Goal: Transaction & Acquisition: Book appointment/travel/reservation

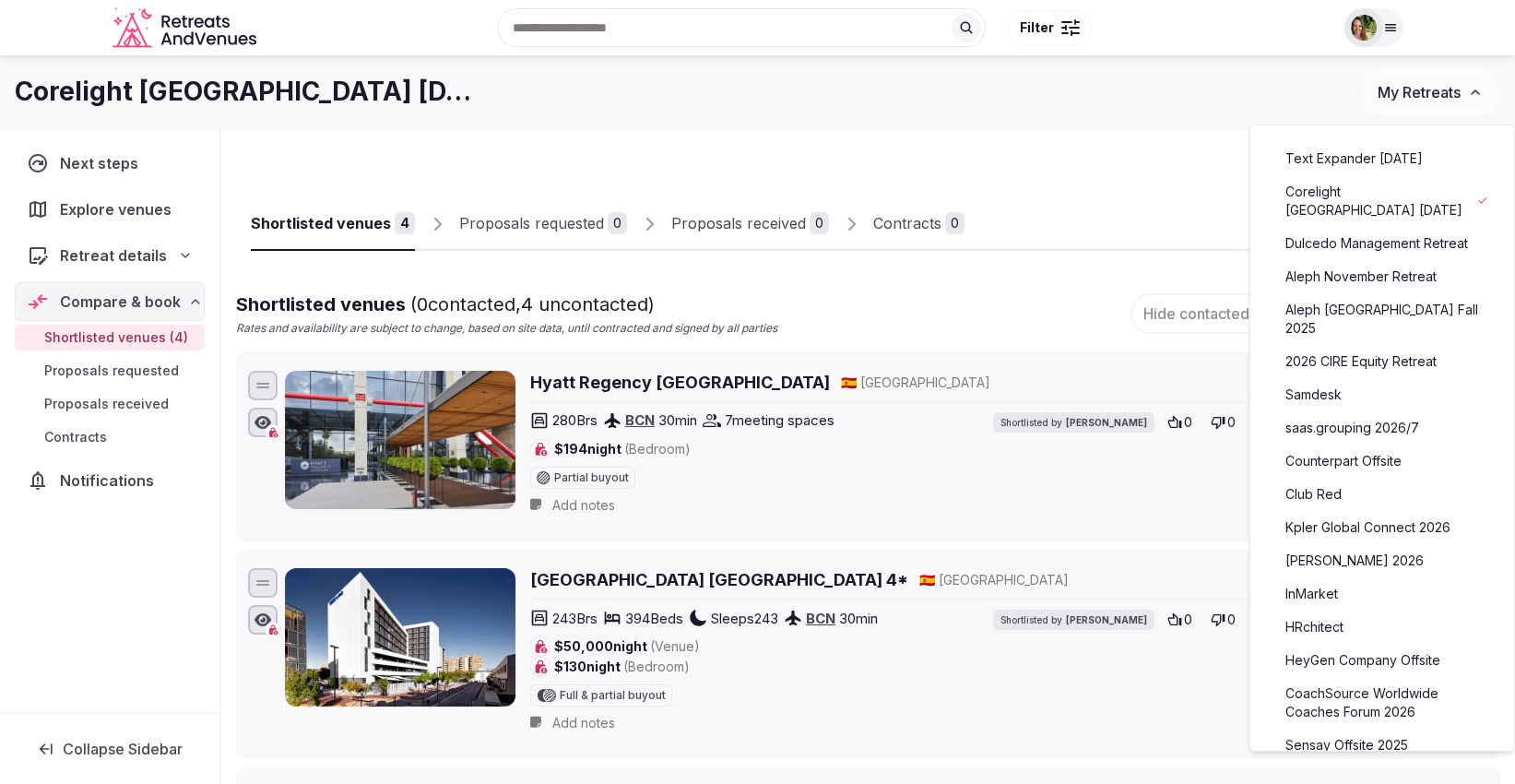
click at [1372, 417] on link "saas.grouping 2026/7" at bounding box center [1382, 427] width 227 height 29
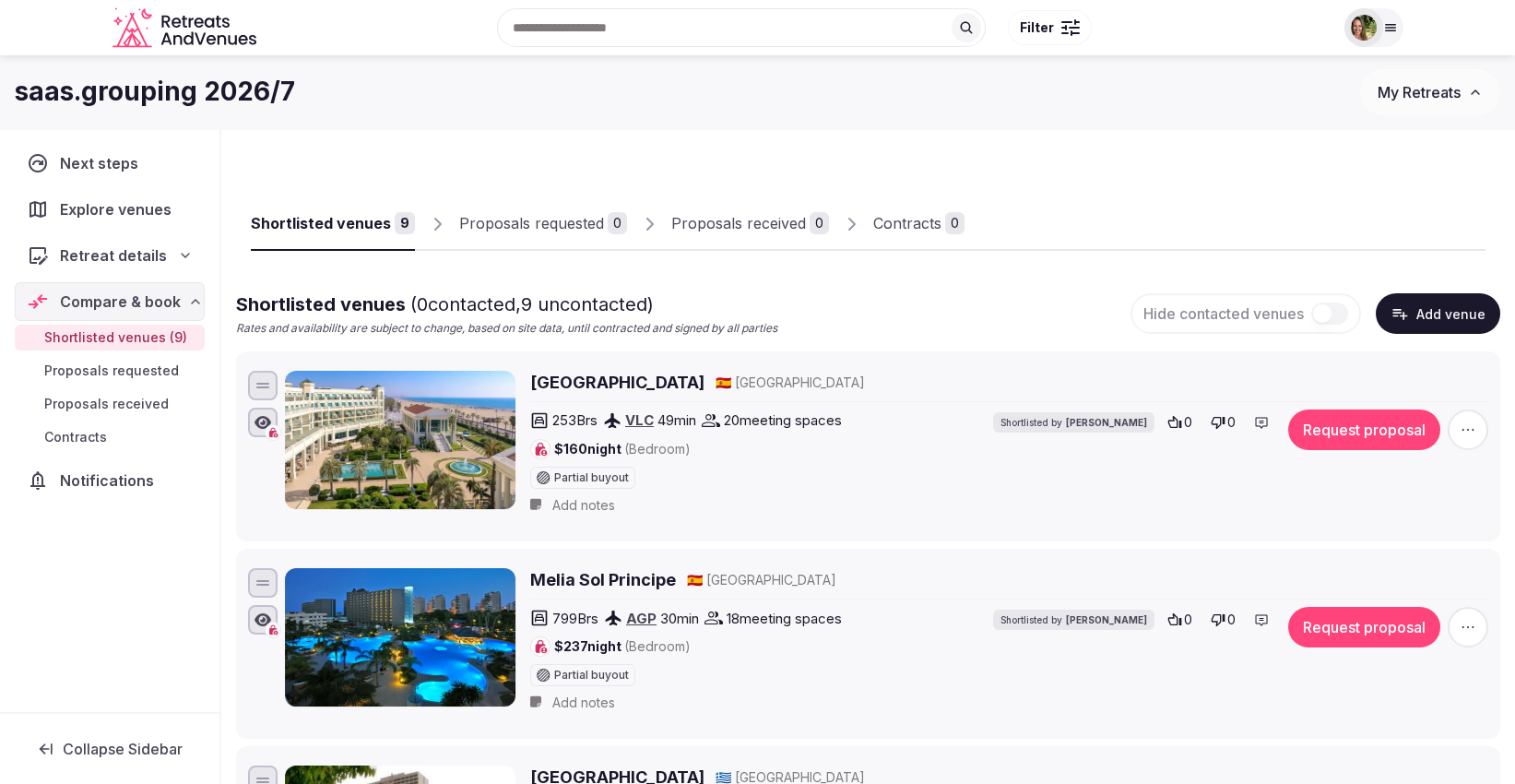
click at [369, 217] on div "Shortlisted venues" at bounding box center [321, 223] width 141 height 22
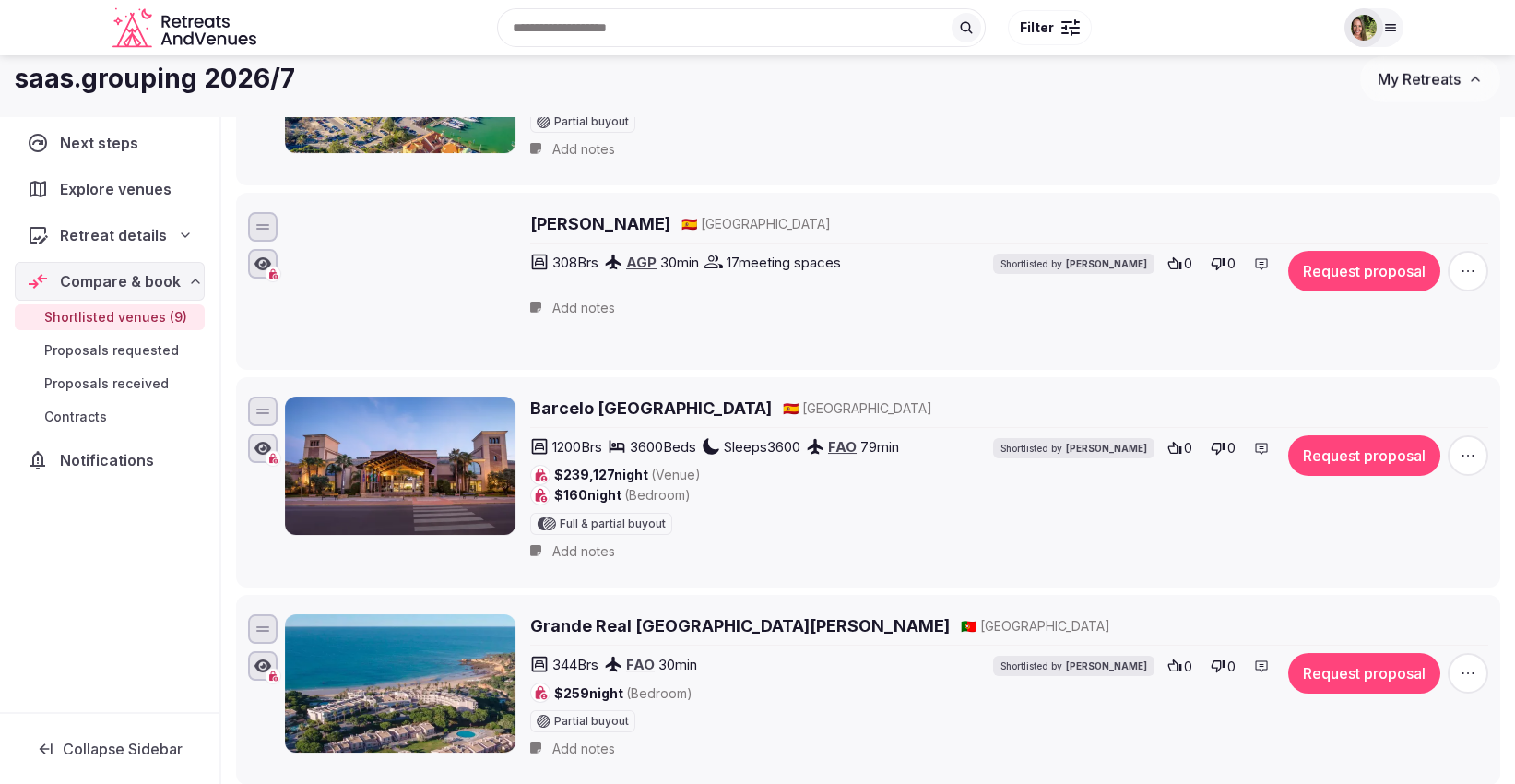
scroll to position [1331, 0]
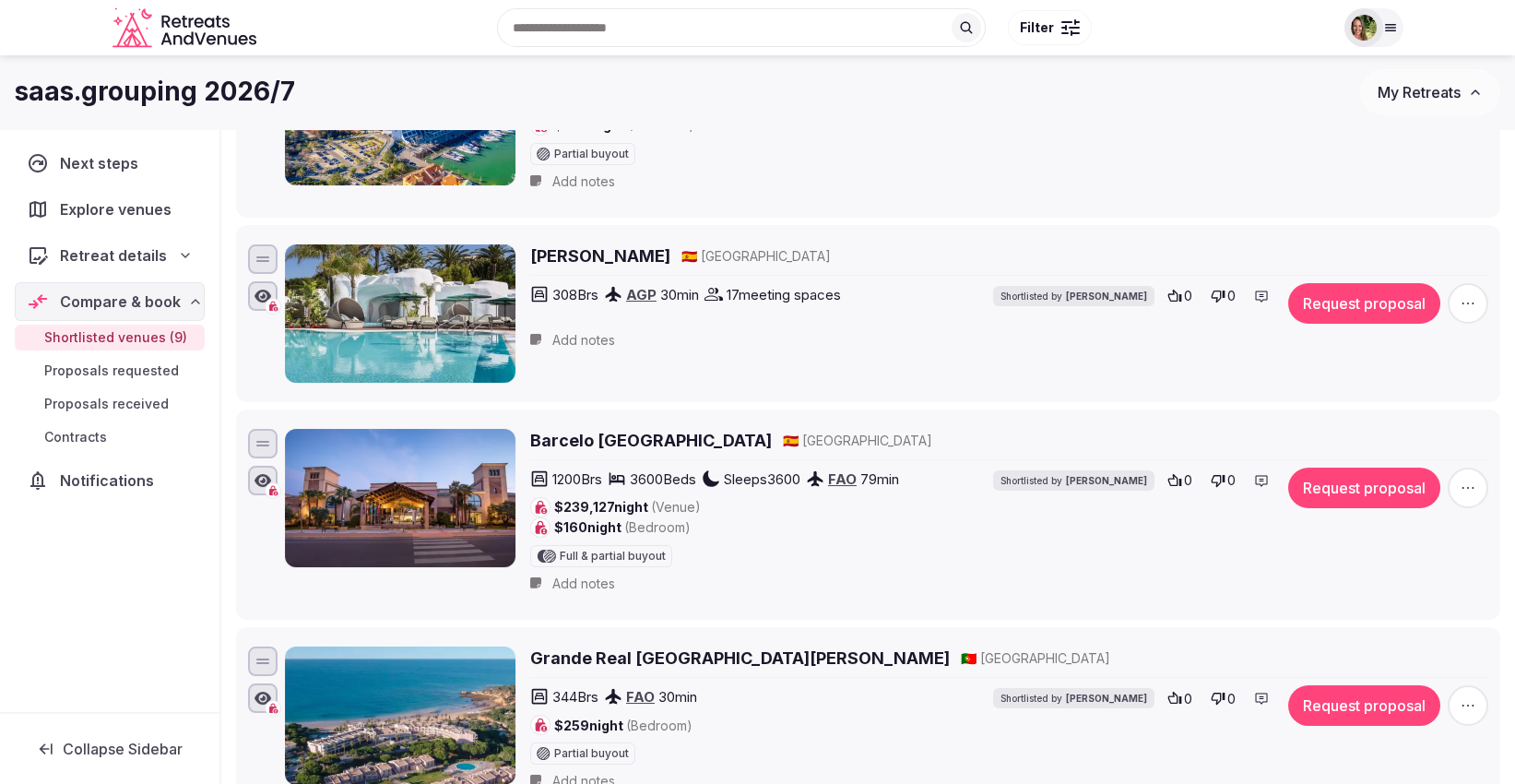
click at [625, 244] on h2 "Don Carlos Marbella" at bounding box center [600, 256] width 141 height 23
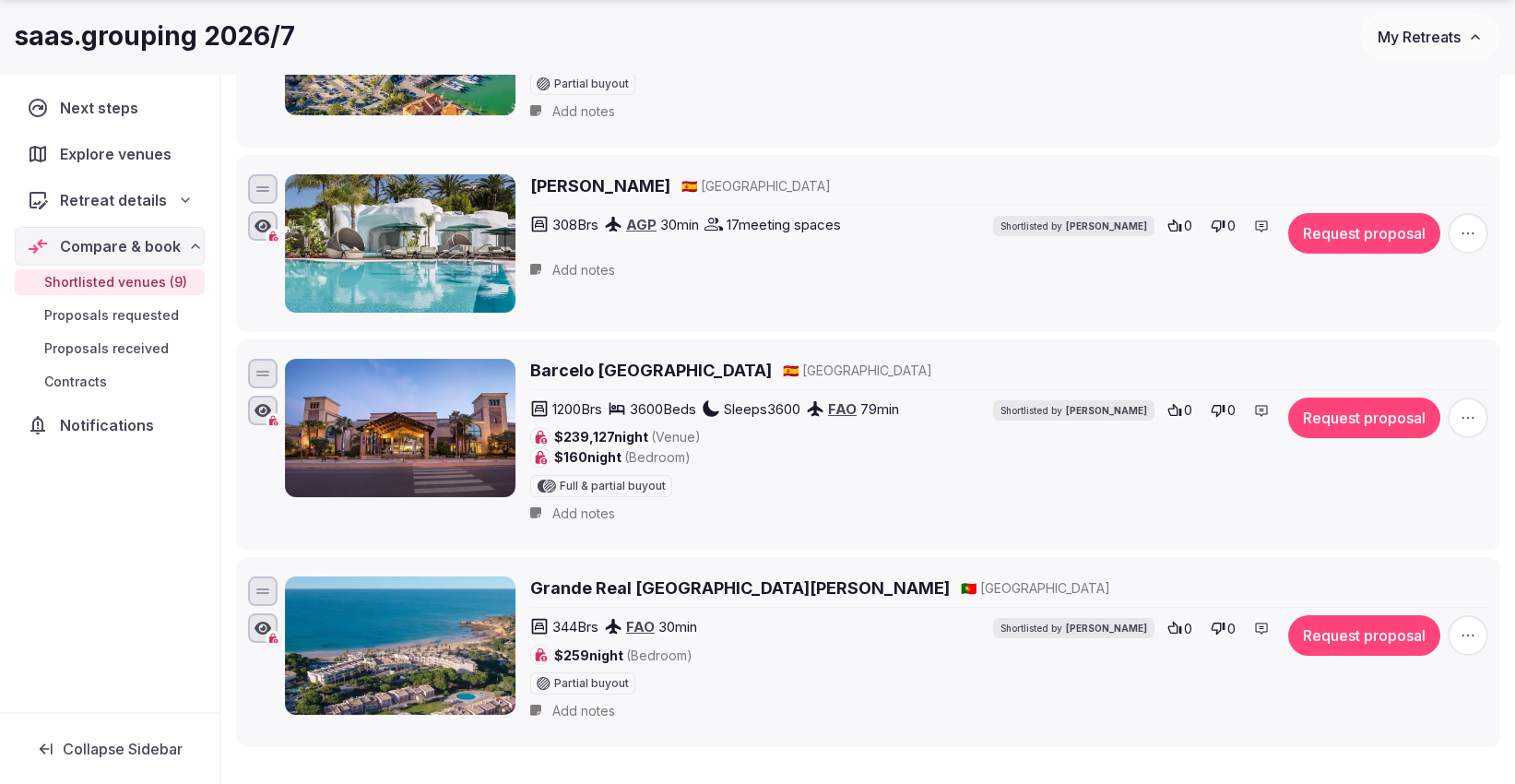
scroll to position [1433, 0]
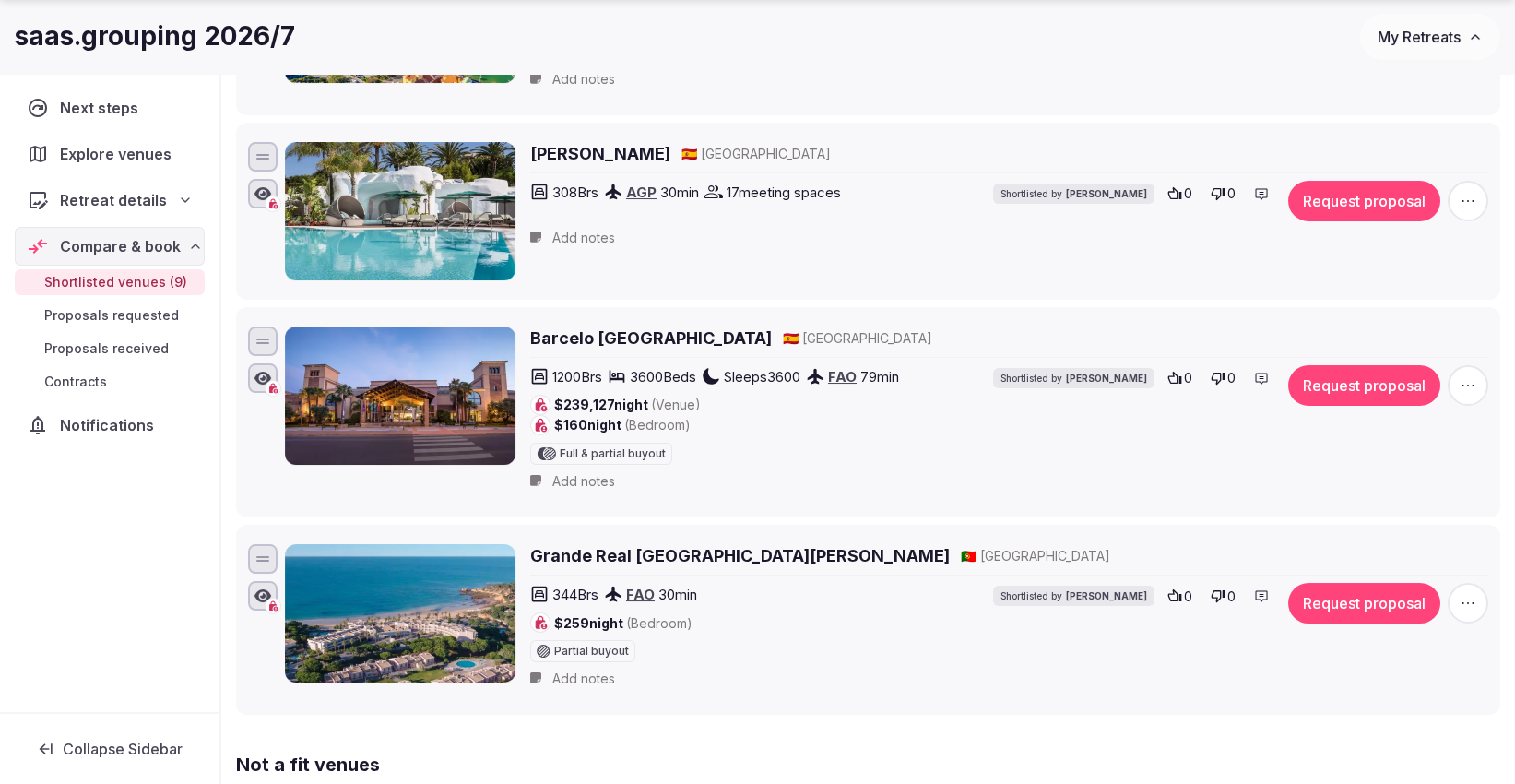
click at [708, 326] on h2 "Barcelo Punta Umbria Beach Resort & Convention Center" at bounding box center [651, 338] width 242 height 23
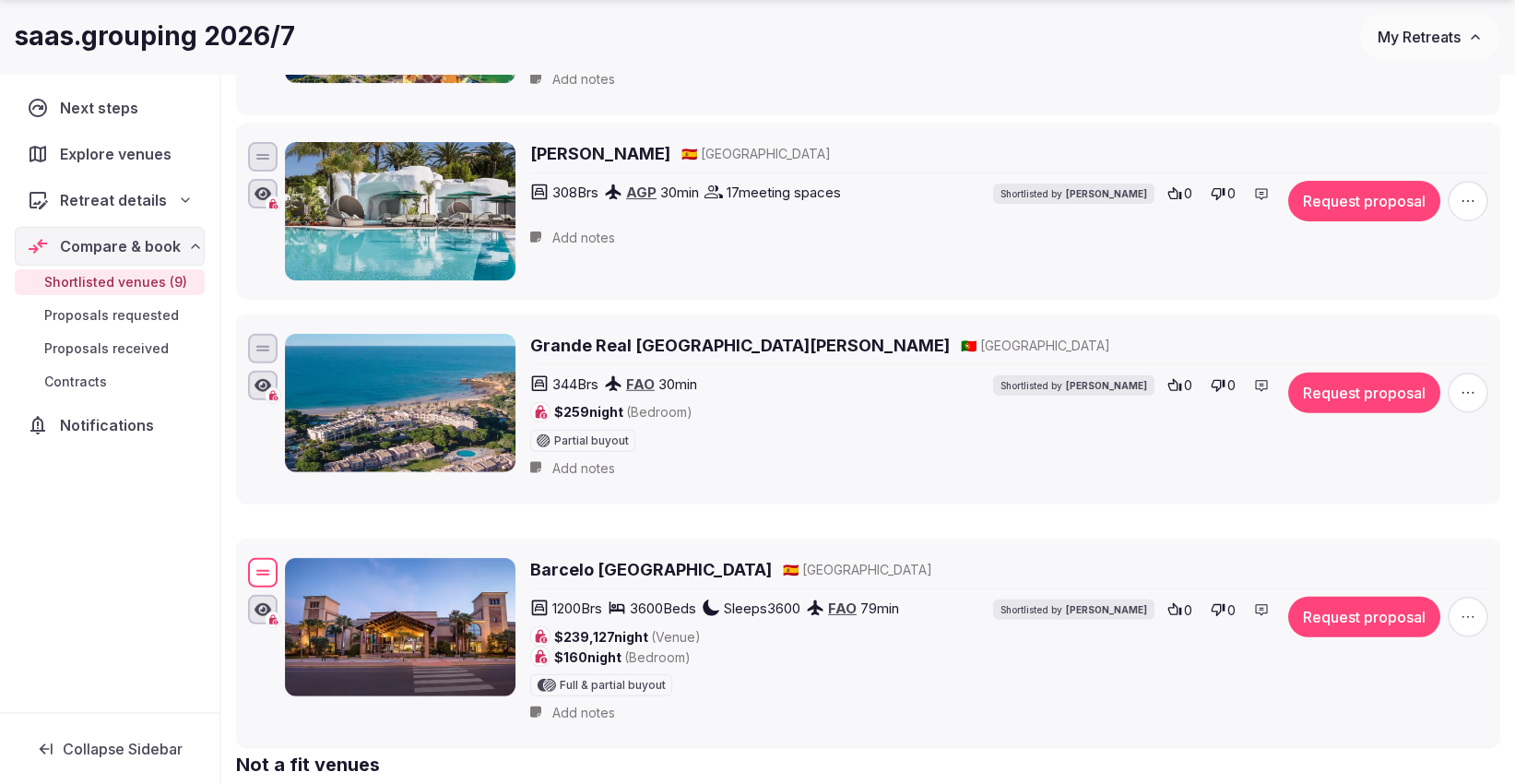
drag, startPoint x: 260, startPoint y: 331, endPoint x: 243, endPoint y: 561, distance: 230.6
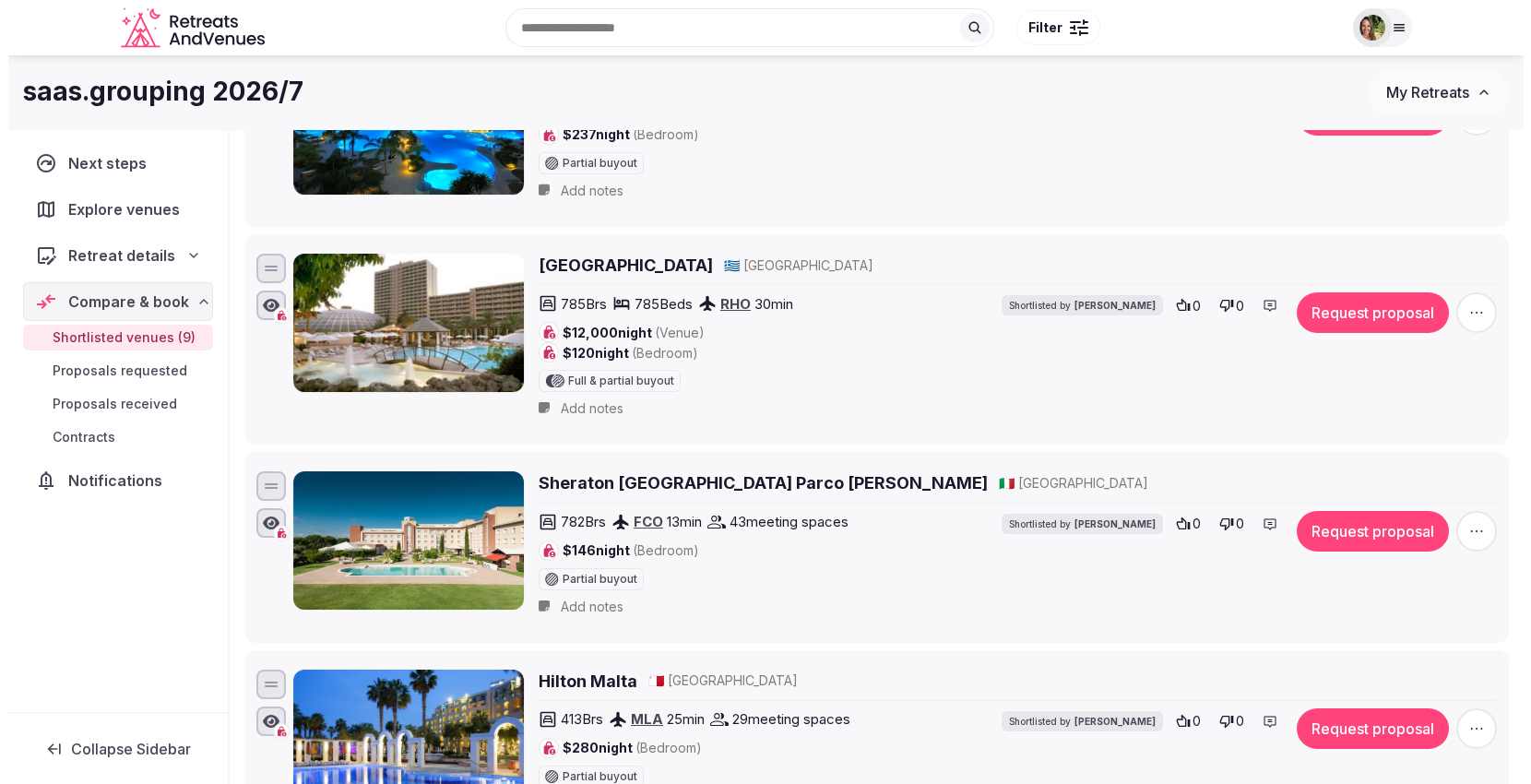
scroll to position [307, 0]
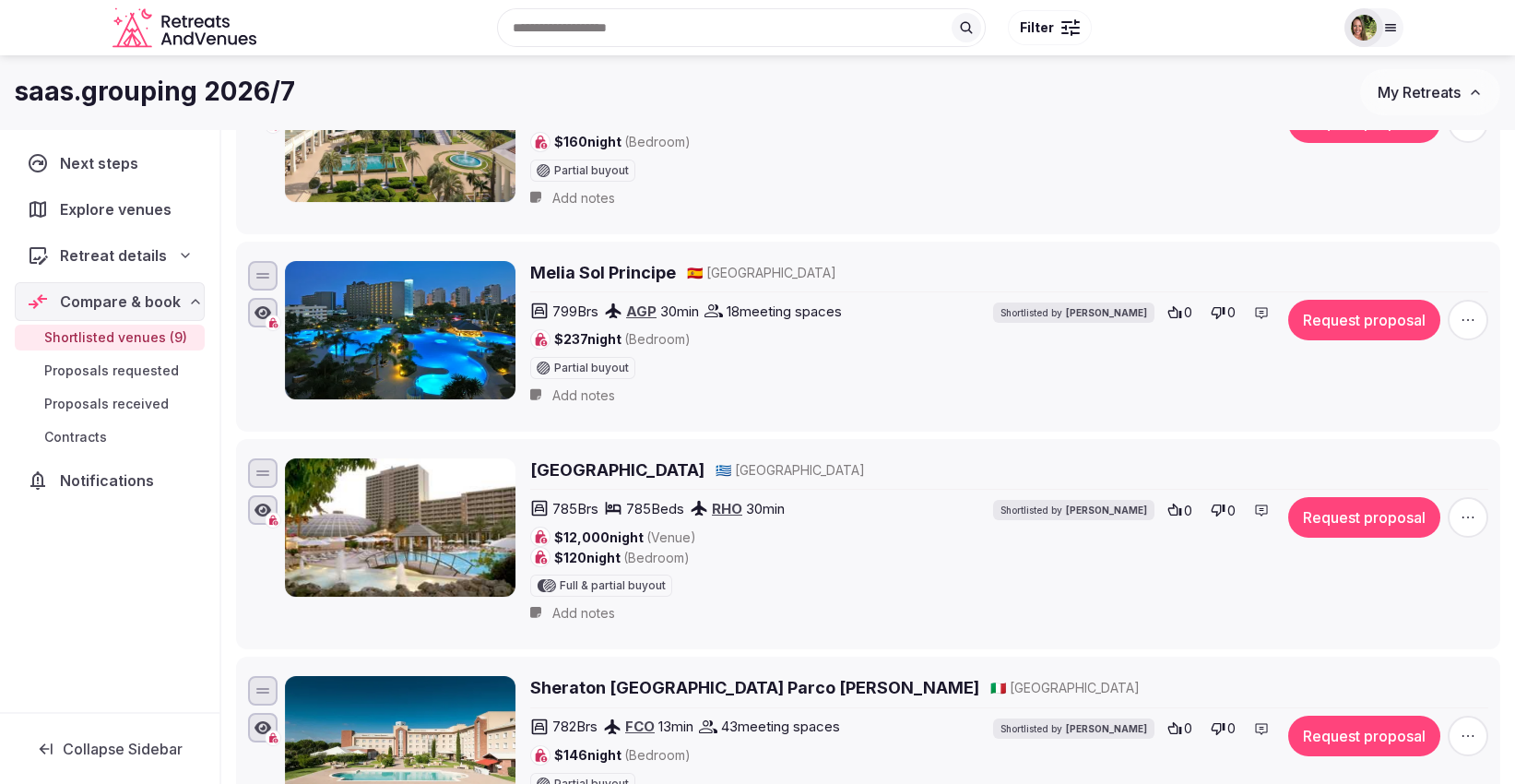
click at [1346, 520] on button "Request proposal" at bounding box center [1364, 517] width 152 height 41
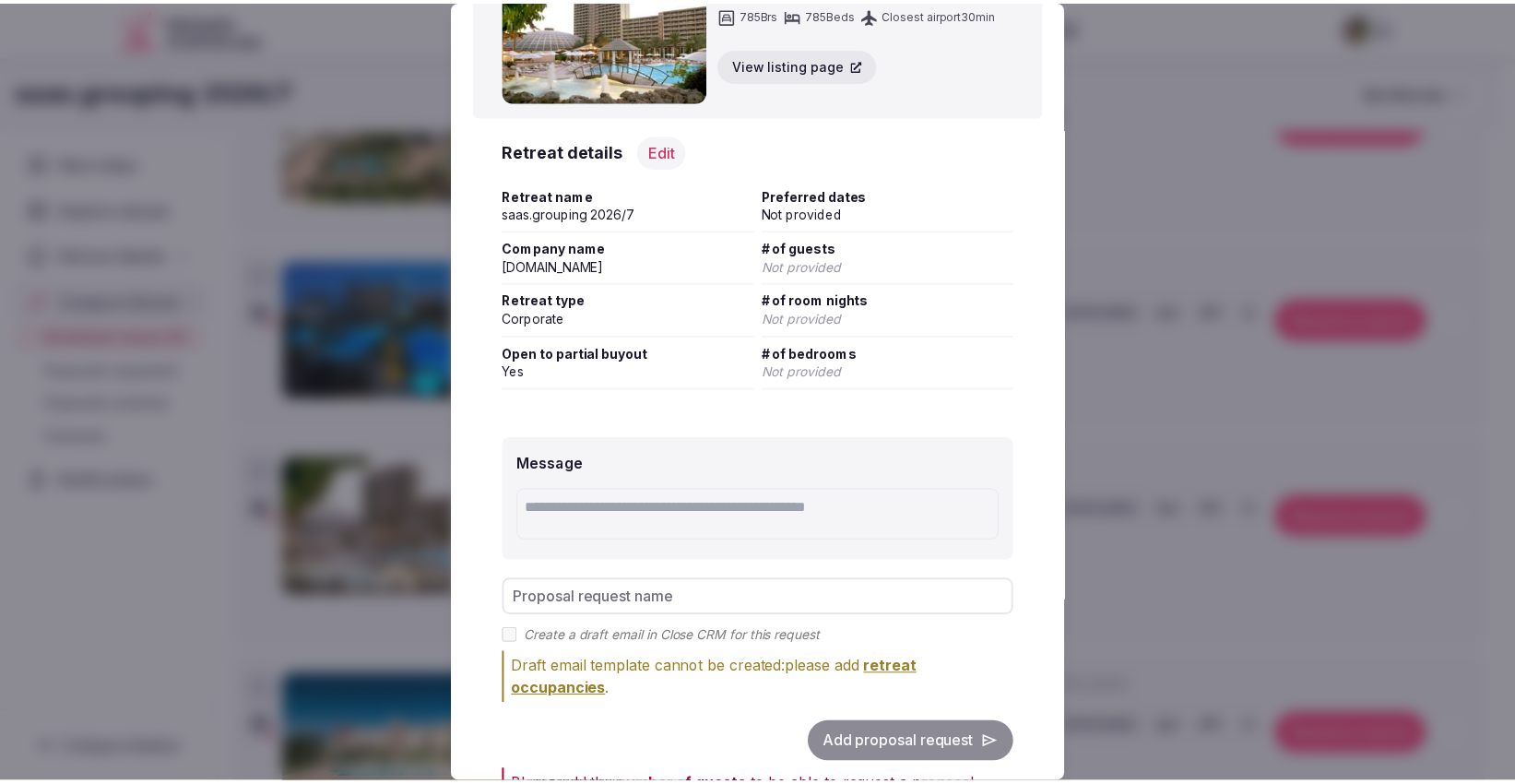
scroll to position [182, 0]
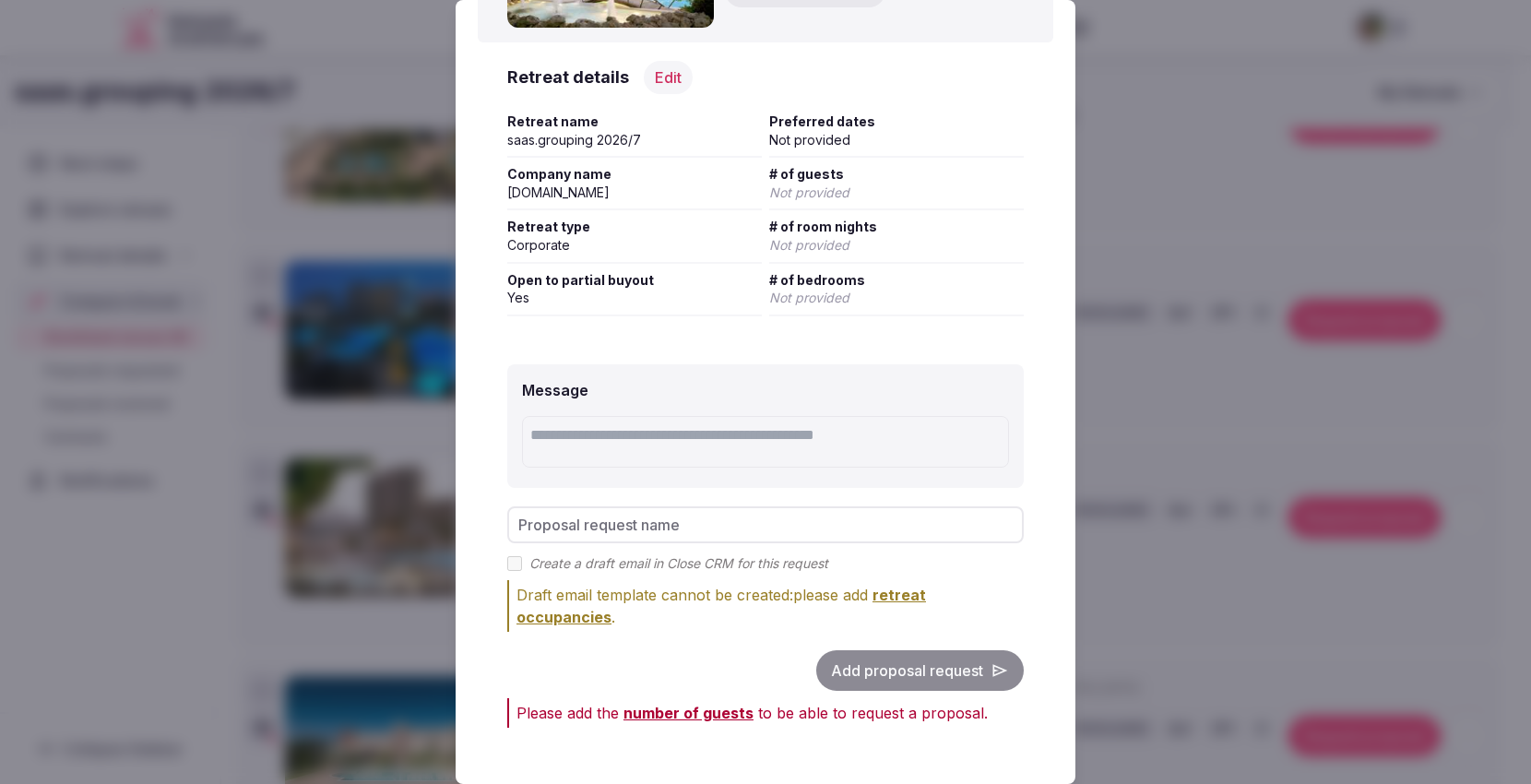
click at [1145, 22] on div at bounding box center [766, 392] width 1531 height 784
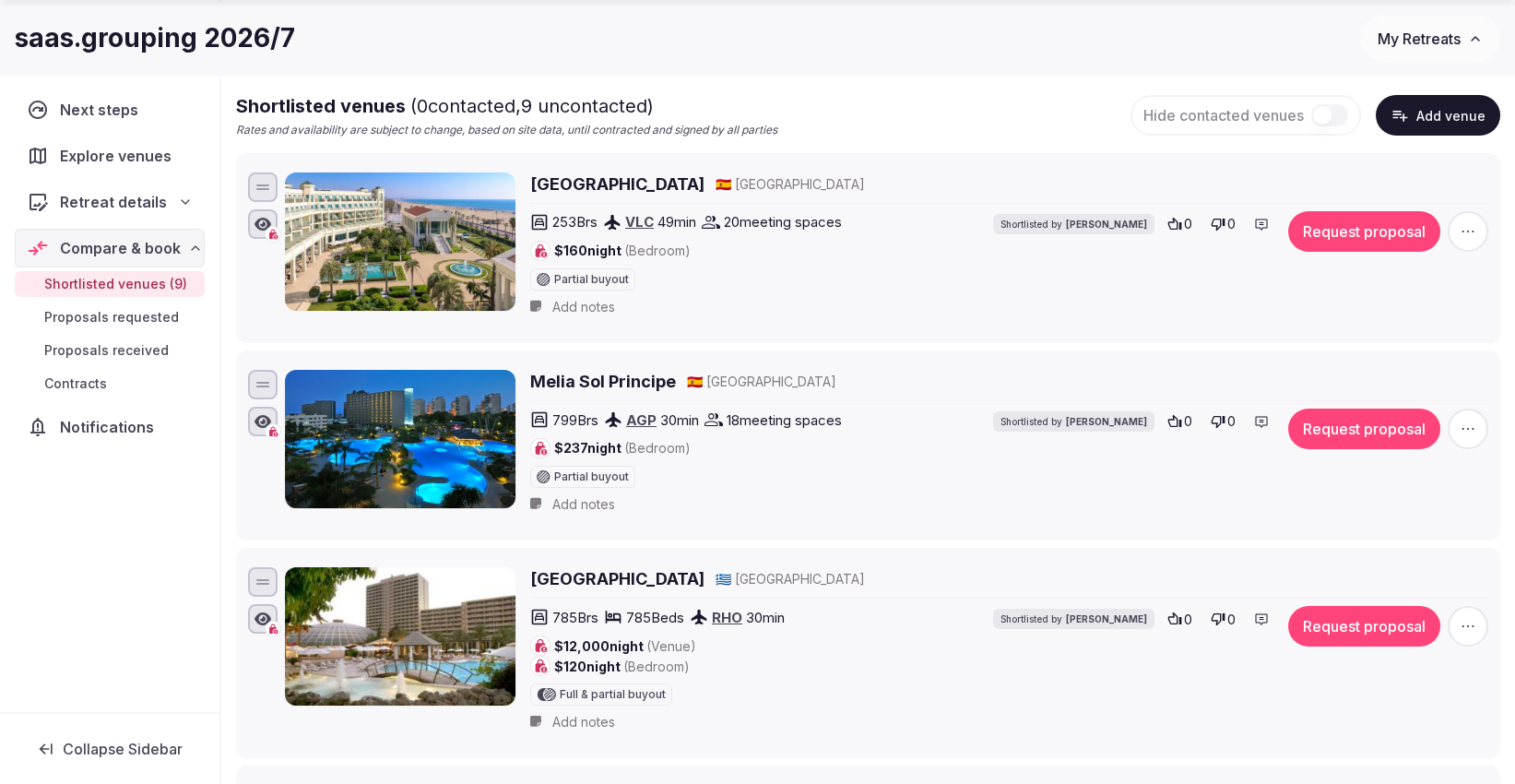
scroll to position [205, 0]
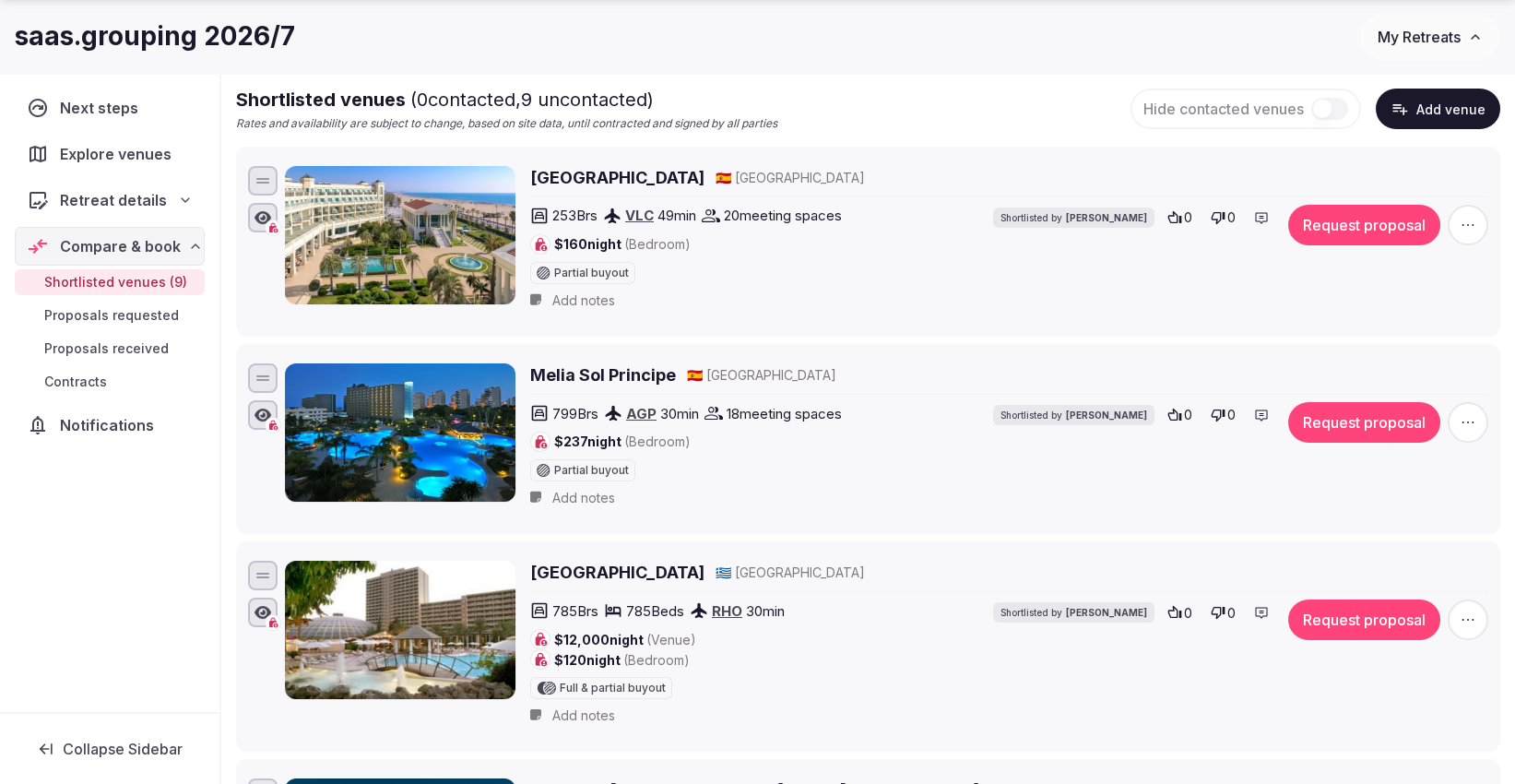
click at [634, 168] on h2 "Las Arenas Balneario Resort" at bounding box center [617, 177] width 175 height 23
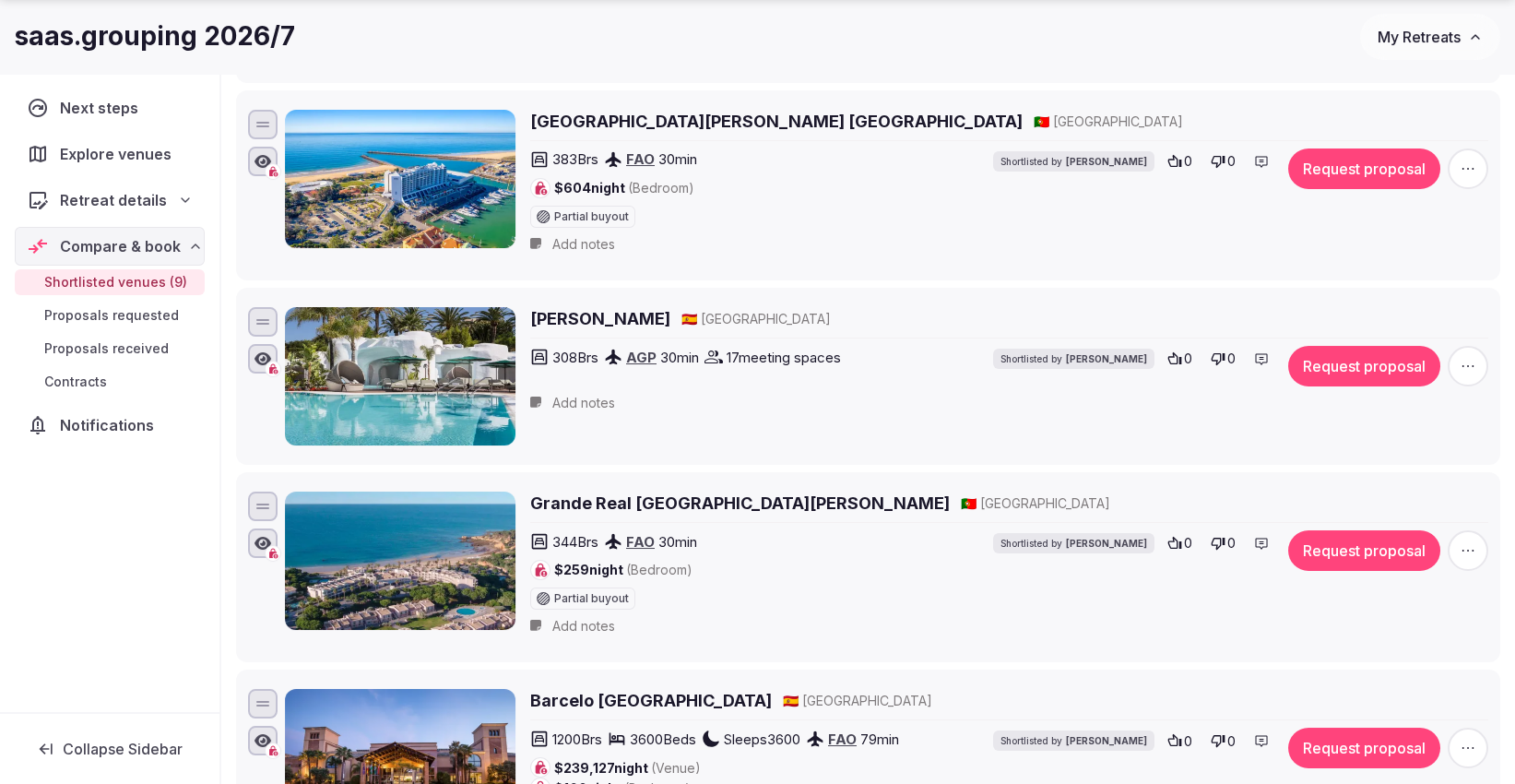
scroll to position [1433, 0]
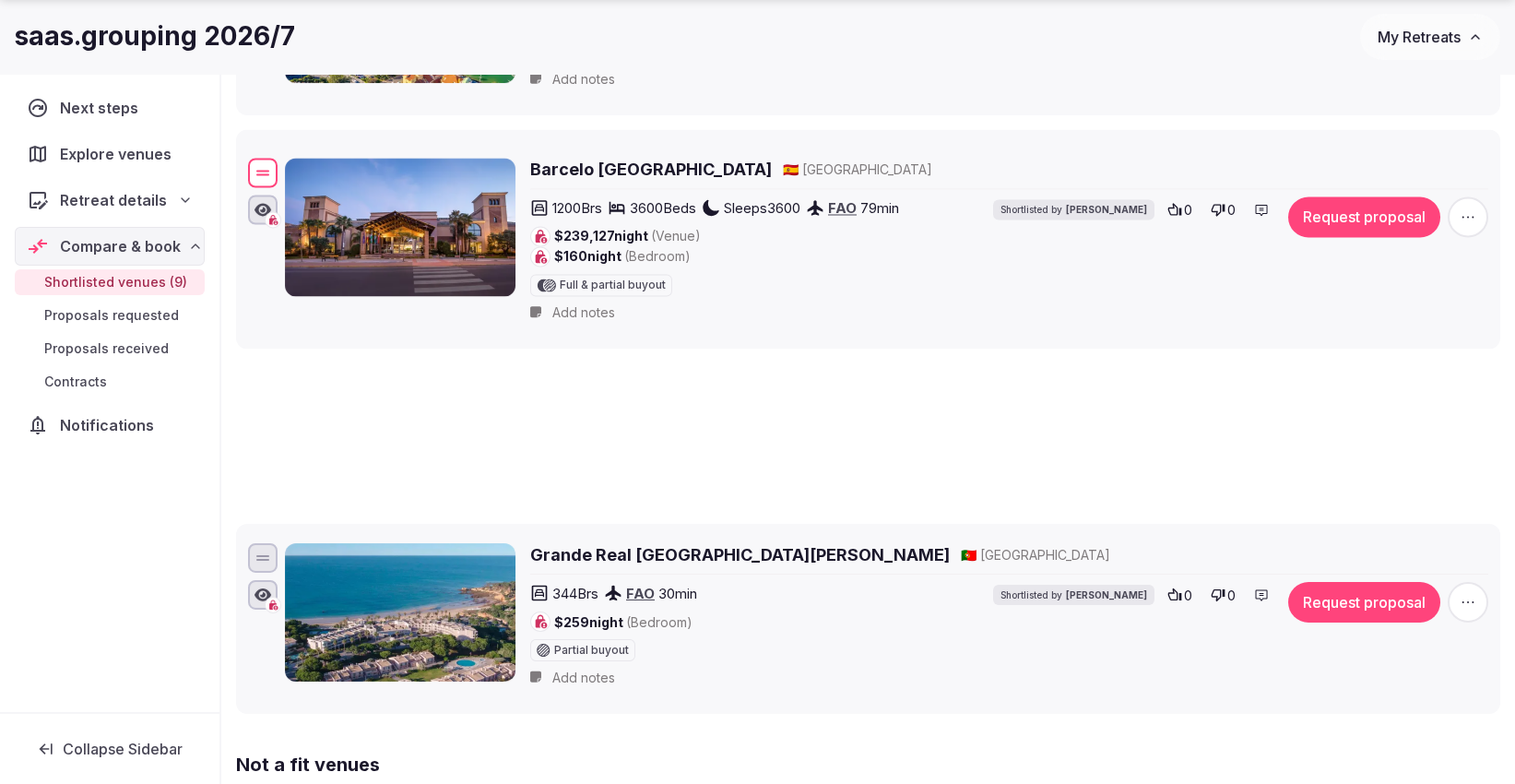
drag, startPoint x: 262, startPoint y: 520, endPoint x: 245, endPoint y: 124, distance: 396.4
click at [245, 154] on div "Barcelo Punta Umbria Beach Resort & Convention Center 🇪🇸 Spain 1200 Brs 3600 Be…" at bounding box center [868, 243] width 1248 height 179
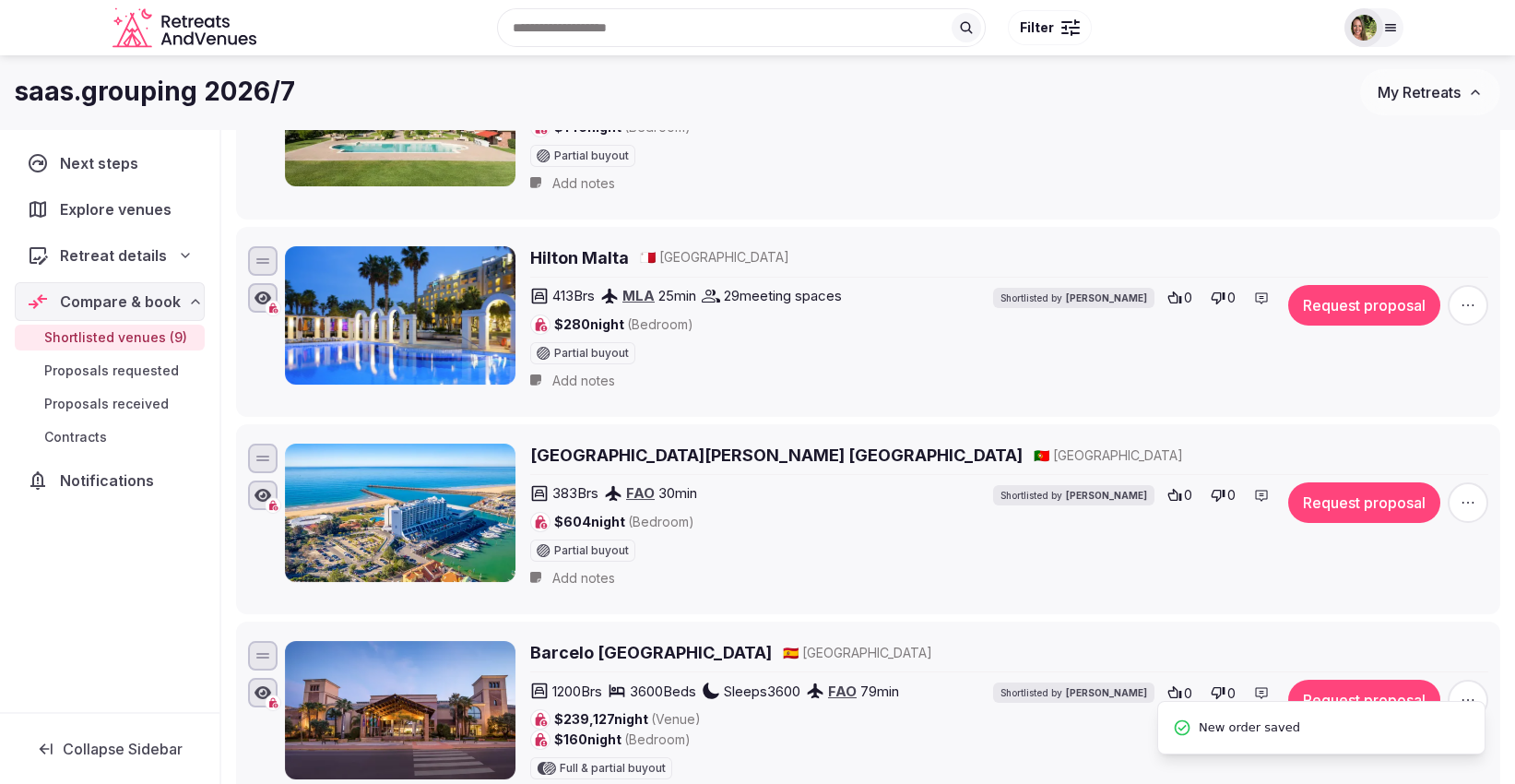
scroll to position [922, 0]
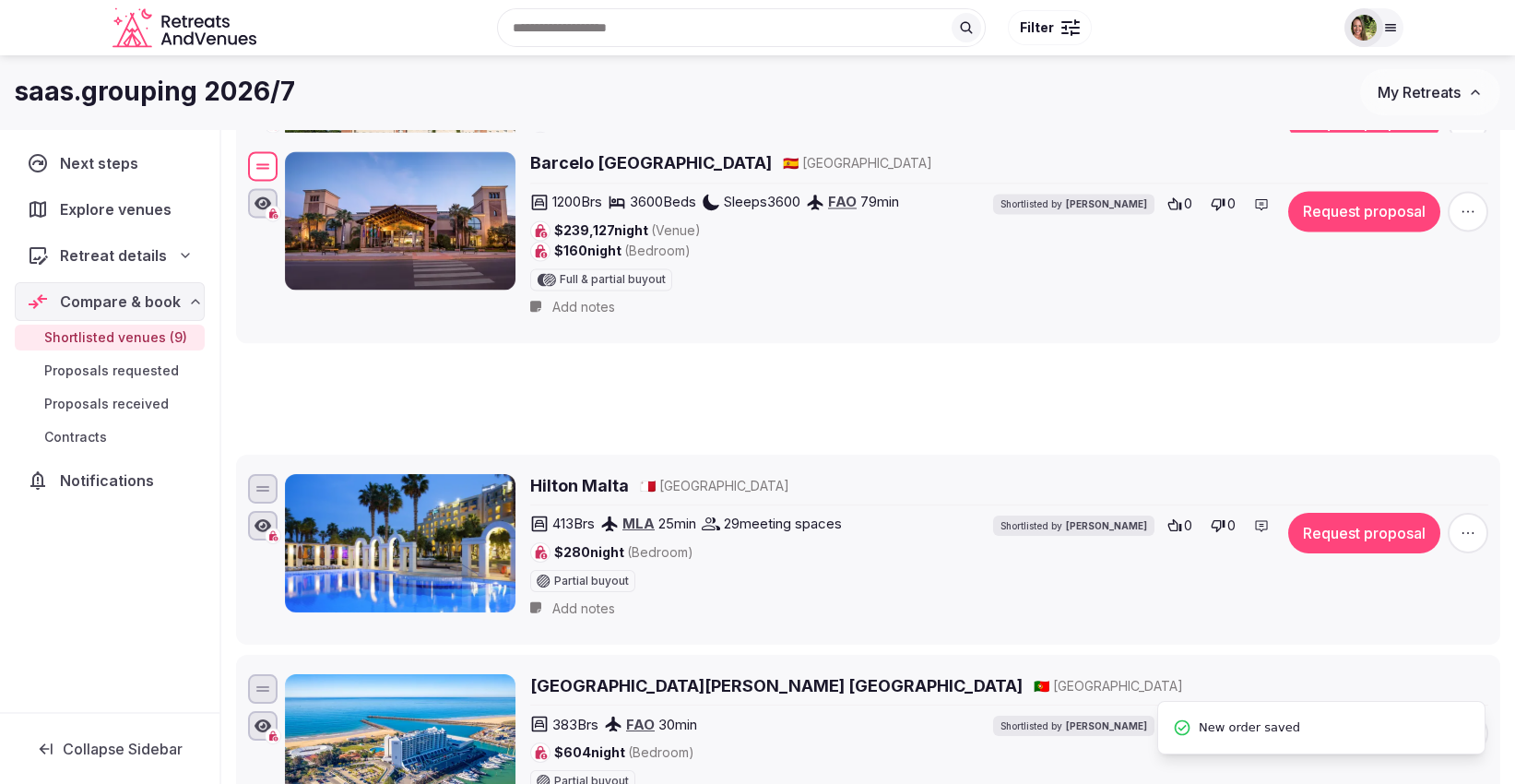
drag, startPoint x: 263, startPoint y: 650, endPoint x: 311, endPoint y: 151, distance: 501.3
click at [311, 151] on div "Barcelo Punta Umbria Beach Resort & Convention Center 🇪🇸 Spain 1200 Brs 3600 Be…" at bounding box center [868, 238] width 1248 height 179
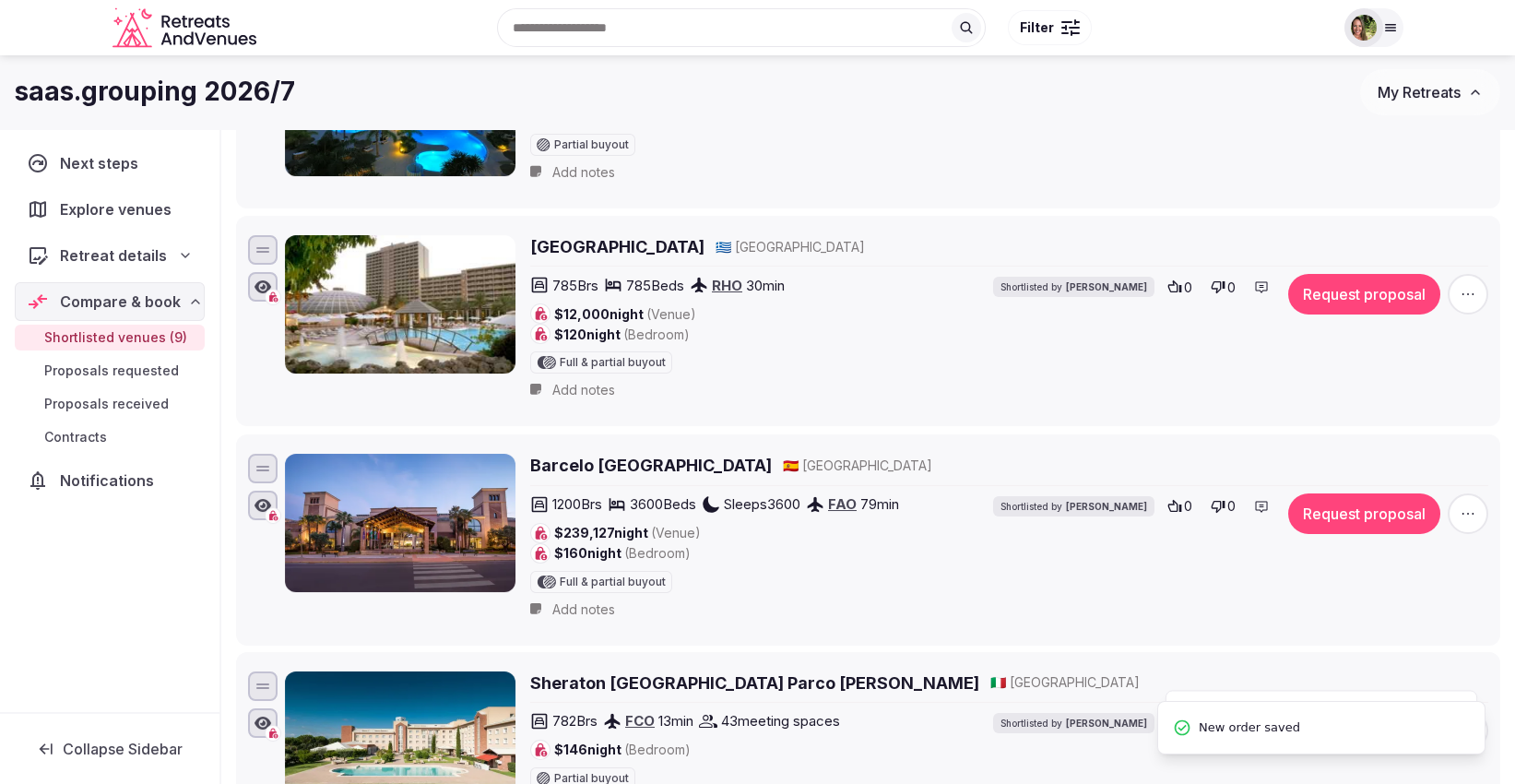
scroll to position [511, 0]
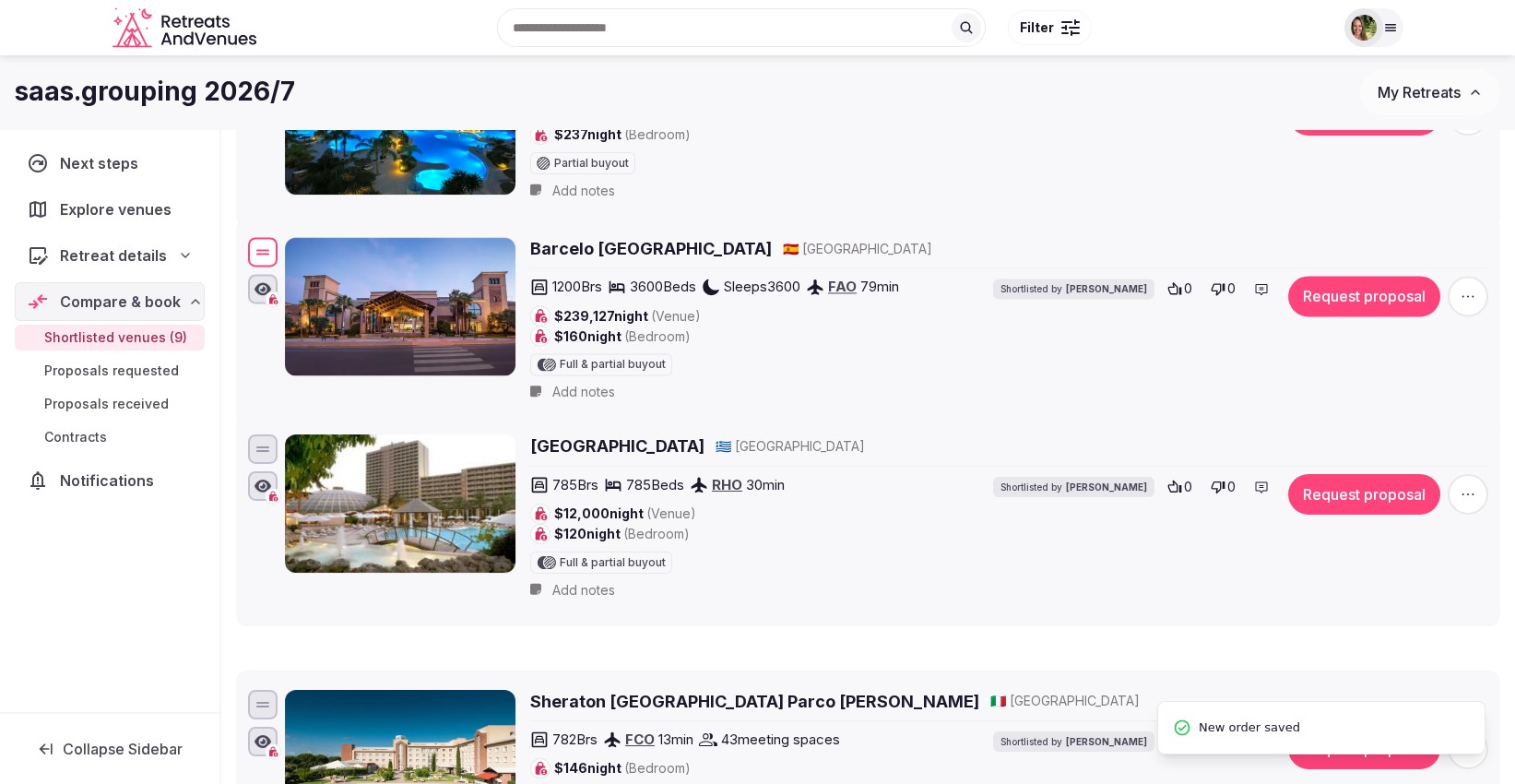
drag, startPoint x: 258, startPoint y: 483, endPoint x: 271, endPoint y: 251, distance: 232.4
click at [271, 251] on div at bounding box center [262, 252] width 29 height 29
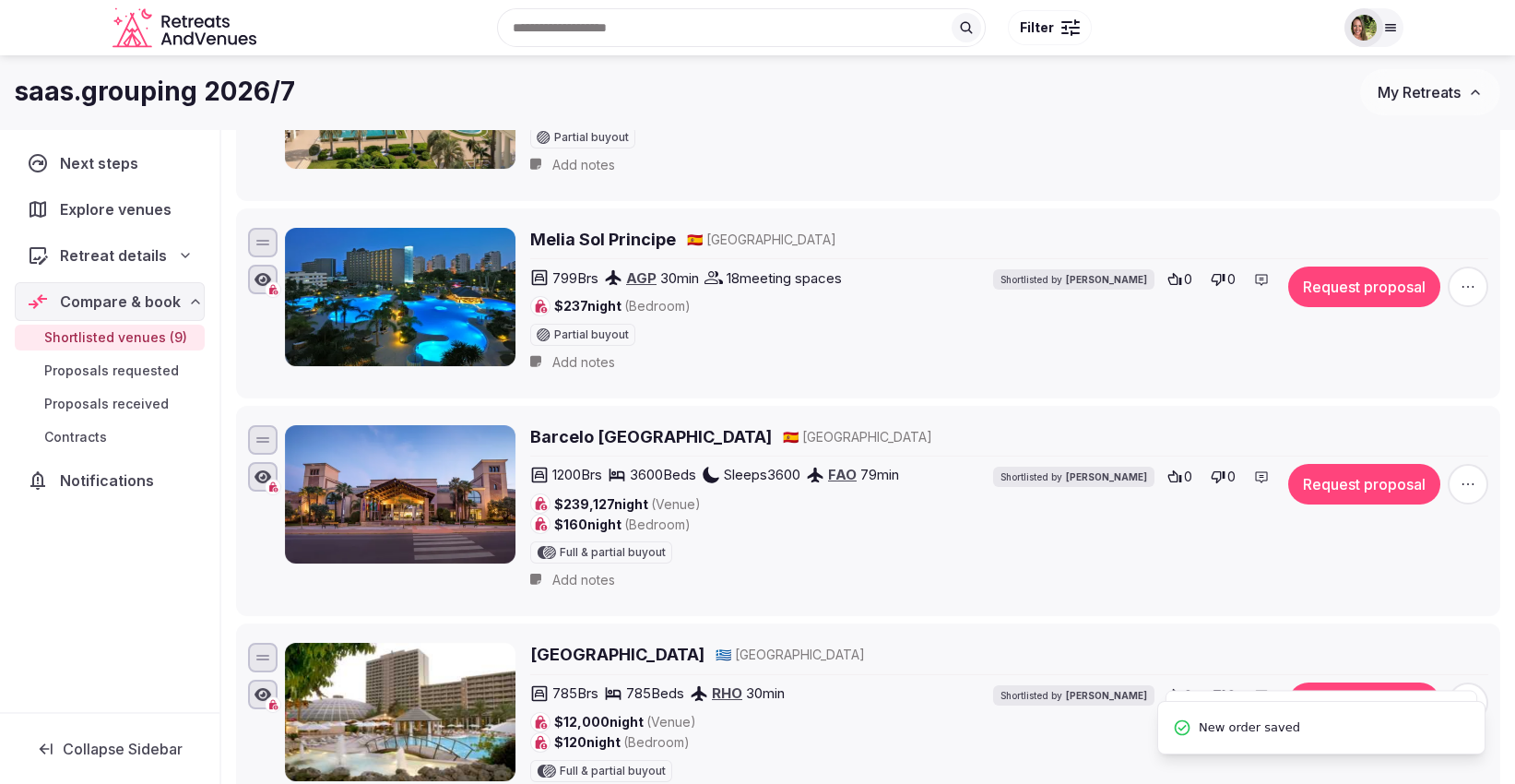
scroll to position [205, 0]
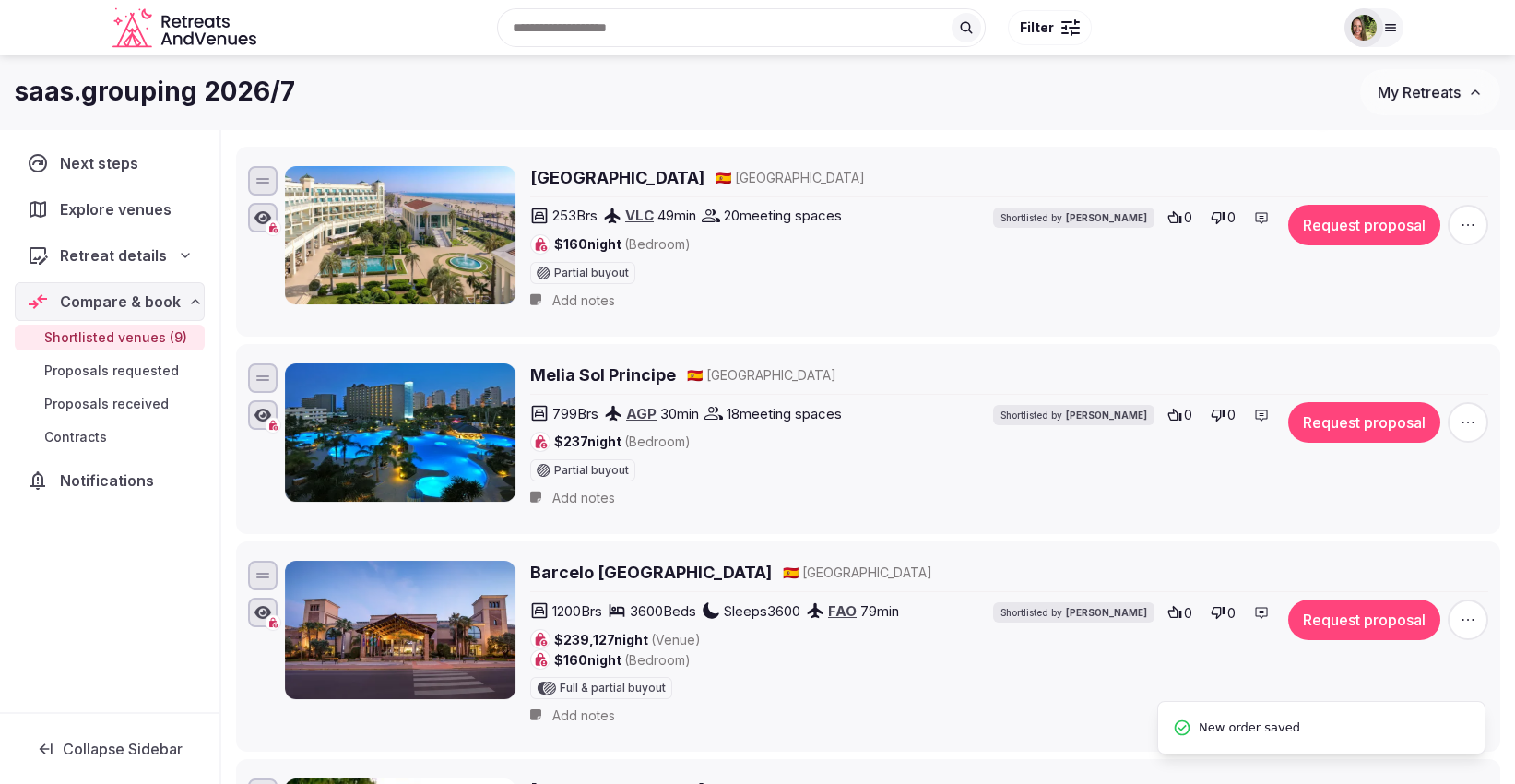
click at [198, 540] on div "Next steps Explore venues Retreat details Compare & book Shortlisted venues (9)…" at bounding box center [109, 421] width 220 height 583
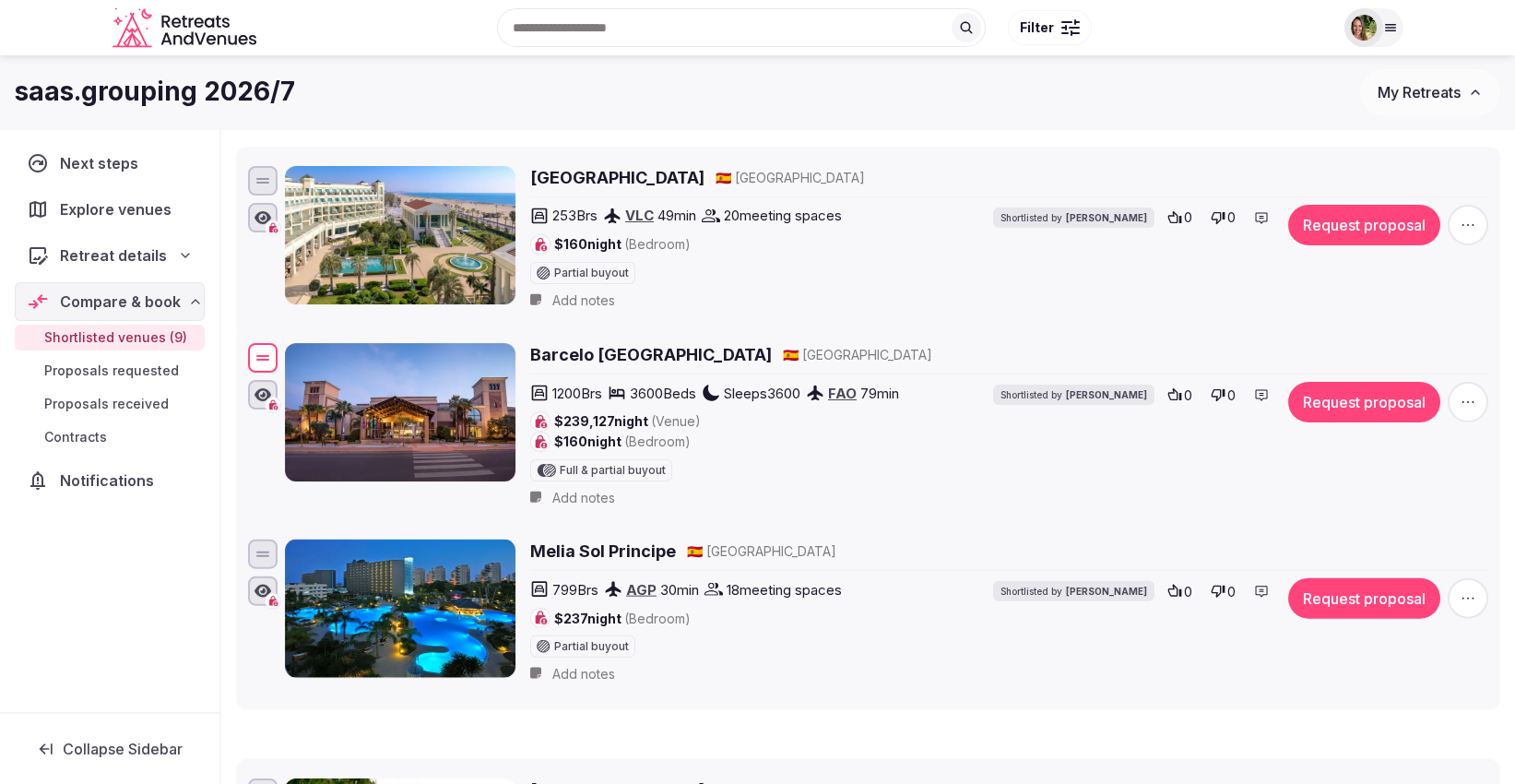
drag, startPoint x: 265, startPoint y: 574, endPoint x: 277, endPoint y: 342, distance: 232.3
click at [277, 342] on div at bounding box center [262, 357] width 29 height 29
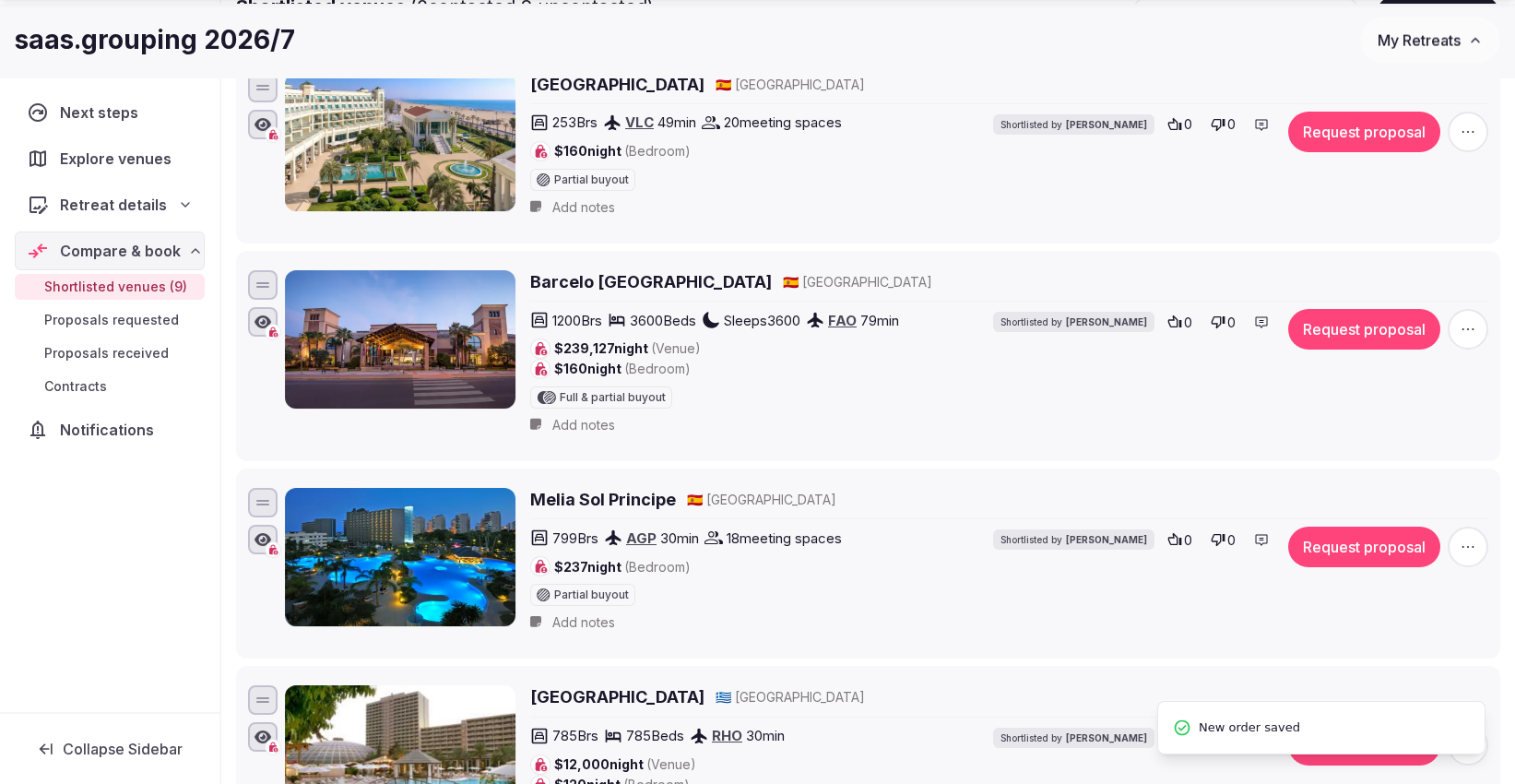
scroll to position [409, 0]
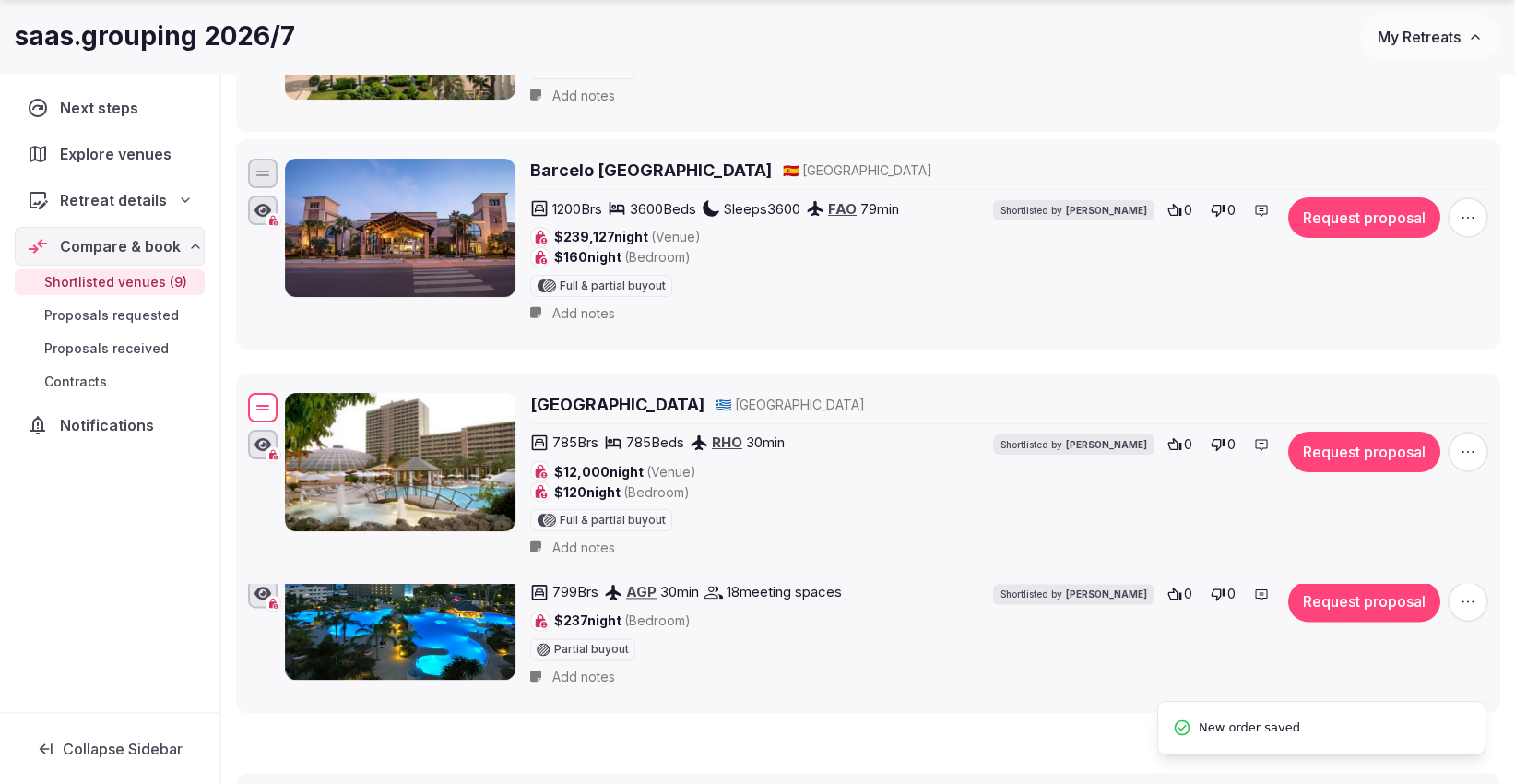
drag, startPoint x: 262, startPoint y: 583, endPoint x: 269, endPoint y: 396, distance: 187.1
click at [269, 396] on div at bounding box center [262, 407] width 29 height 29
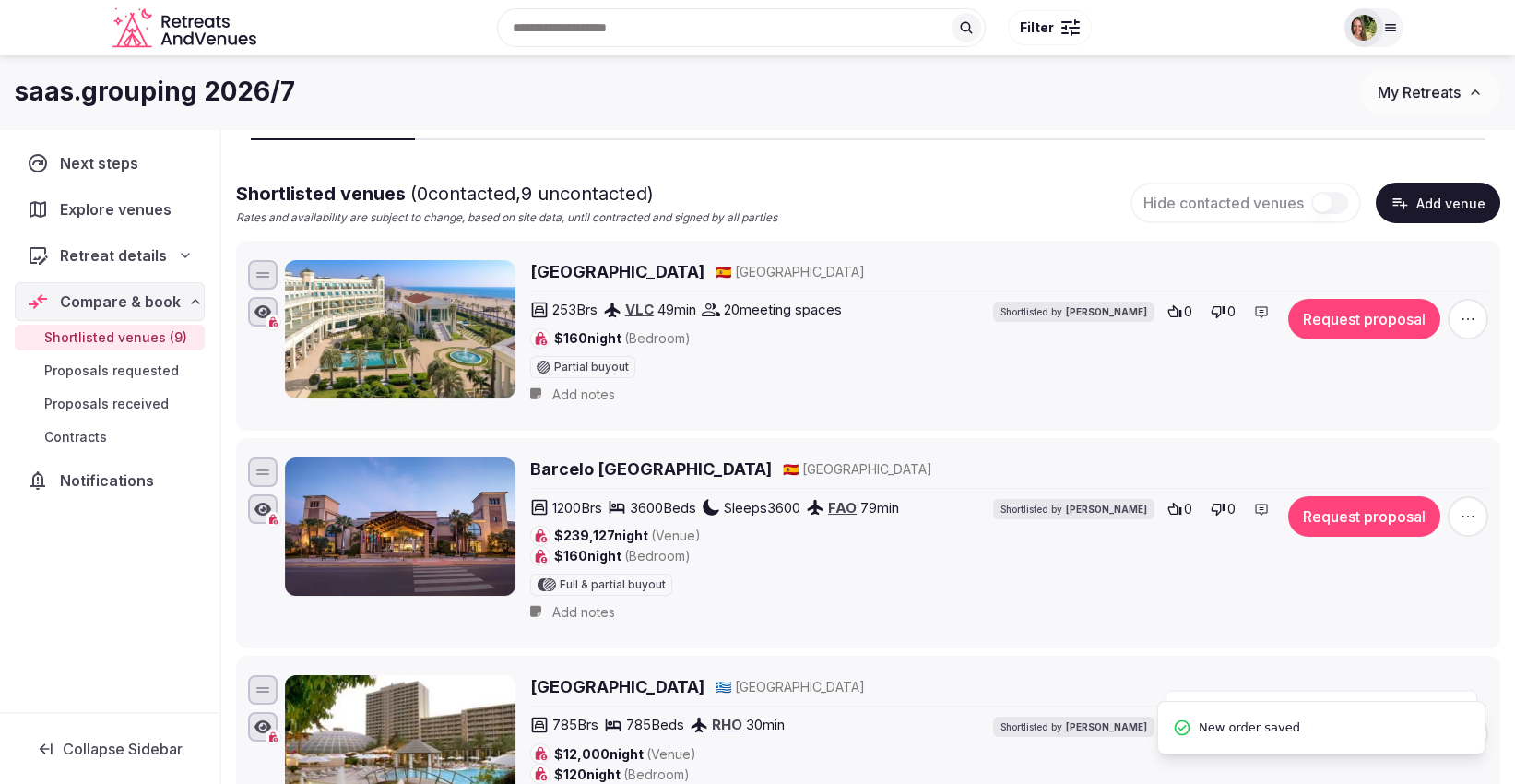
scroll to position [102, 0]
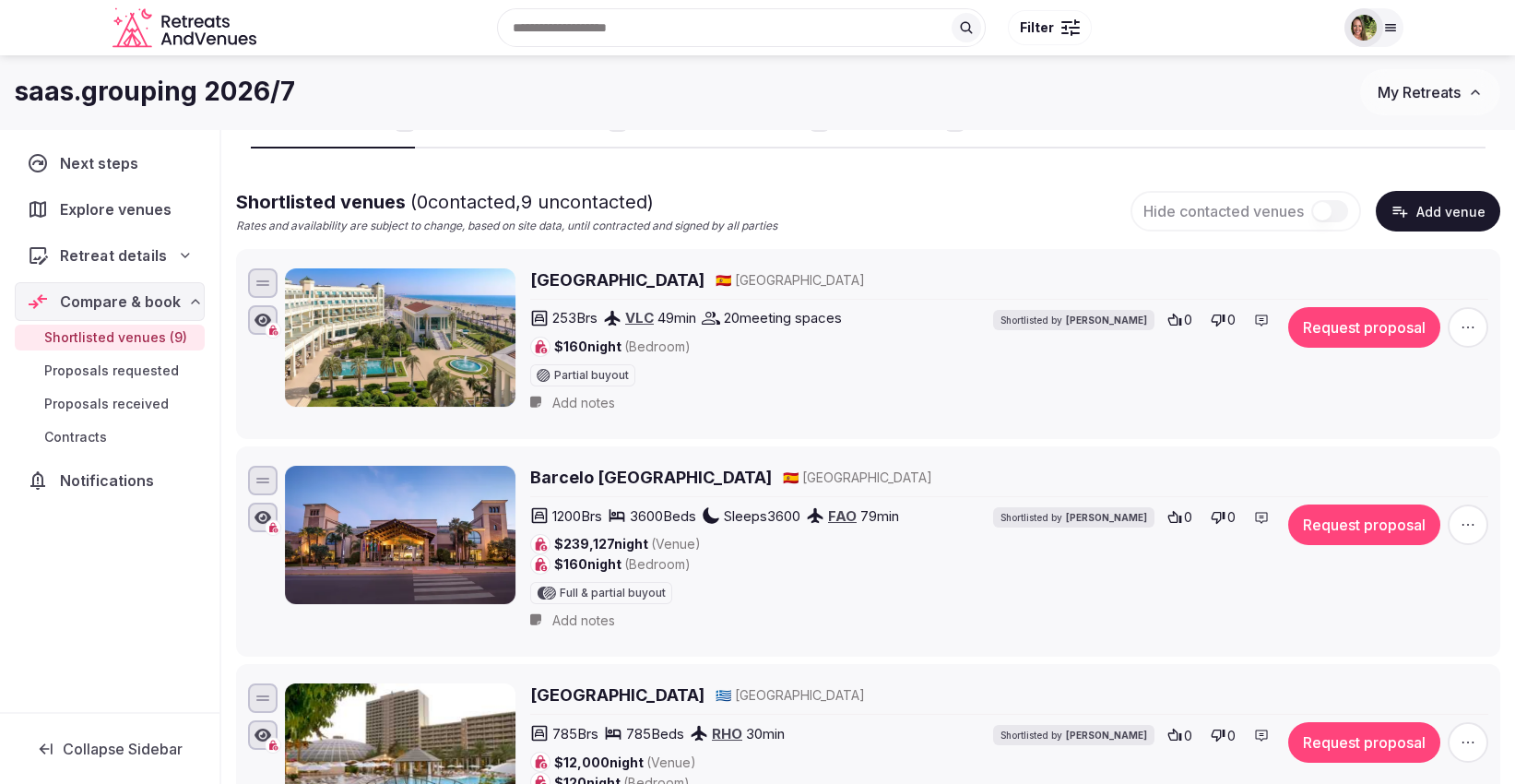
click at [126, 245] on span "Retreat details" at bounding box center [113, 255] width 107 height 22
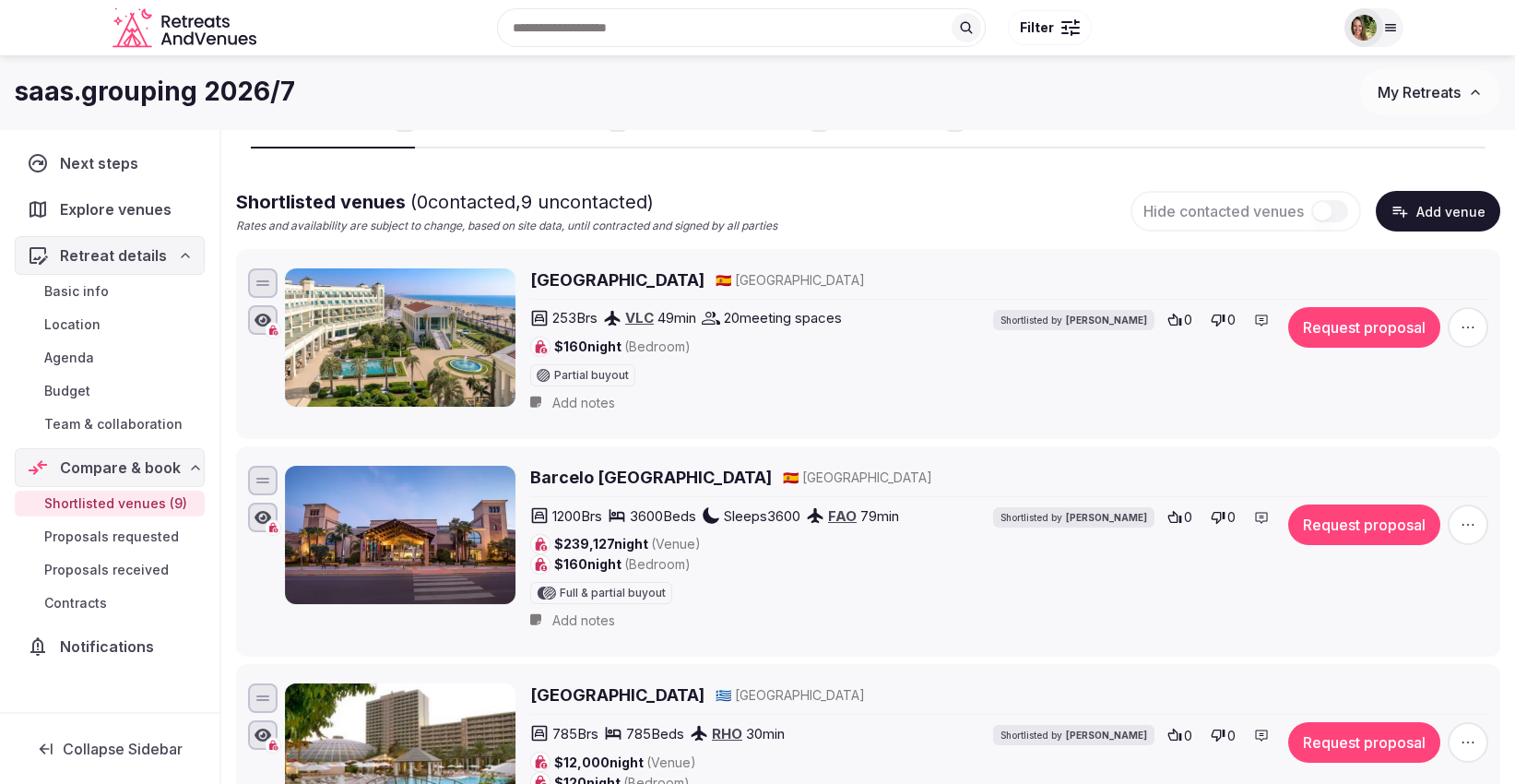
click at [90, 295] on span "Basic info" at bounding box center [76, 292] width 64 height 19
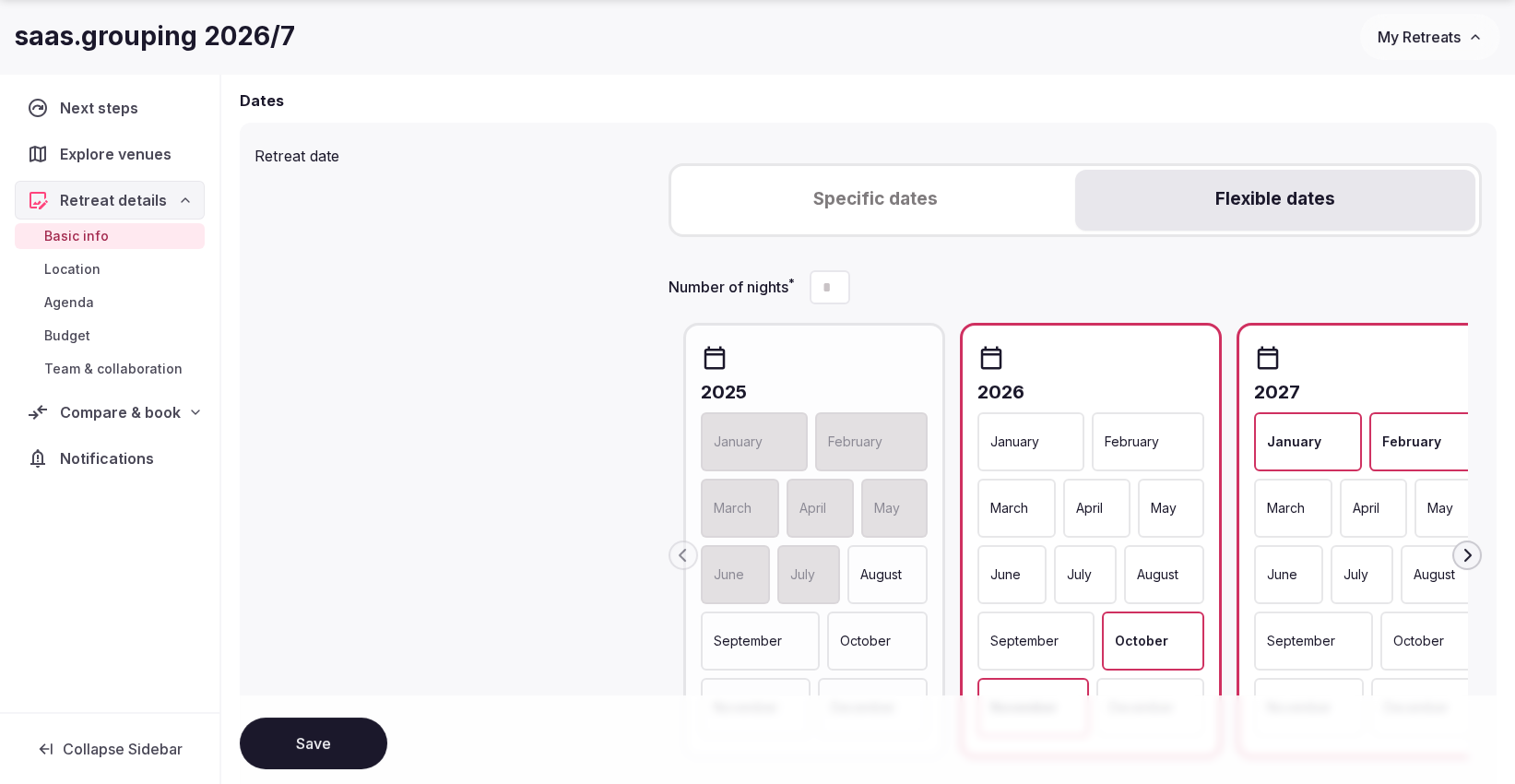
scroll to position [716, 0]
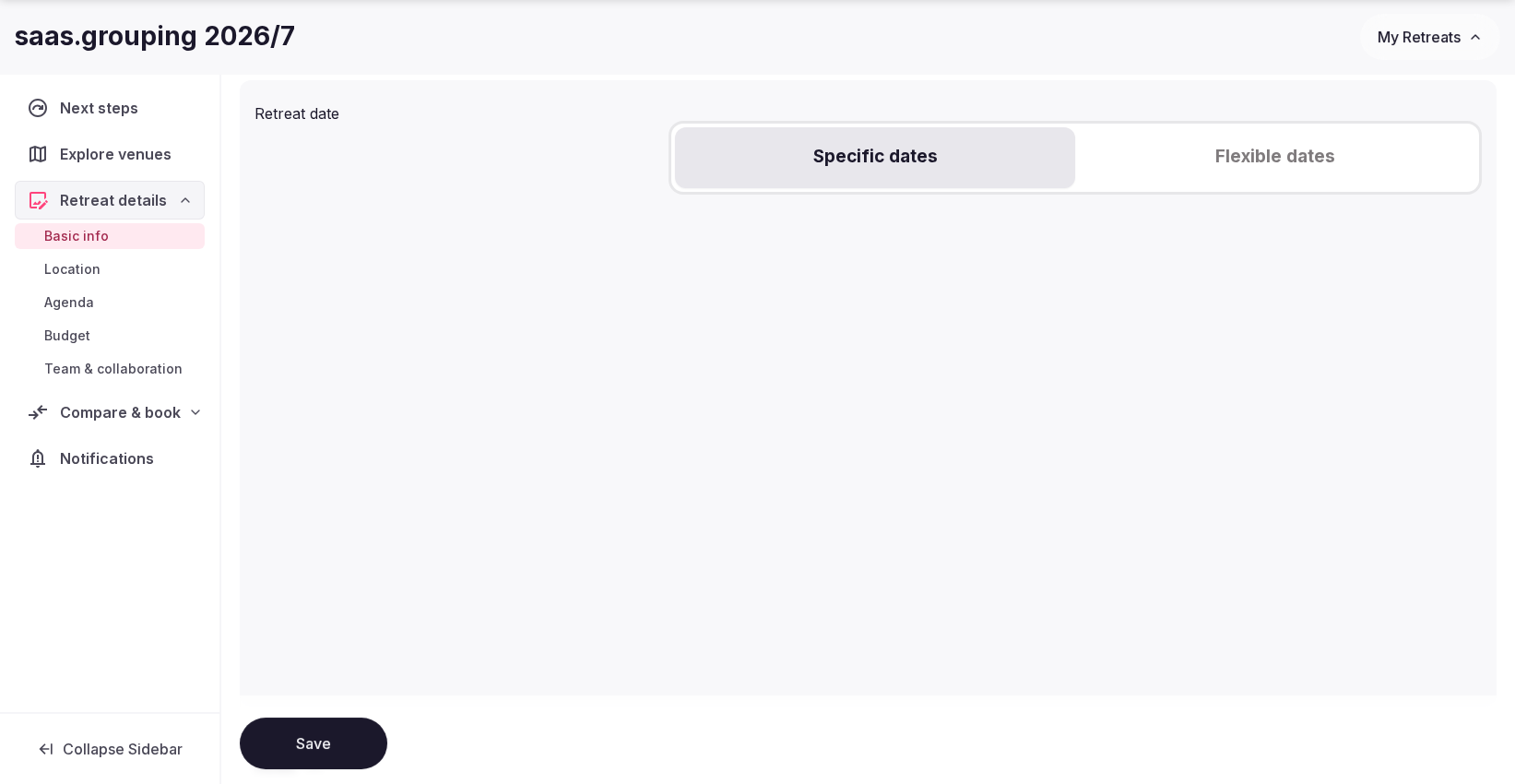
click at [883, 169] on button "Specific dates" at bounding box center [875, 158] width 400 height 60
click at [1467, 221] on icon "Go to the Next Month" at bounding box center [1461, 229] width 22 height 22
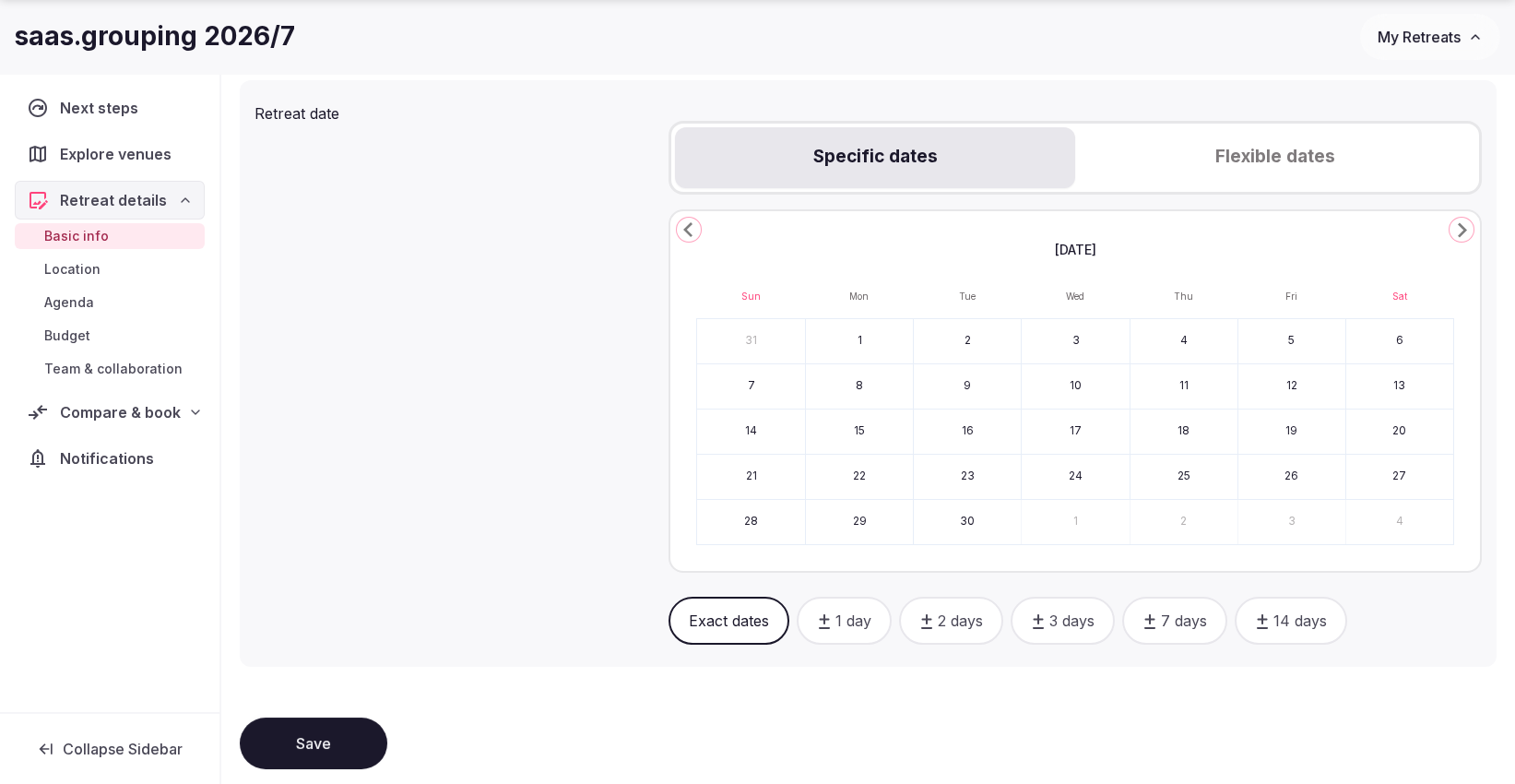
click at [1467, 221] on icon "Go to the Next Month" at bounding box center [1461, 229] width 22 height 22
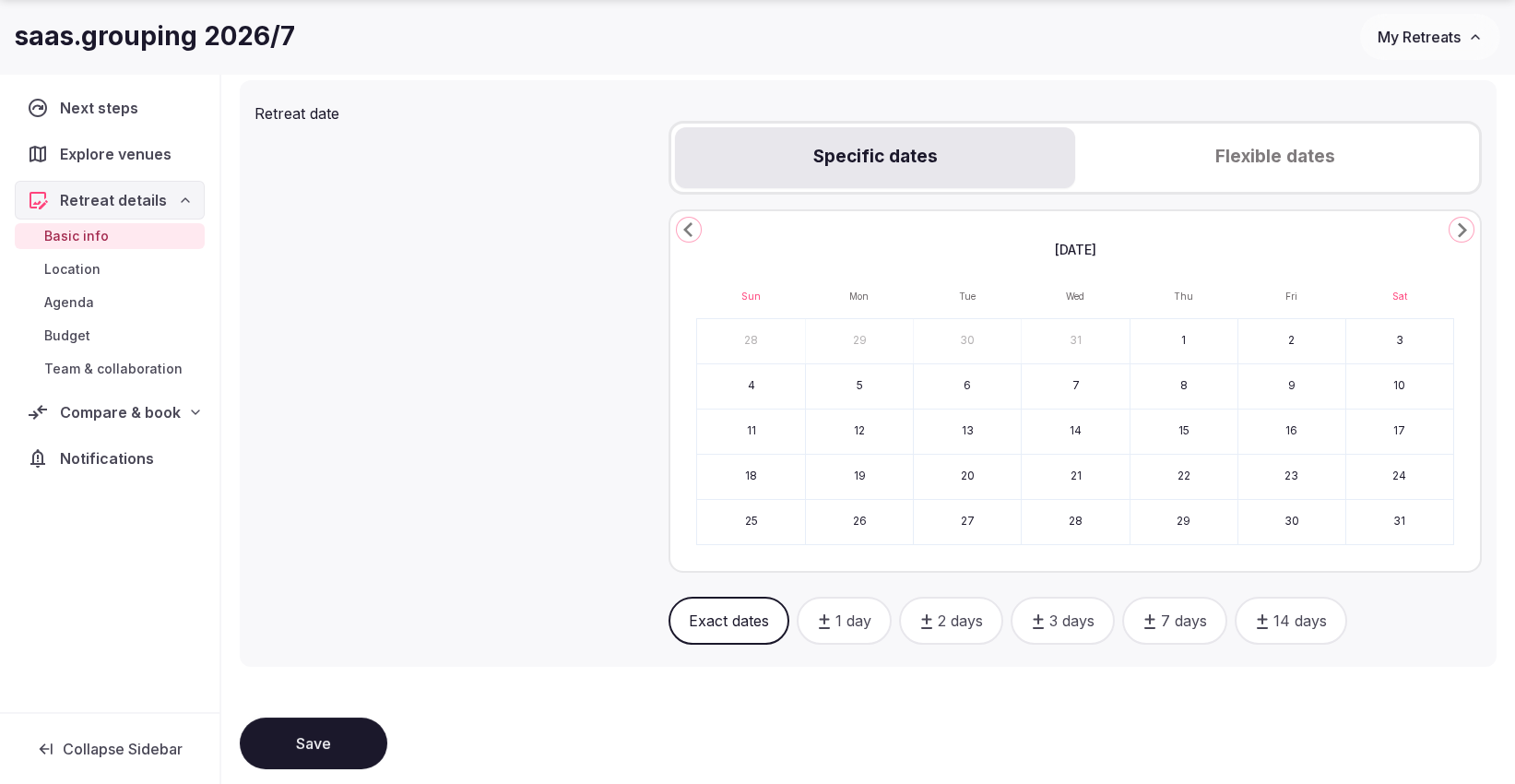
click at [1467, 221] on icon "Go to the Next Month" at bounding box center [1461, 229] width 22 height 22
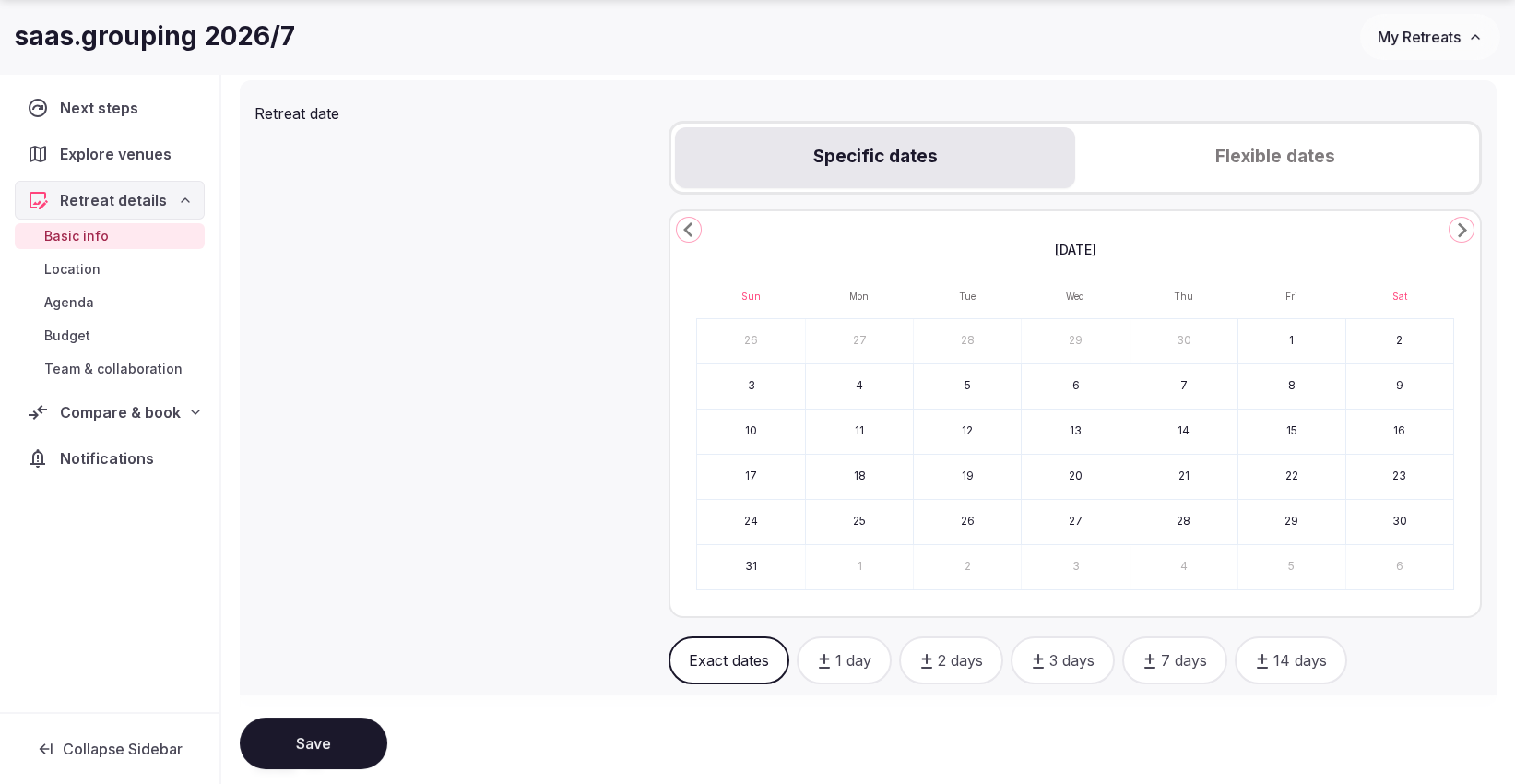
click at [1467, 221] on icon "Go to the Next Month" at bounding box center [1461, 229] width 22 height 22
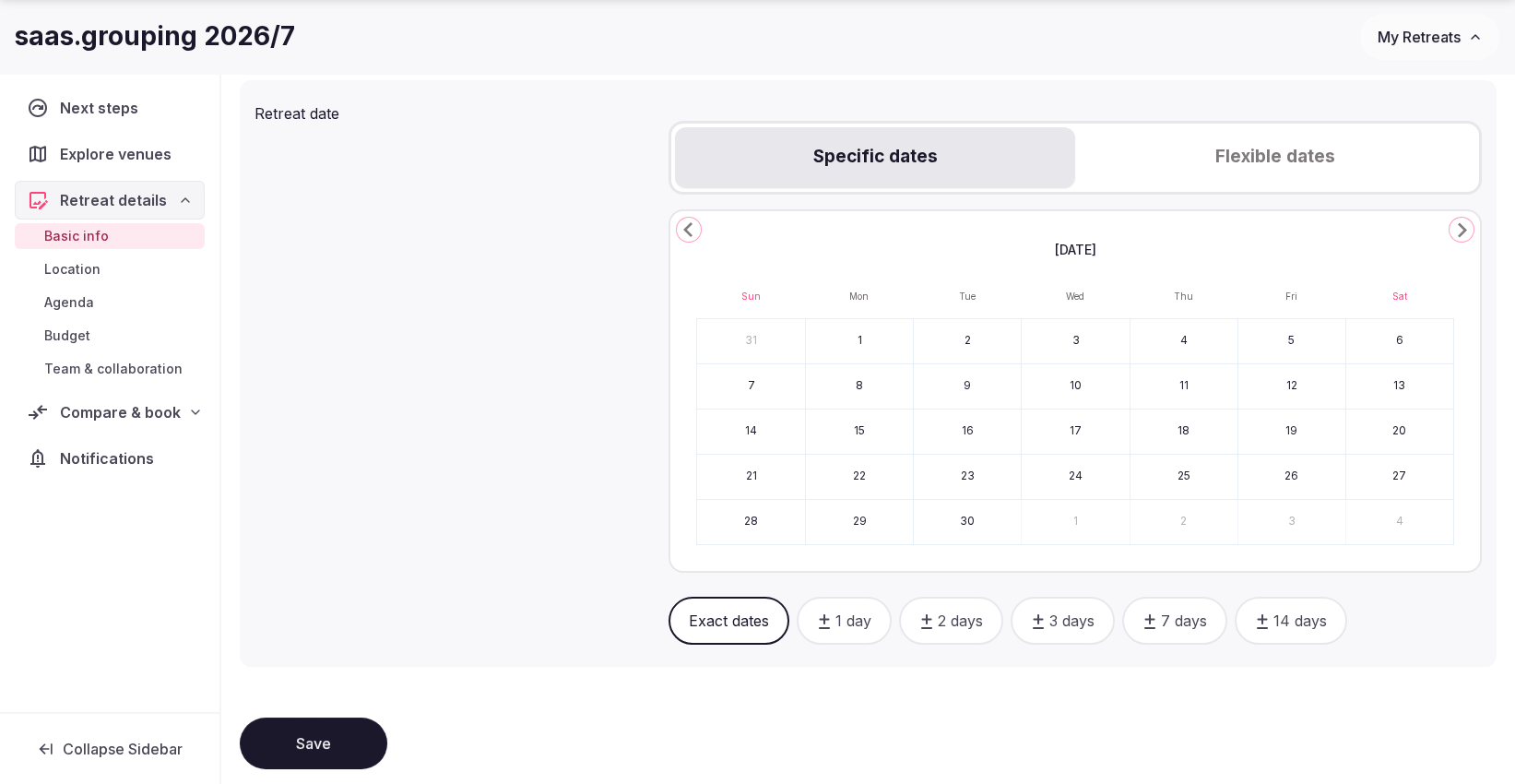
click at [1467, 221] on icon "Go to the Next Month" at bounding box center [1461, 229] width 22 height 22
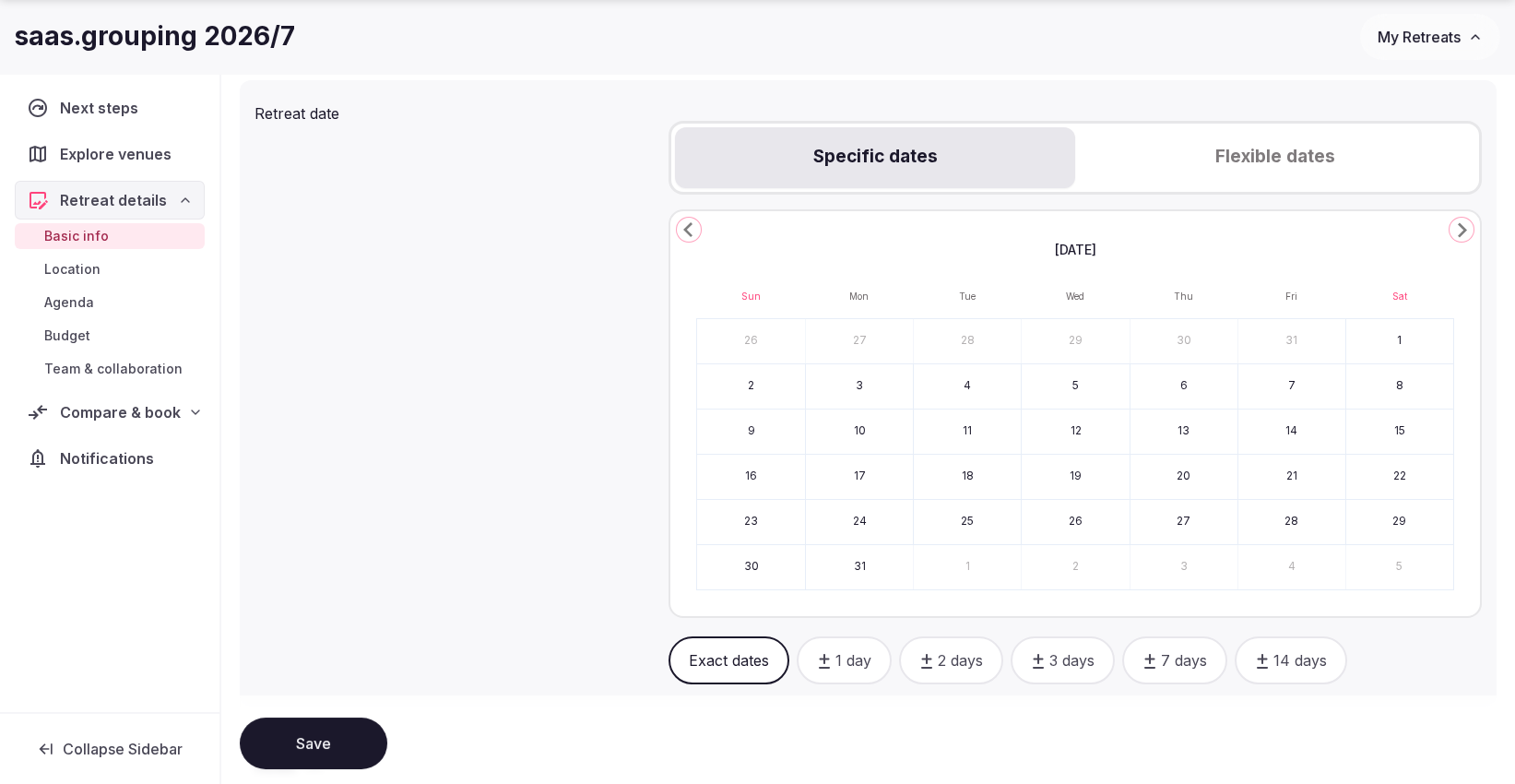
click at [1467, 221] on icon "Go to the Next Month" at bounding box center [1461, 229] width 22 height 22
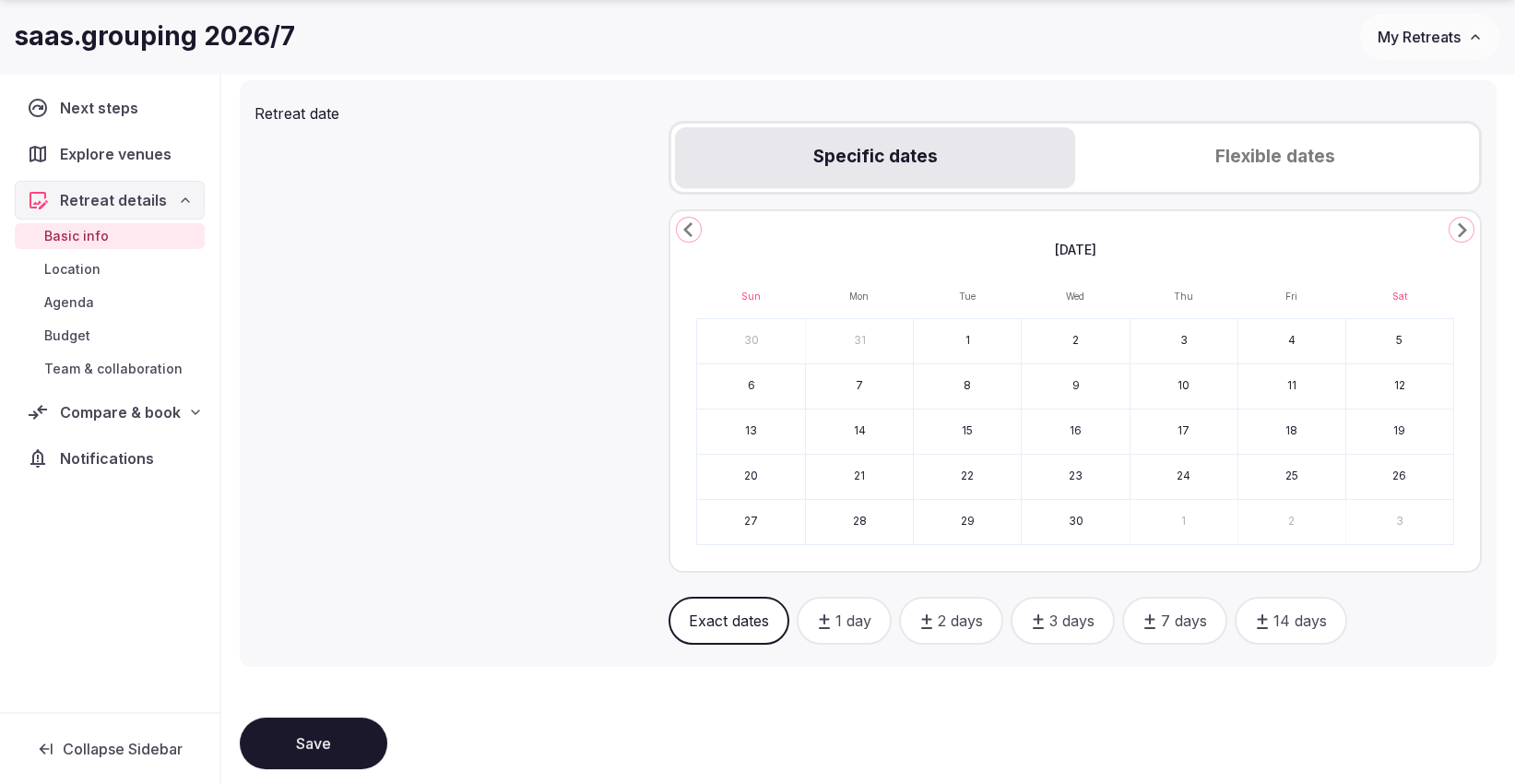
click at [1467, 221] on icon "Go to the Next Month" at bounding box center [1461, 229] width 22 height 22
click at [1395, 424] on button "17" at bounding box center [1400, 431] width 107 height 44
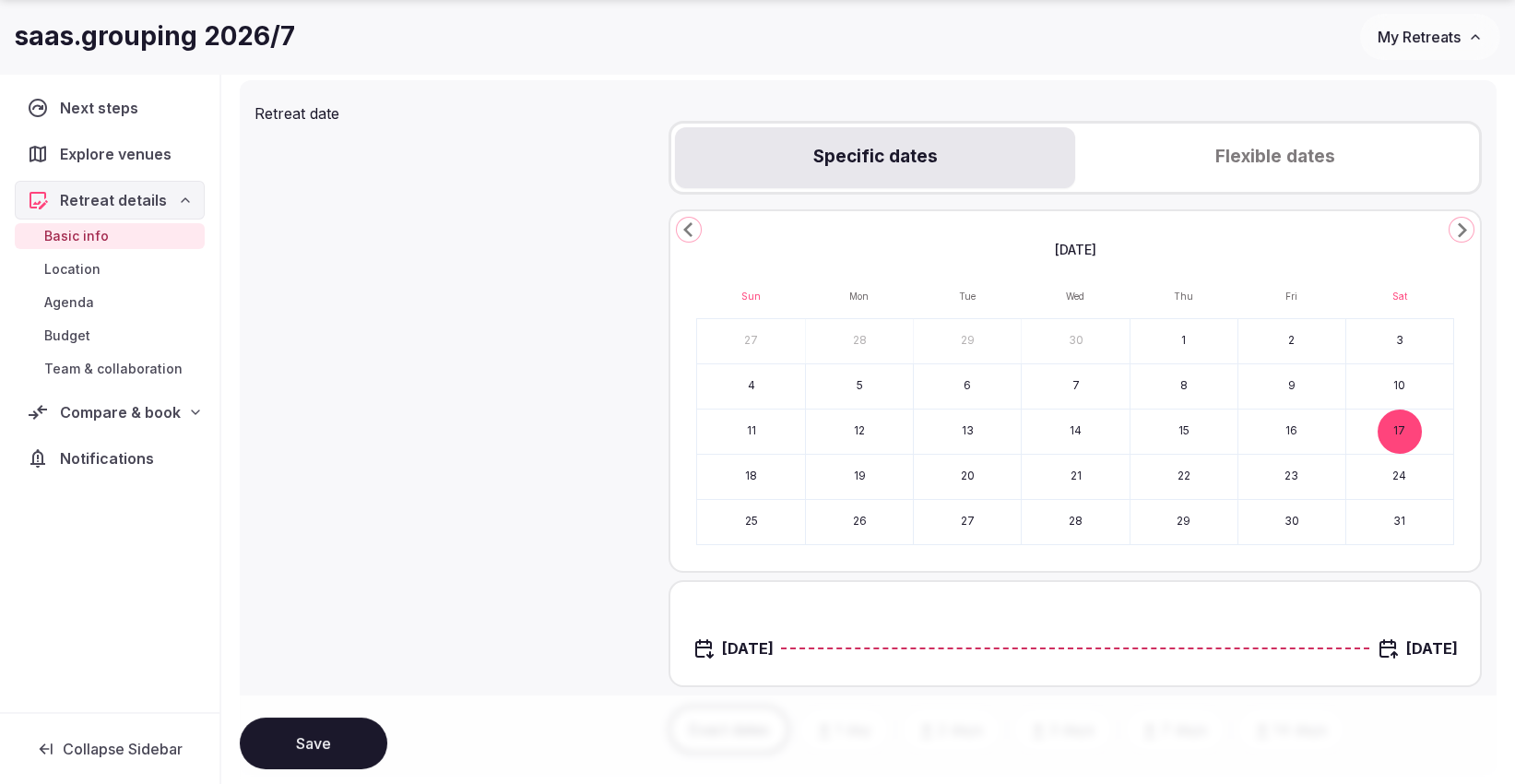
click at [1308, 480] on button "23" at bounding box center [1291, 476] width 107 height 44
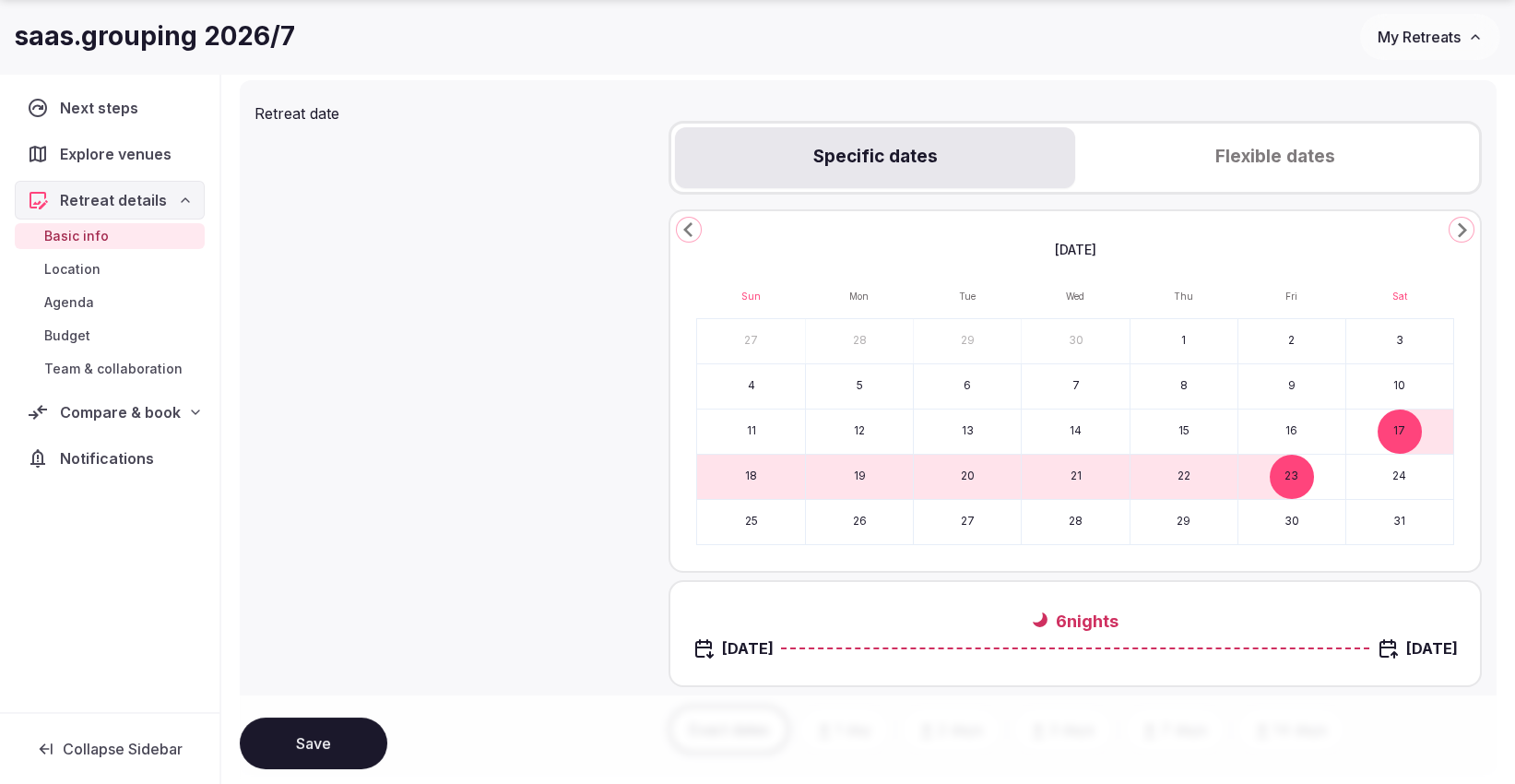
click at [547, 368] on div "Retreat date Specific dates Flexible dates October 2026 Sun Mon Tue Wed Thu Fri…" at bounding box center [868, 427] width 1227 height 665
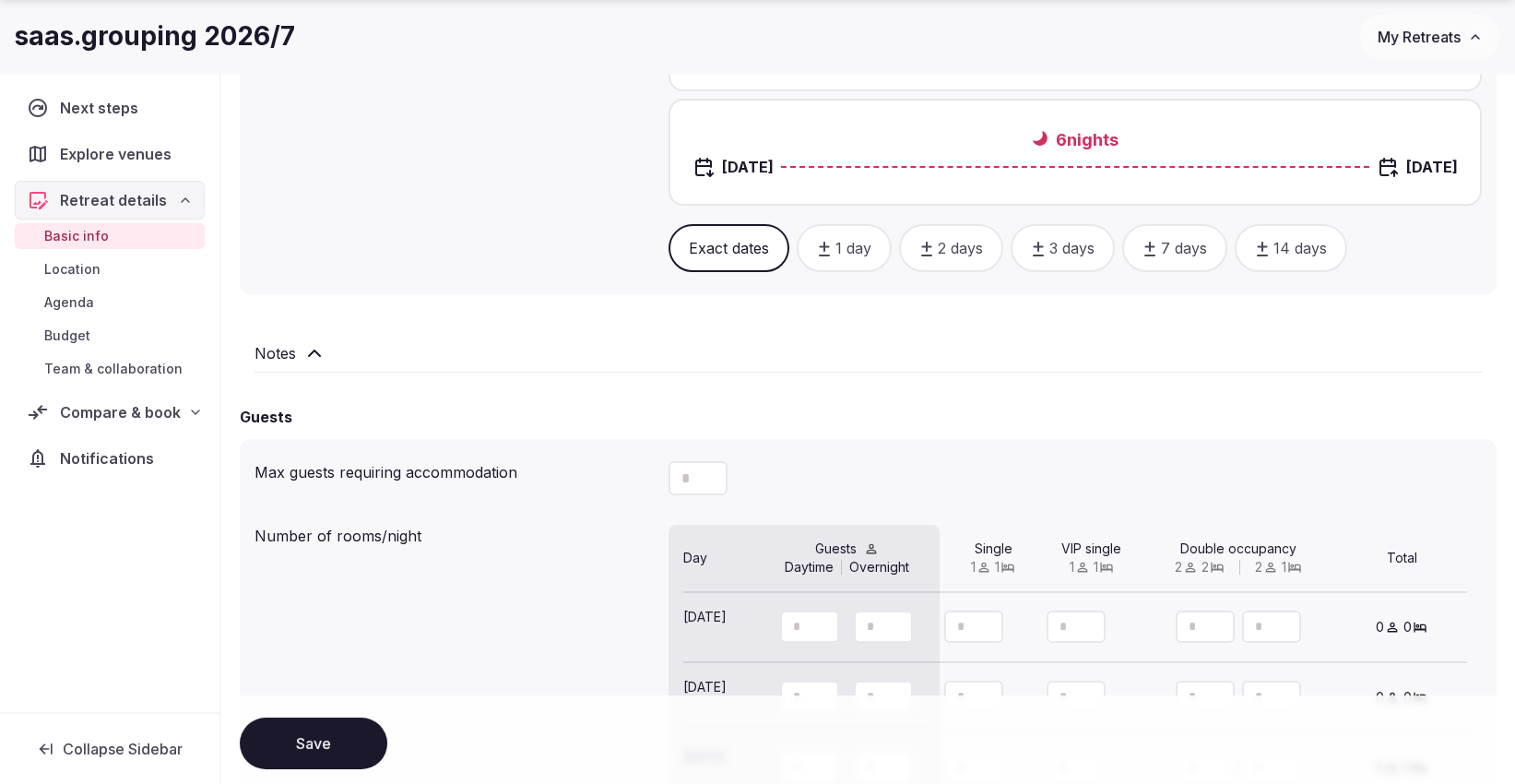
scroll to position [1228, 0]
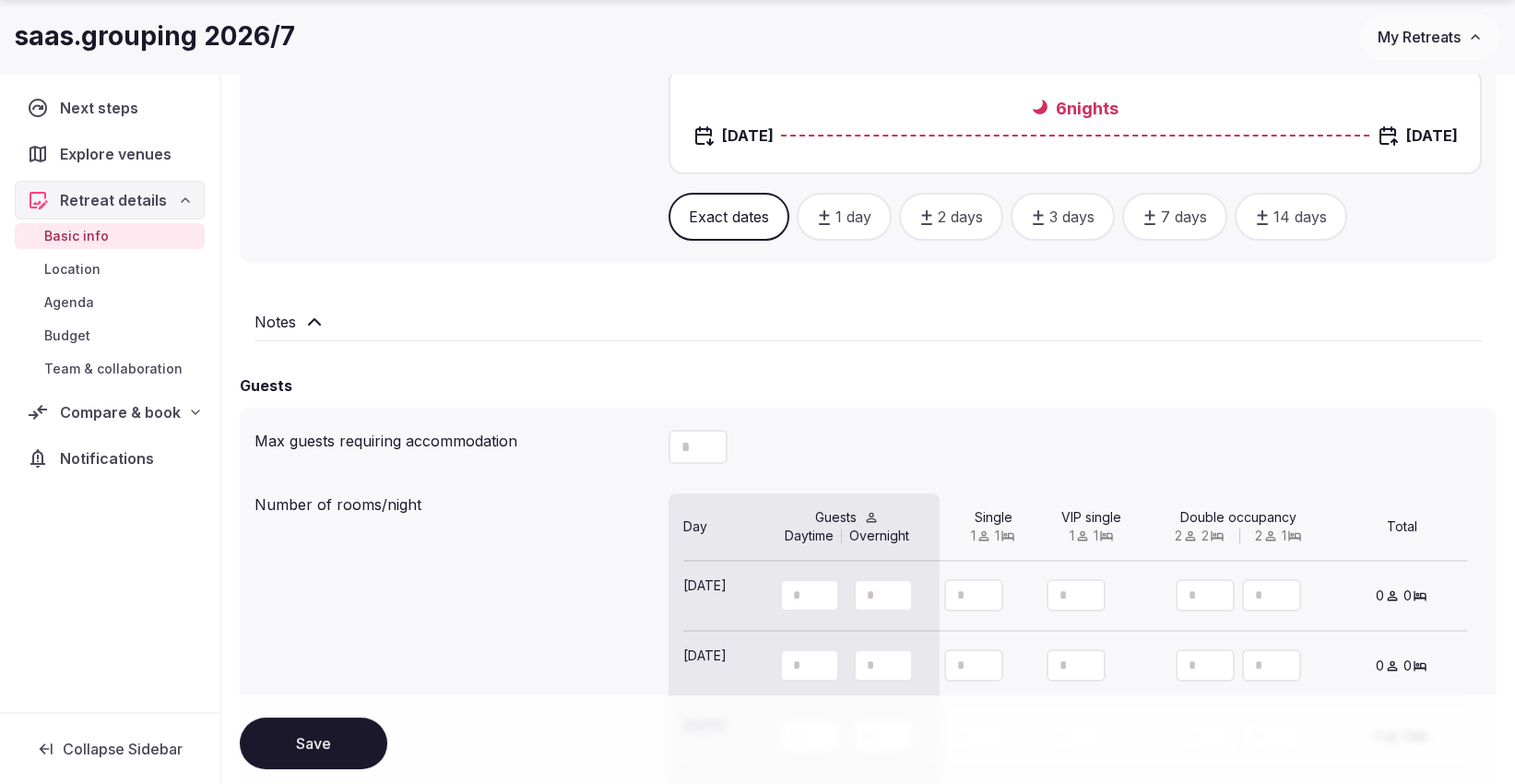
click at [280, 310] on h2 "Notes" at bounding box center [276, 321] width 42 height 22
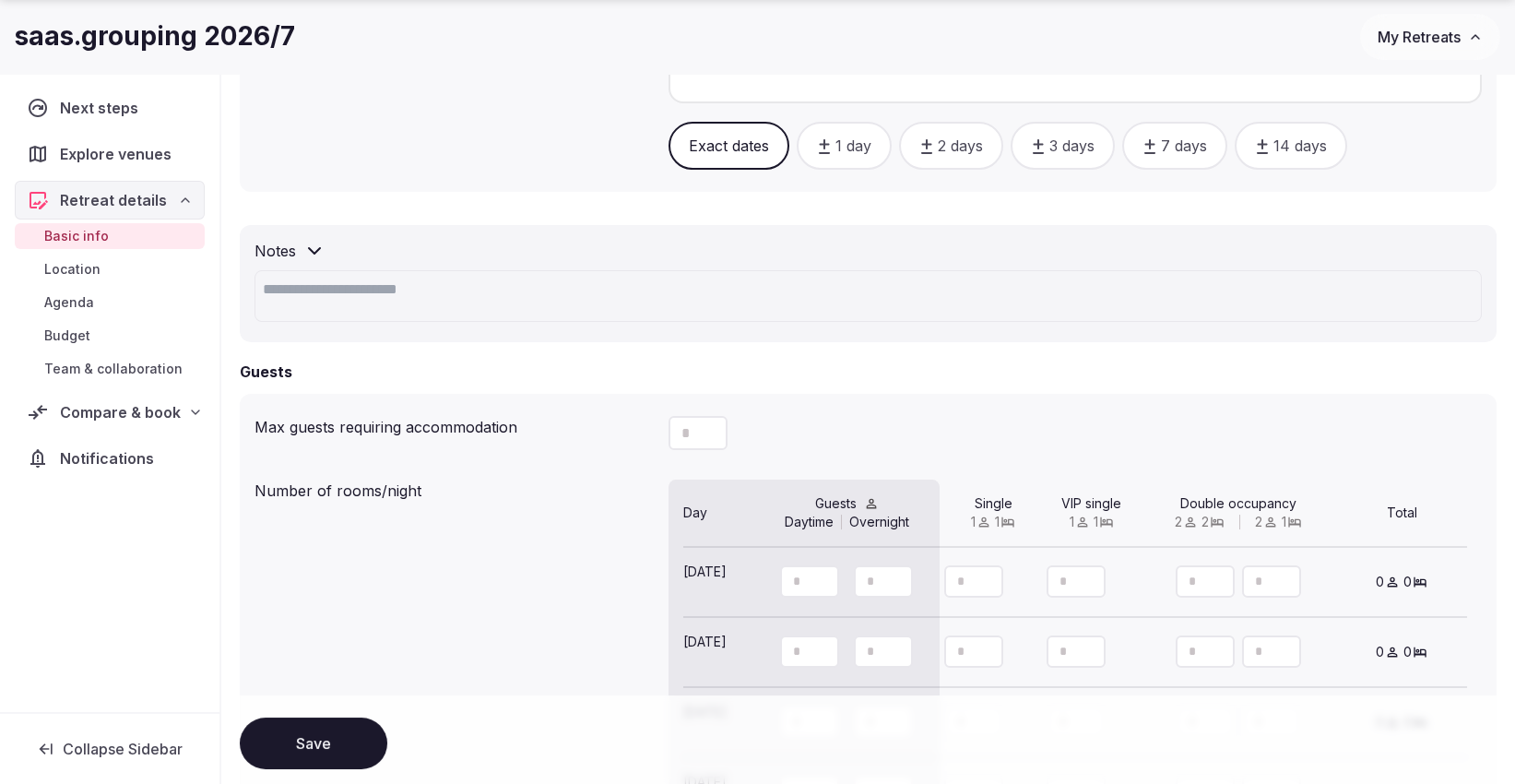
scroll to position [1331, 0]
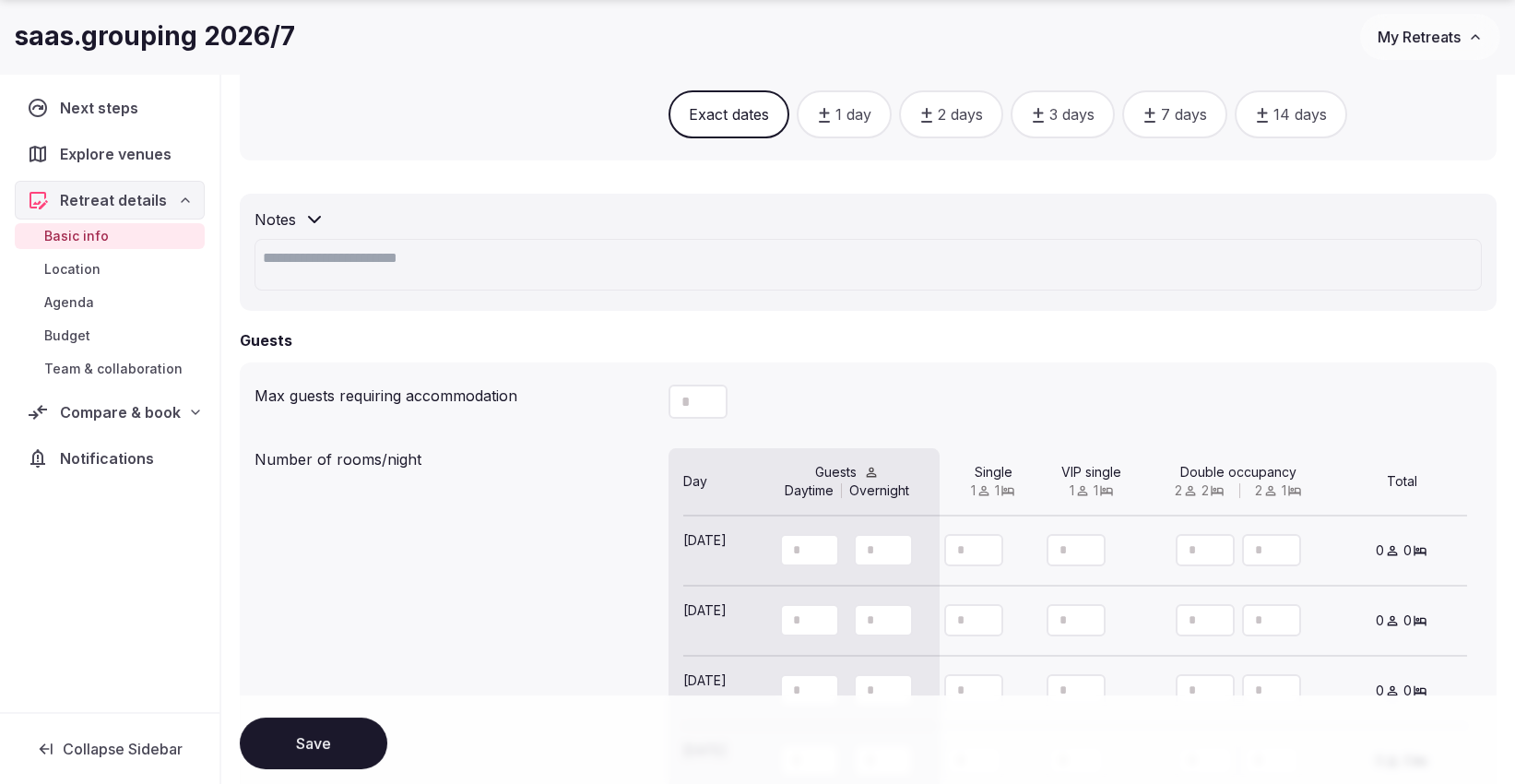
click at [805, 546] on input "number" at bounding box center [810, 550] width 59 height 32
drag, startPoint x: 802, startPoint y: 543, endPoint x: 785, endPoint y: 544, distance: 17.0
click at [785, 544] on input "number" at bounding box center [810, 550] width 59 height 32
type input "**"
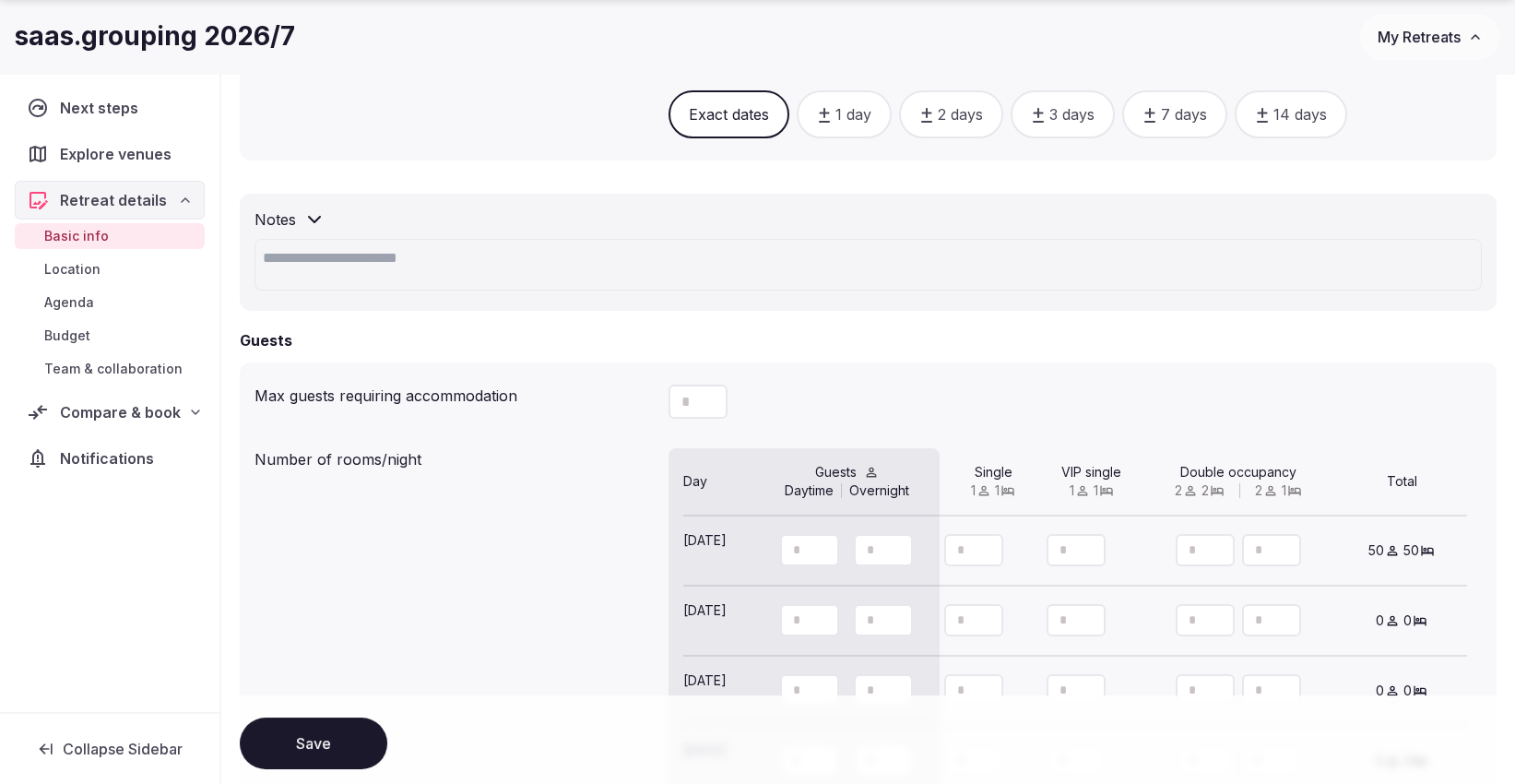
type input "**"
drag, startPoint x: 800, startPoint y: 614, endPoint x: 783, endPoint y: 615, distance: 17.0
click at [783, 615] on input "number" at bounding box center [810, 620] width 59 height 32
type input "***"
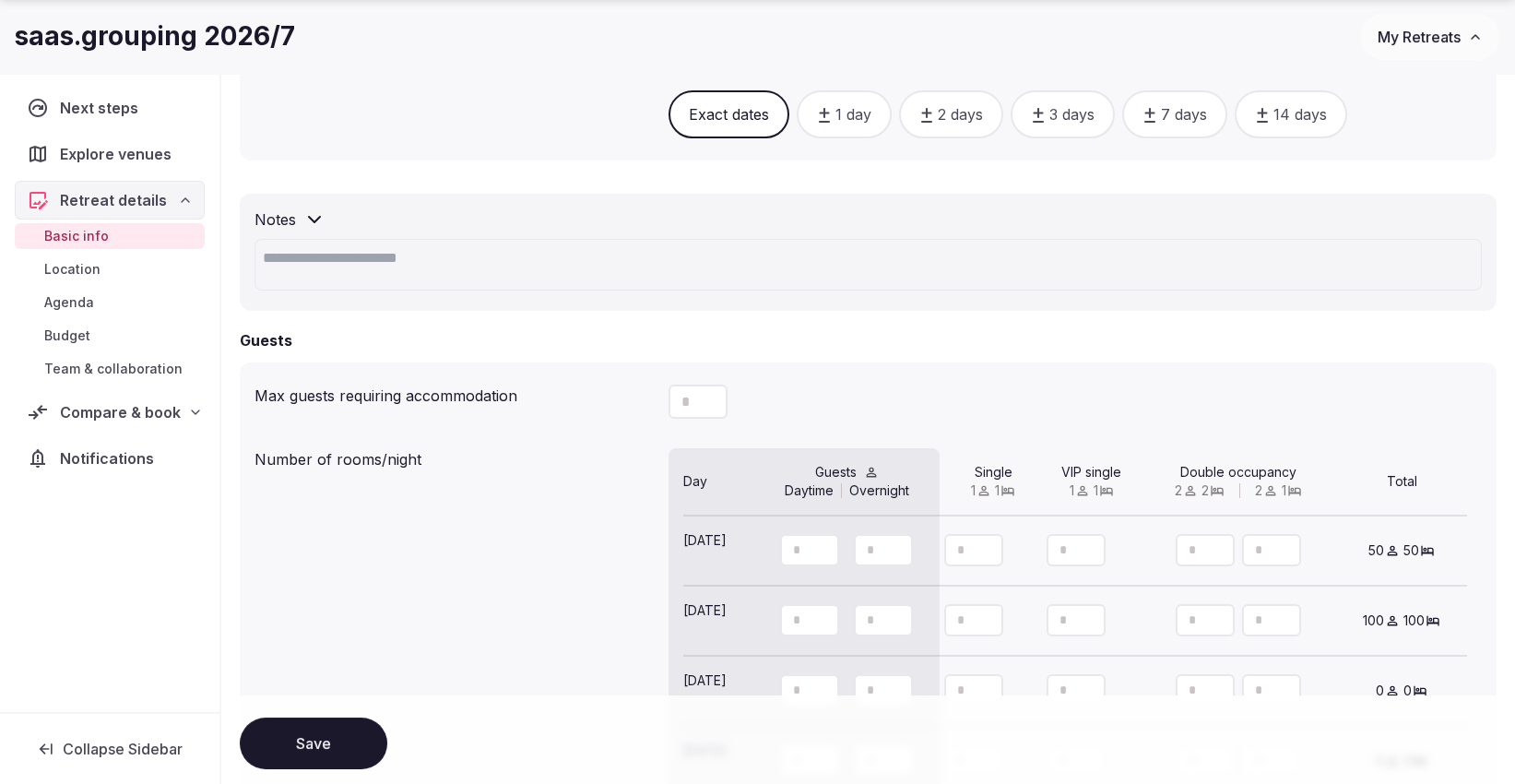
scroll to position [1433, 0]
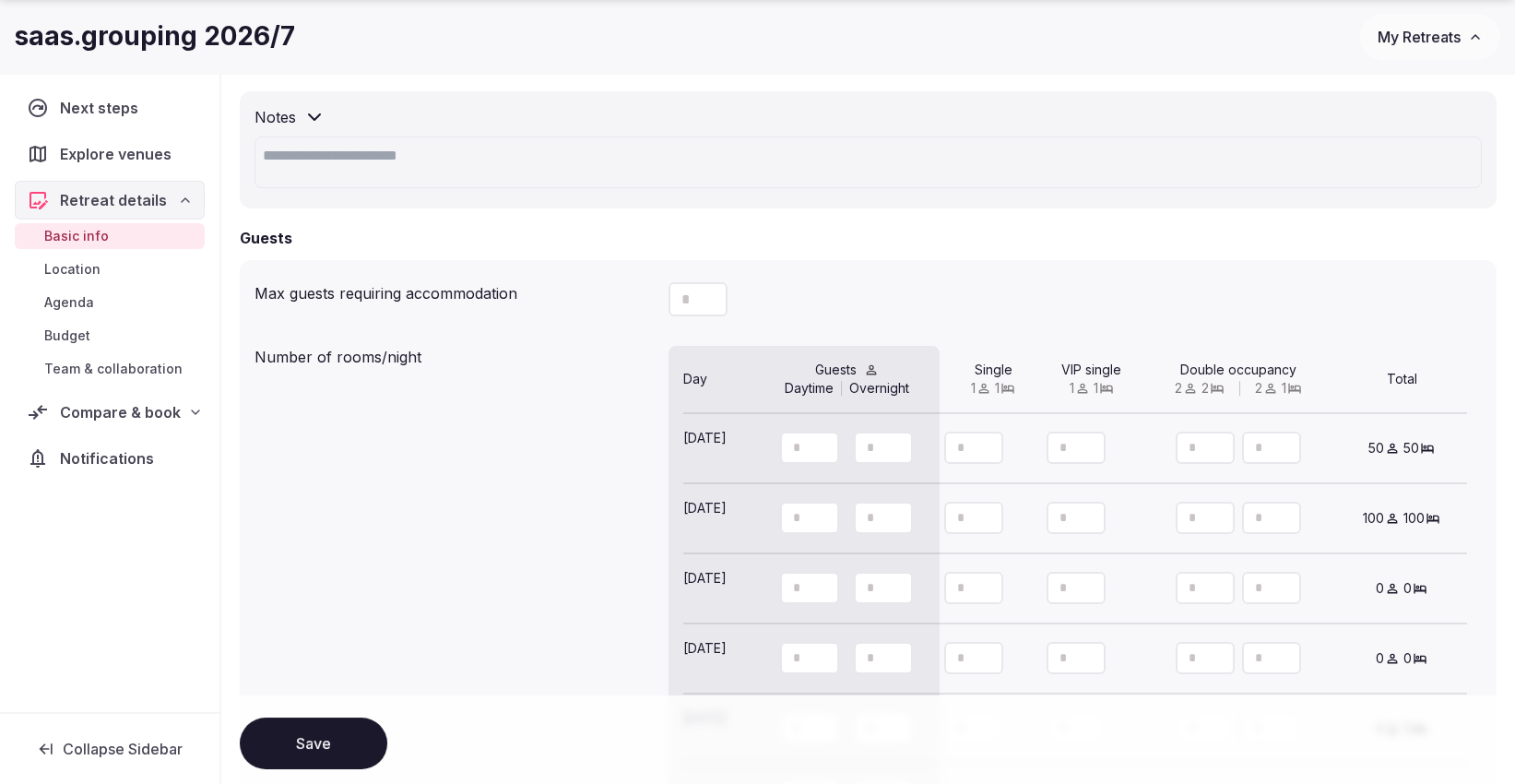
type input "***"
click at [804, 582] on input "number" at bounding box center [810, 588] width 59 height 32
type input "***"
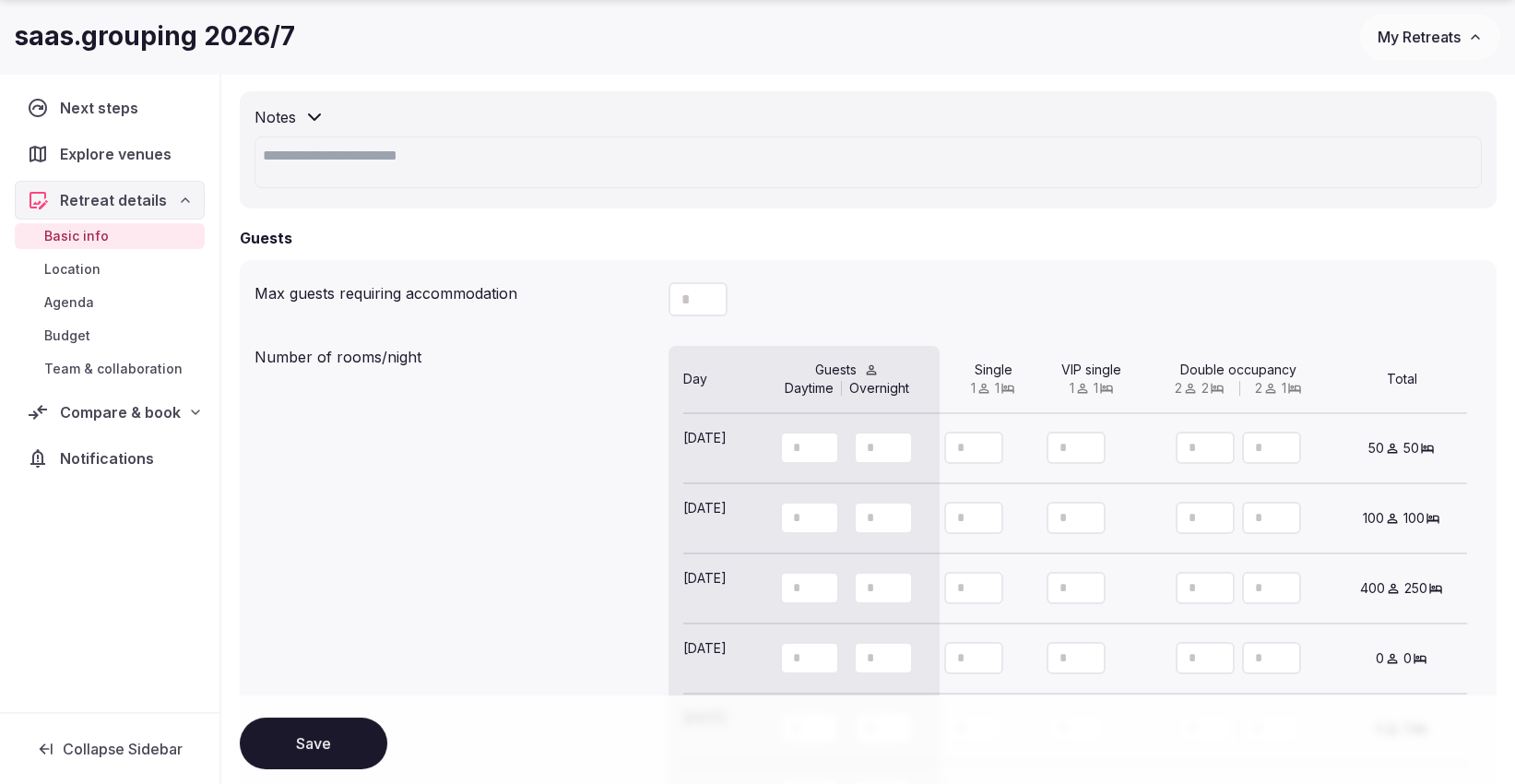
type input "***"
click at [695, 591] on icon at bounding box center [692, 599] width 17 height 17
type input "***"
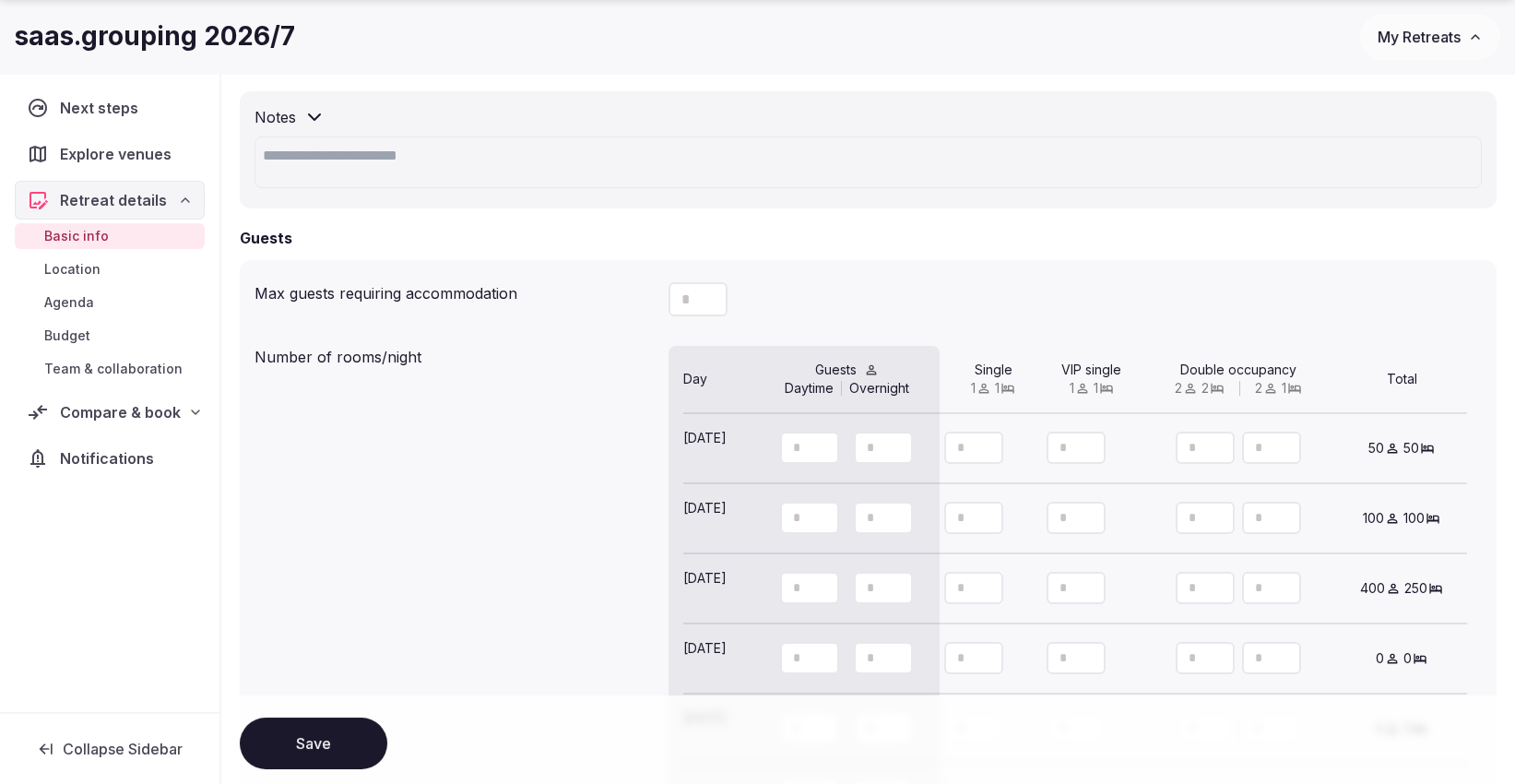
type input "***"
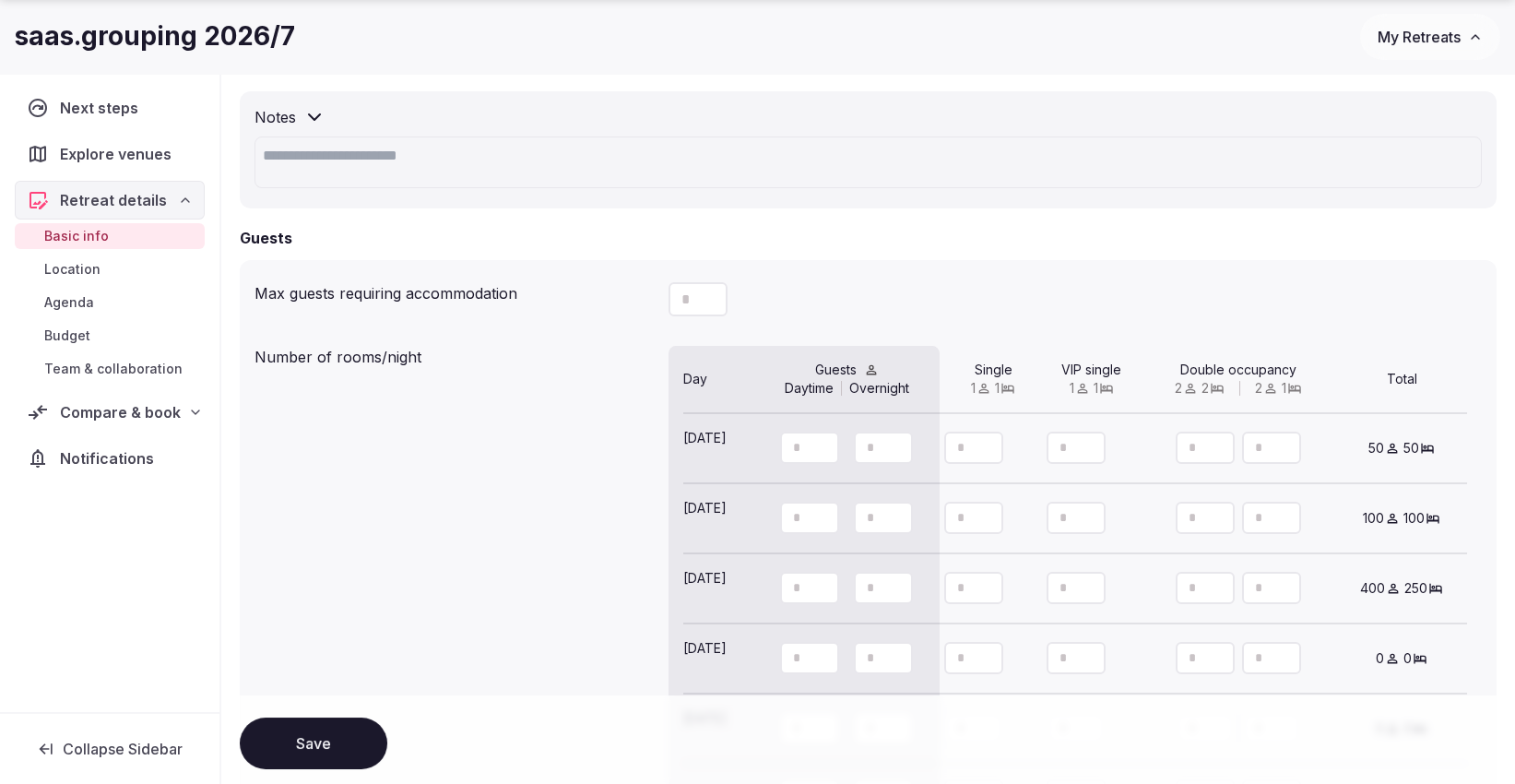
type input "***"
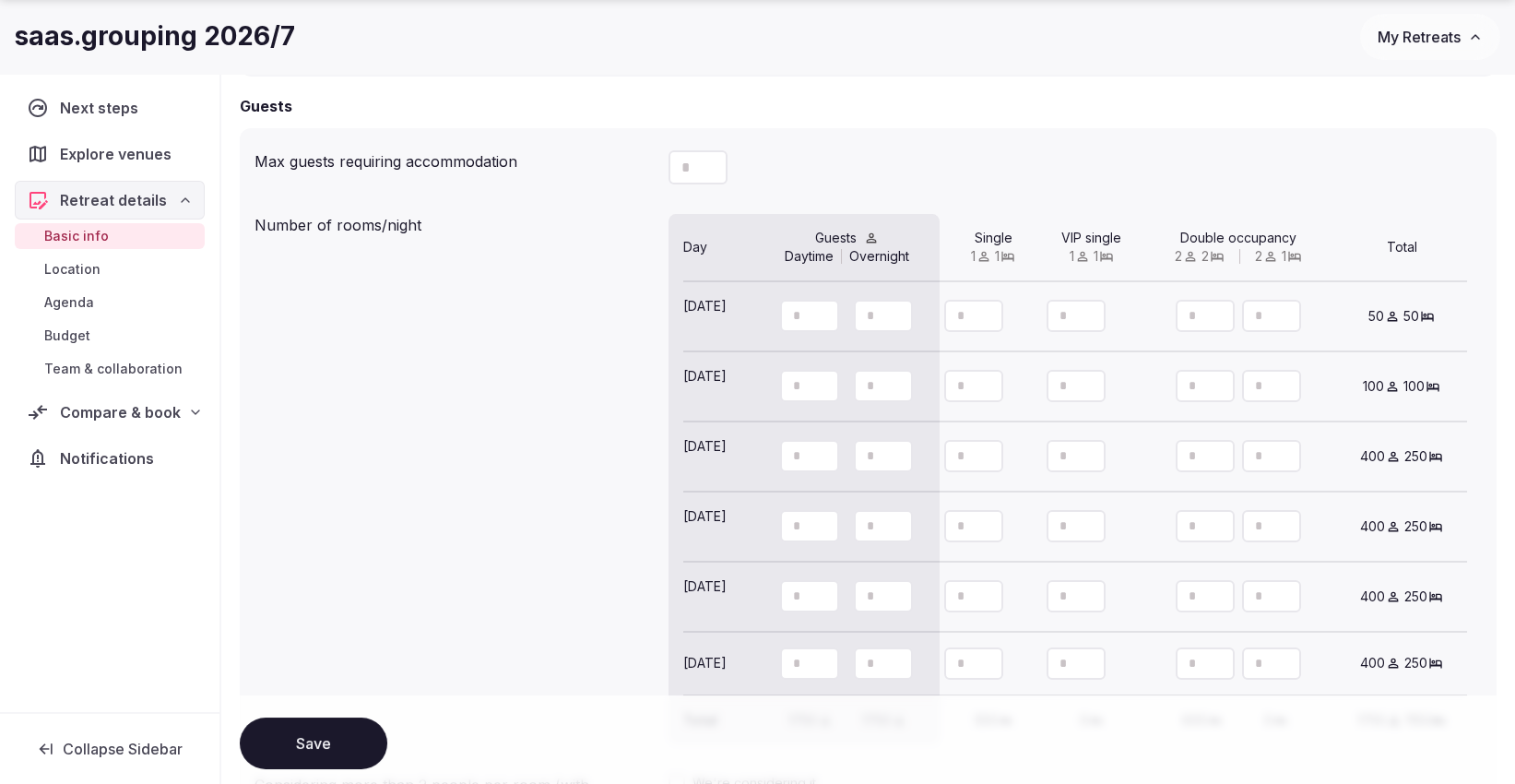
scroll to position [1638, 0]
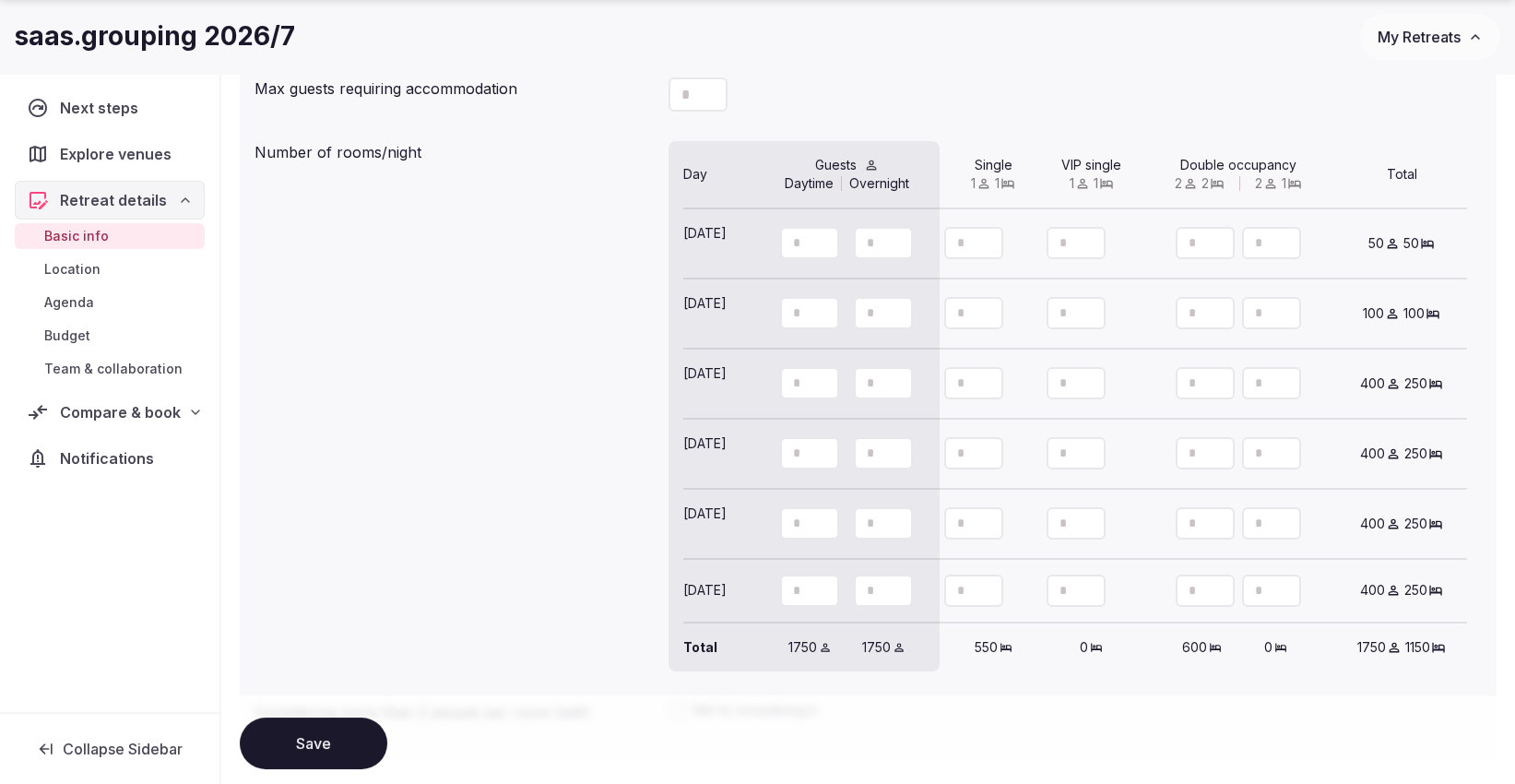
drag, startPoint x: 795, startPoint y: 581, endPoint x: 836, endPoint y: 581, distance: 41.0
click at [836, 581] on div "***" at bounding box center [810, 591] width 59 height 32
type input "**"
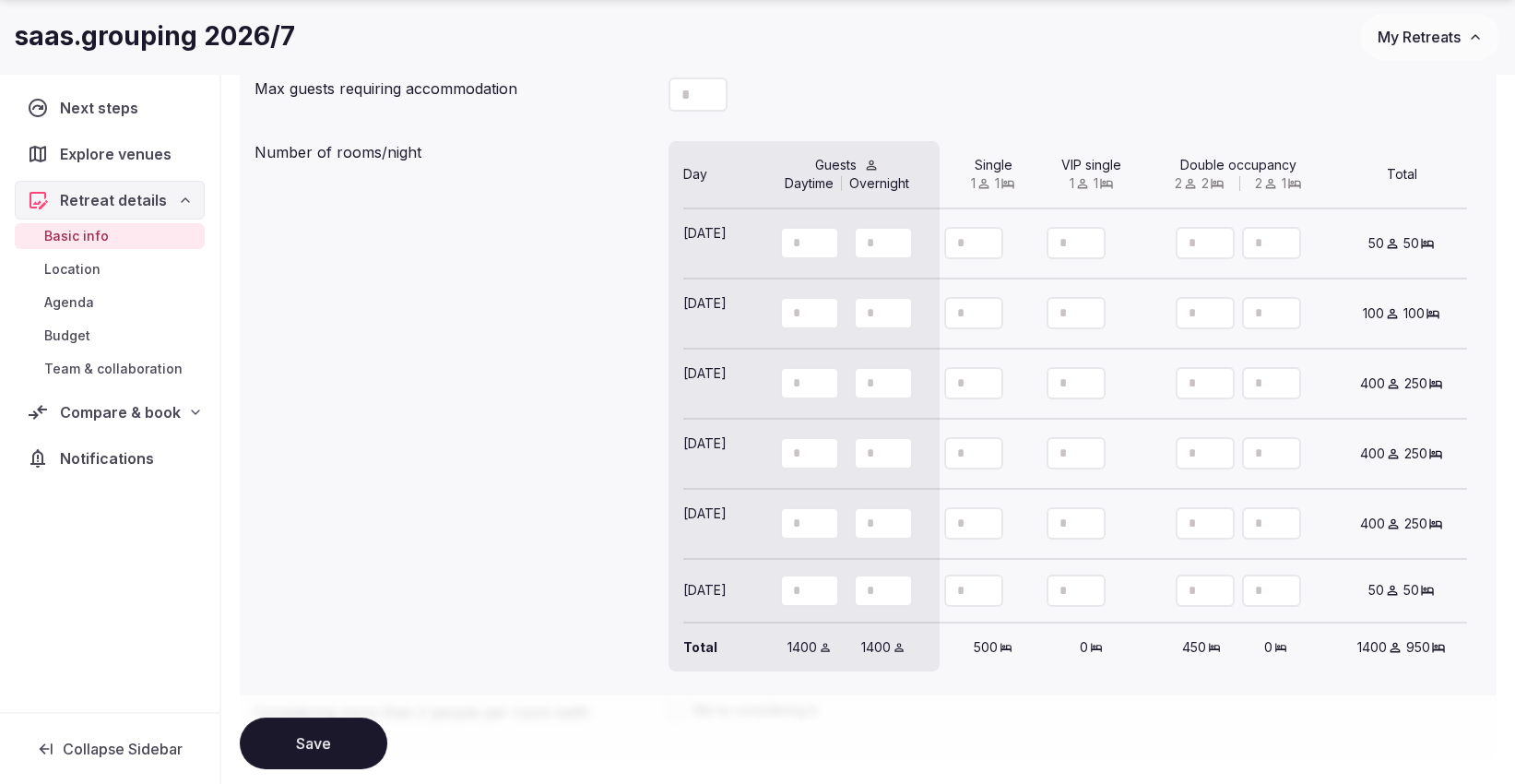
click at [509, 530] on div "Number of rooms/night Day Guests Daytime Overnight Single 1 1 VIP single 1 1 Do…" at bounding box center [868, 406] width 1227 height 544
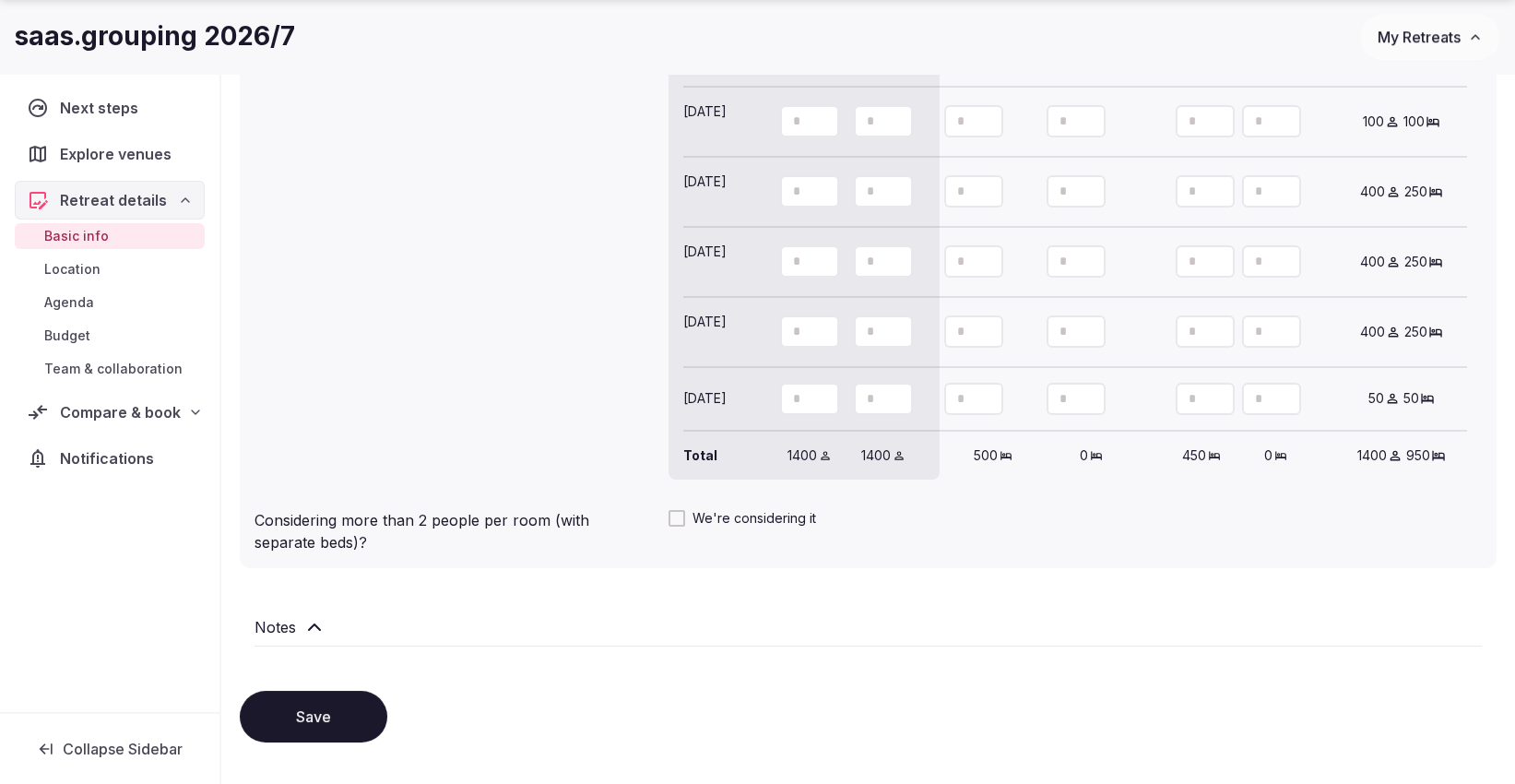
scroll to position [1942, 0]
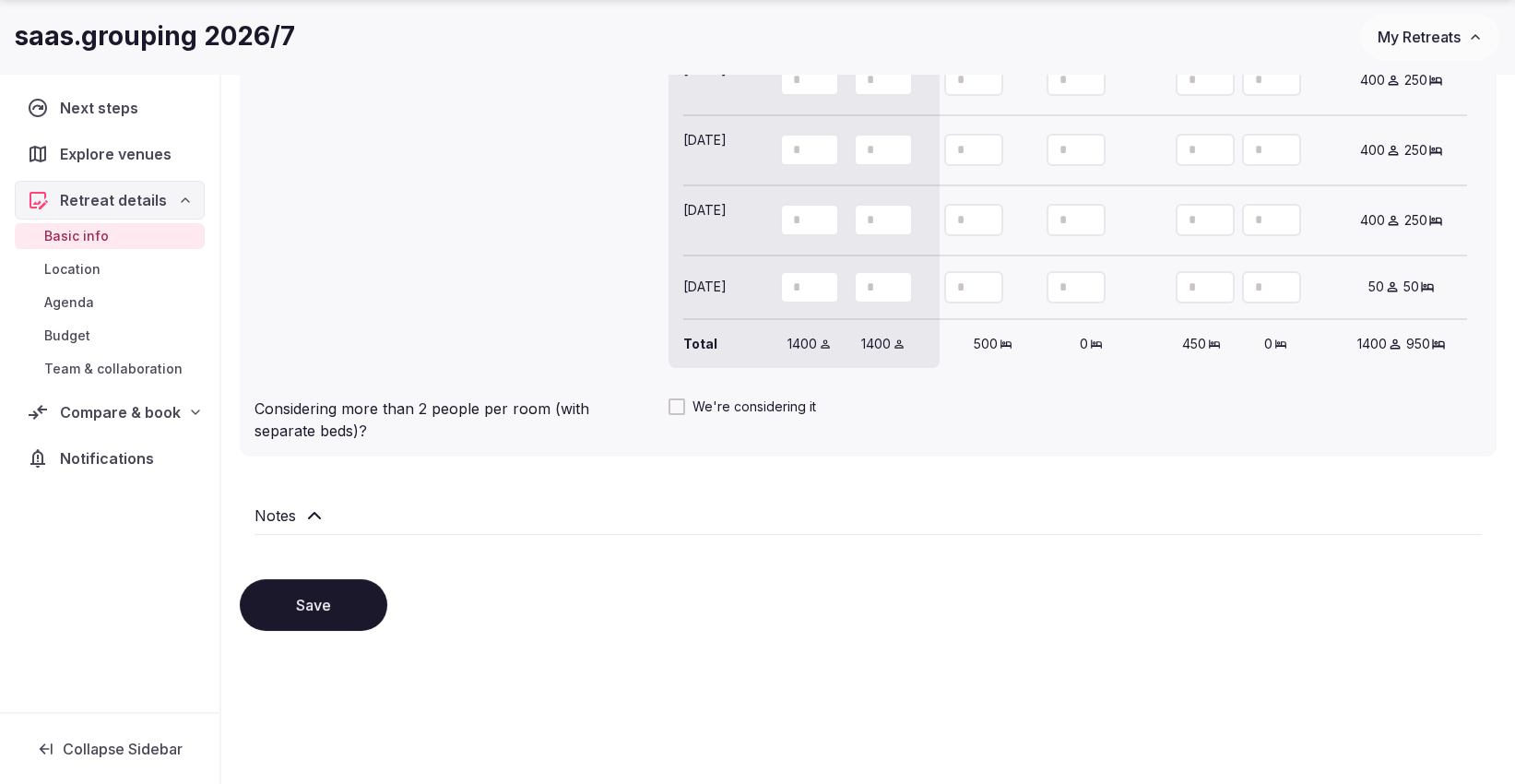
click at [318, 596] on button "Save" at bounding box center [313, 605] width 147 height 52
click at [62, 300] on span "Agenda" at bounding box center [69, 303] width 50 height 19
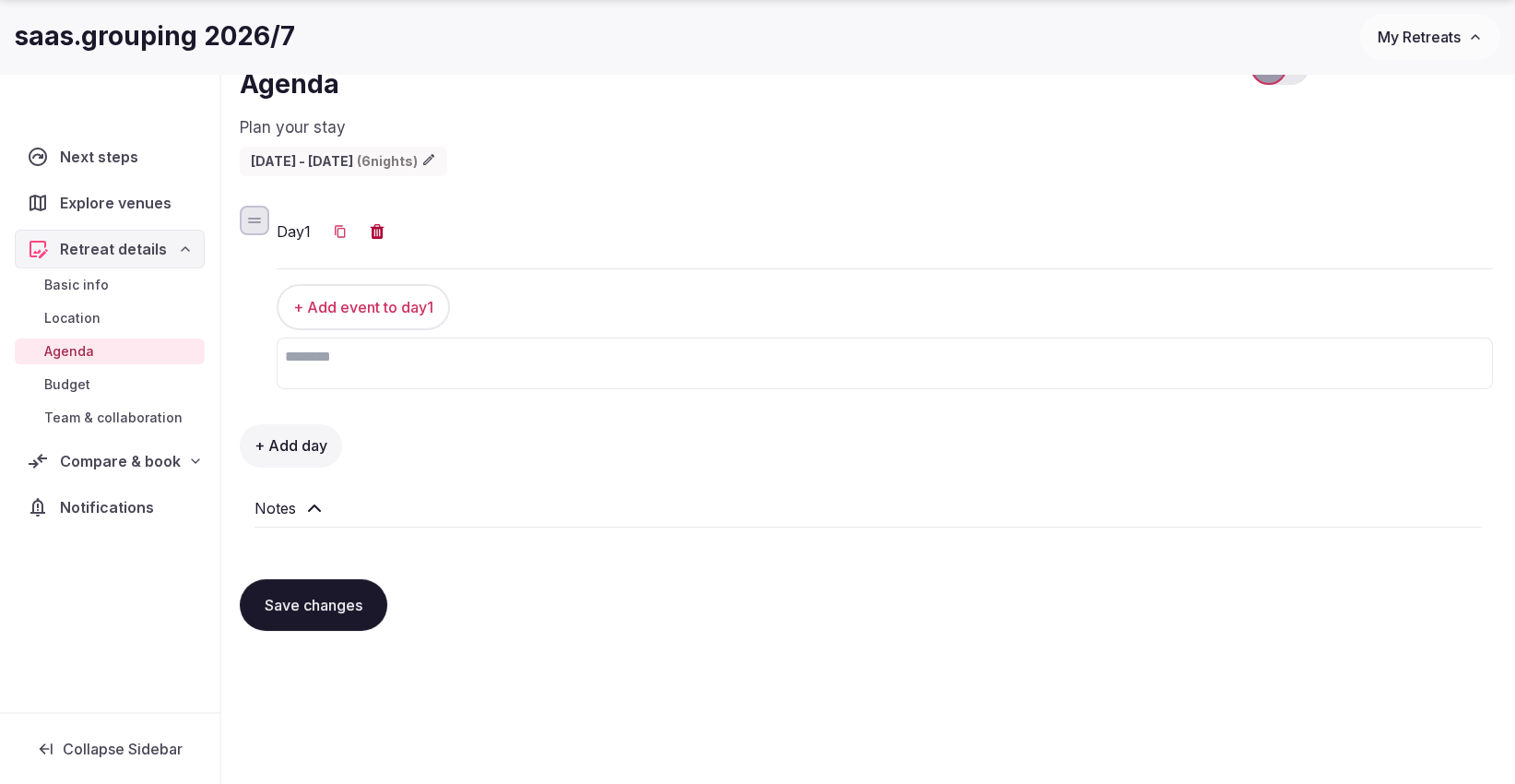
scroll to position [143, 0]
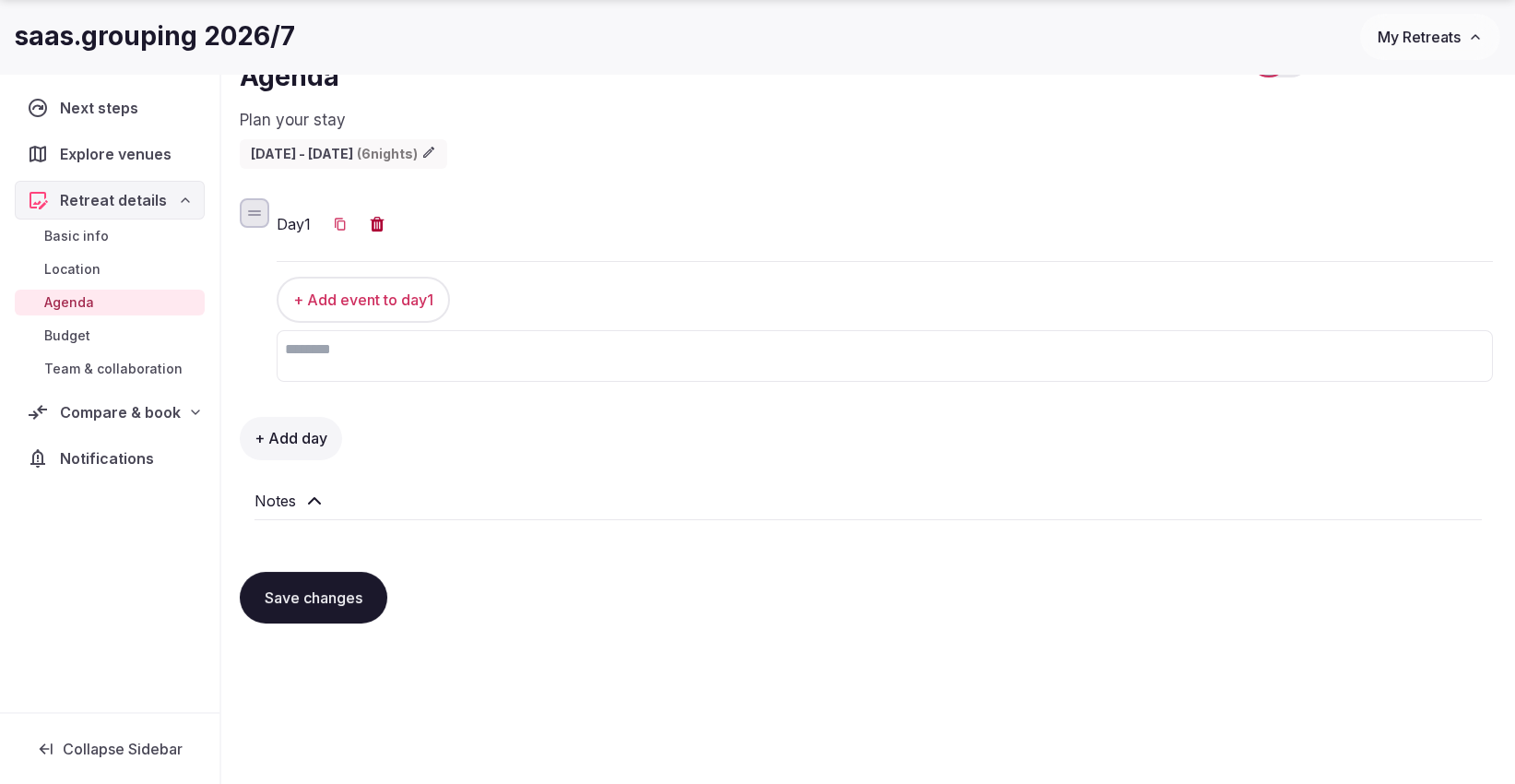
click at [265, 495] on h2 "Notes" at bounding box center [276, 500] width 42 height 22
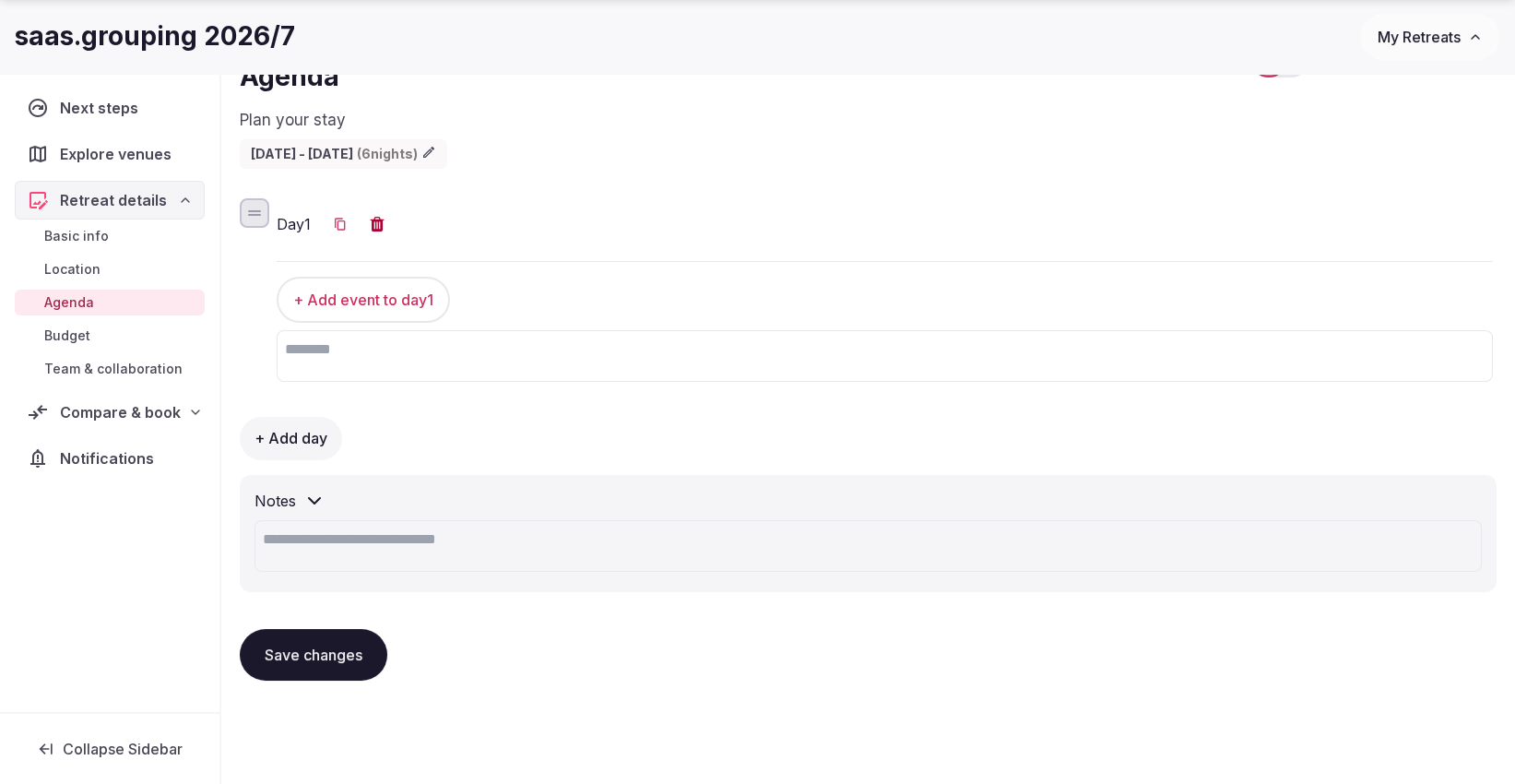
click at [330, 542] on textarea at bounding box center [868, 545] width 1227 height 52
paste textarea "**********"
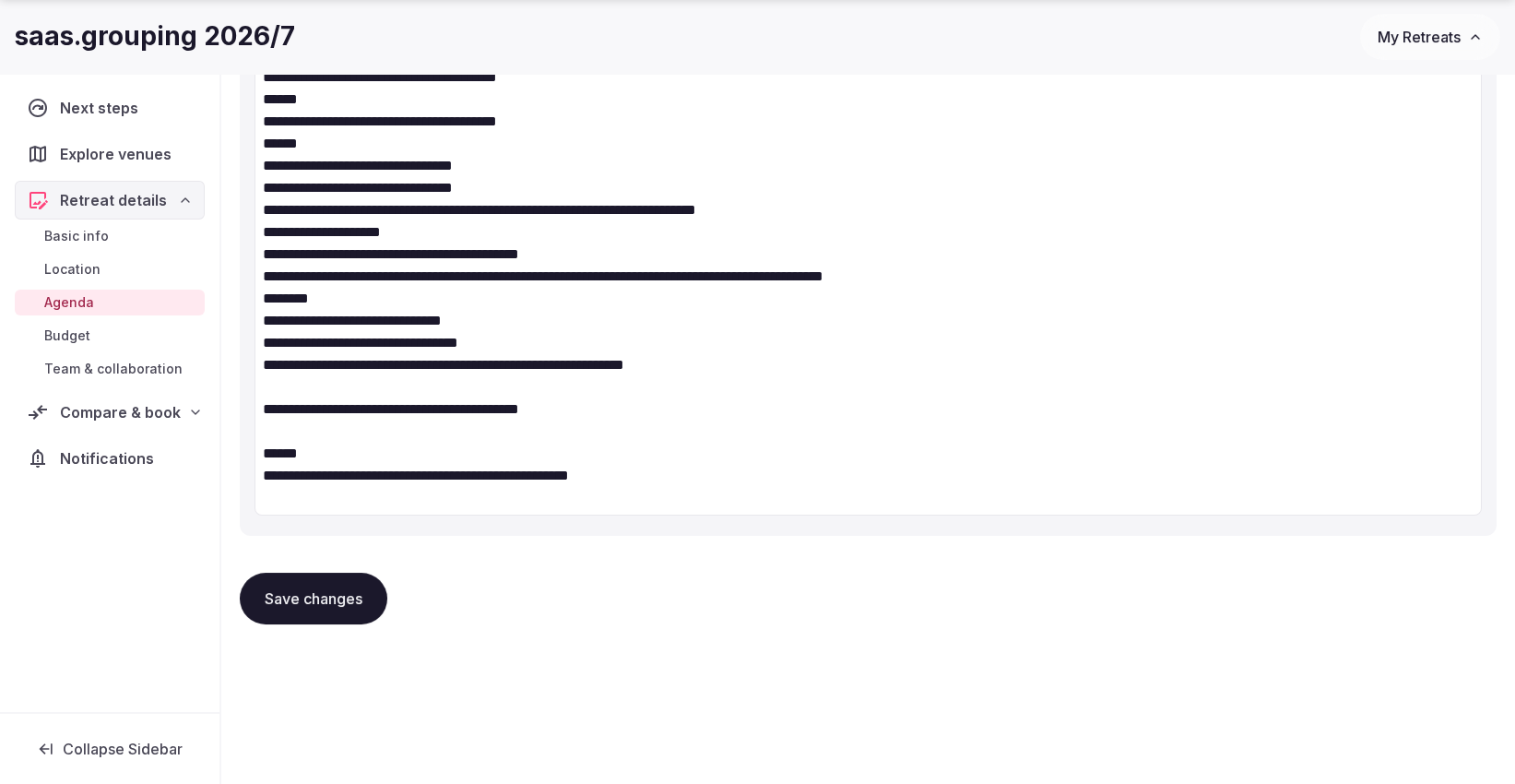
scroll to position [651, 0]
type textarea "**********"
click at [293, 595] on button "Save changes" at bounding box center [313, 597] width 147 height 52
click at [74, 370] on span "Team & collaboration" at bounding box center [113, 369] width 139 height 19
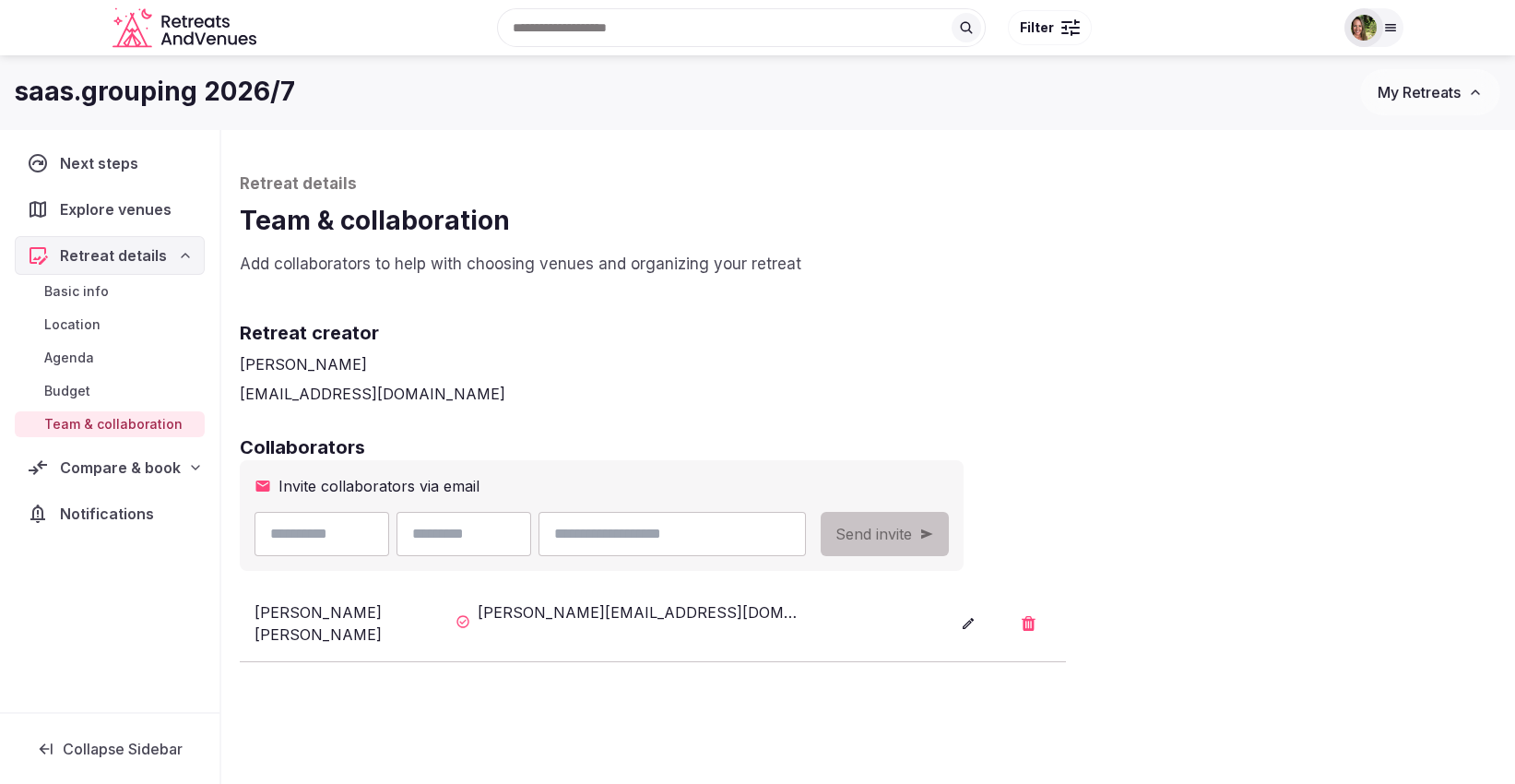
click at [337, 538] on input "text" at bounding box center [322, 533] width 135 height 44
type input "******"
type input "*"
type input "*****"
type input "**********"
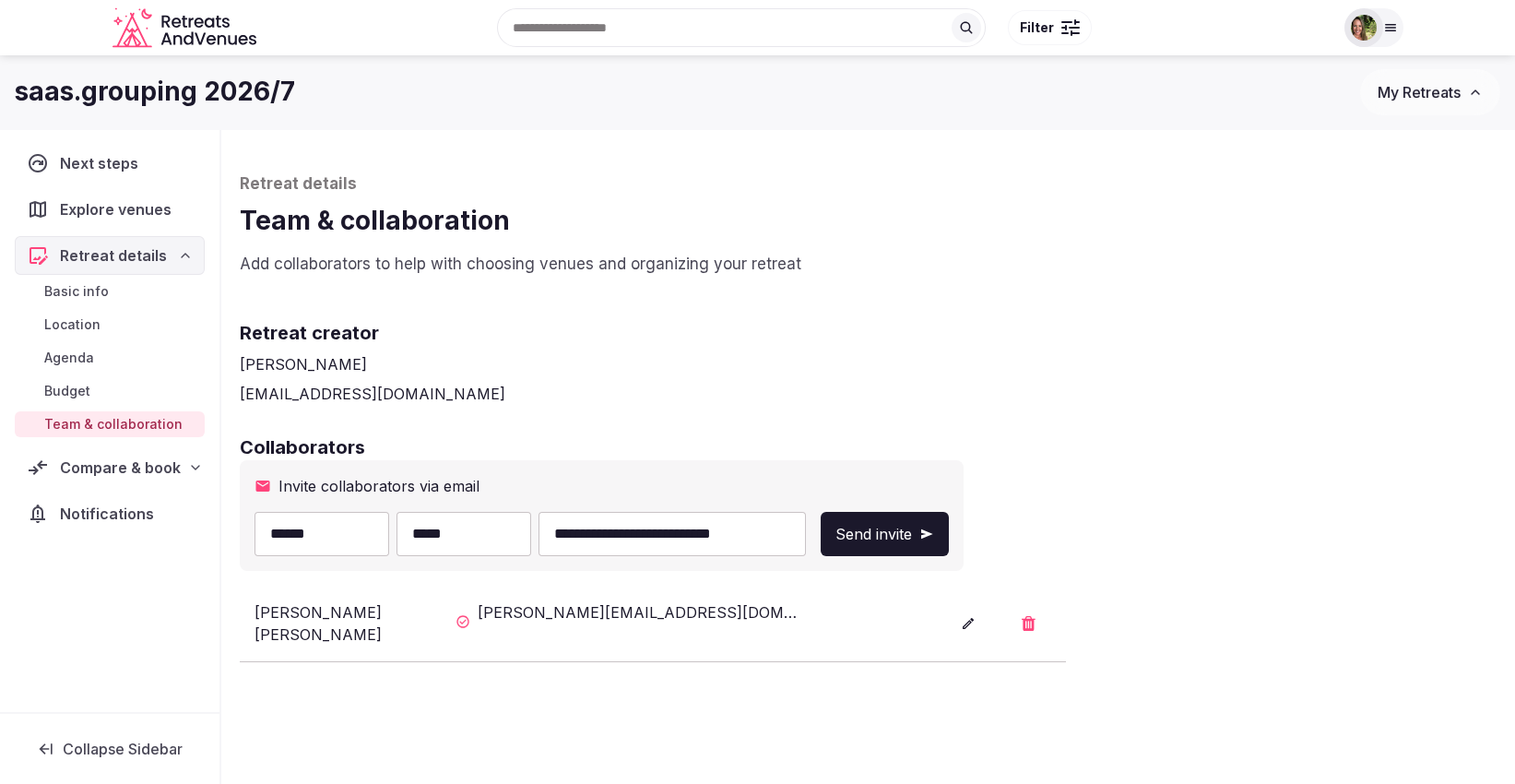
click at [912, 533] on span "Send invite" at bounding box center [873, 533] width 76 height 22
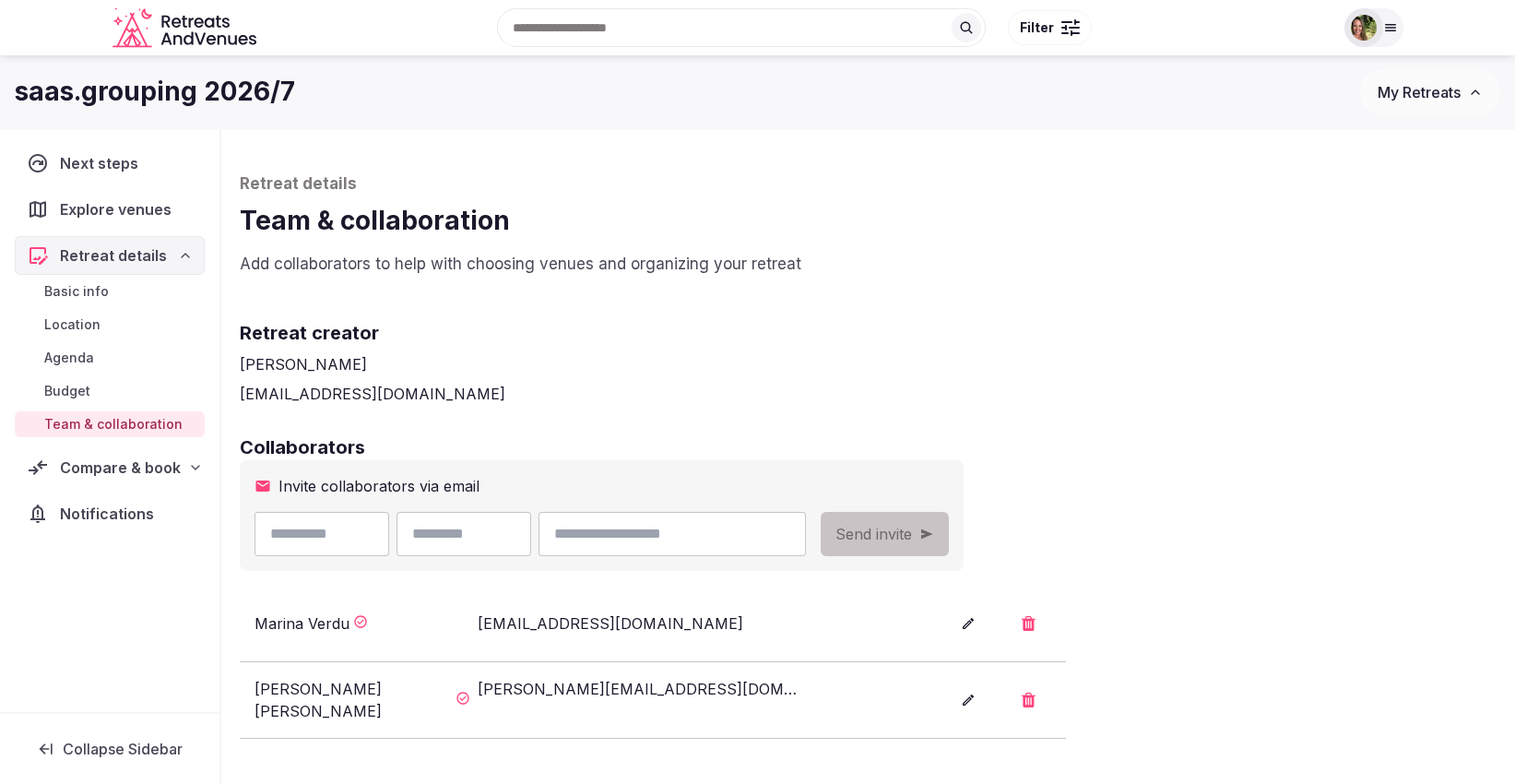
click at [81, 470] on span "Compare & book" at bounding box center [121, 467] width 121 height 22
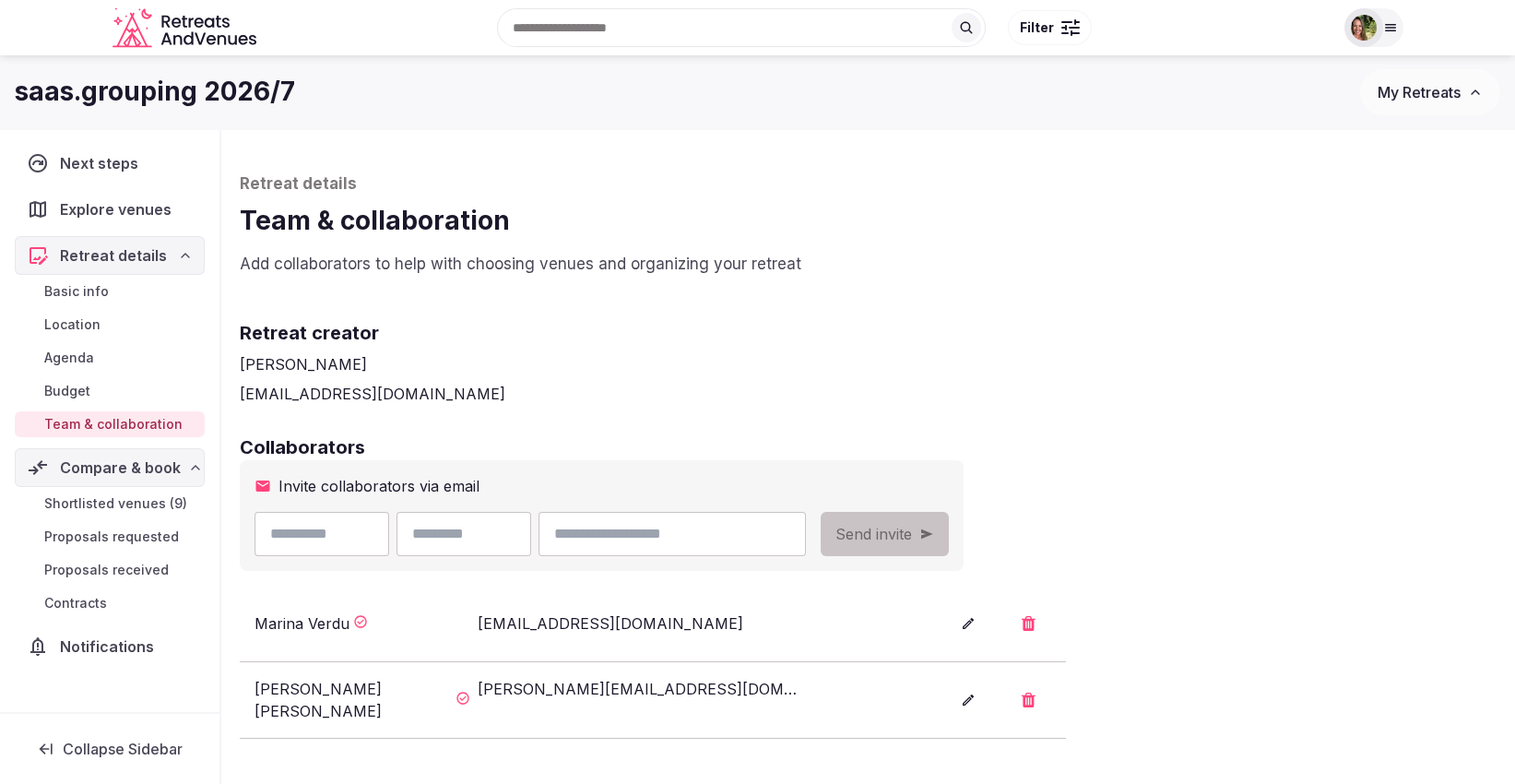
click at [112, 507] on span "Shortlisted venues (9)" at bounding box center [115, 504] width 143 height 19
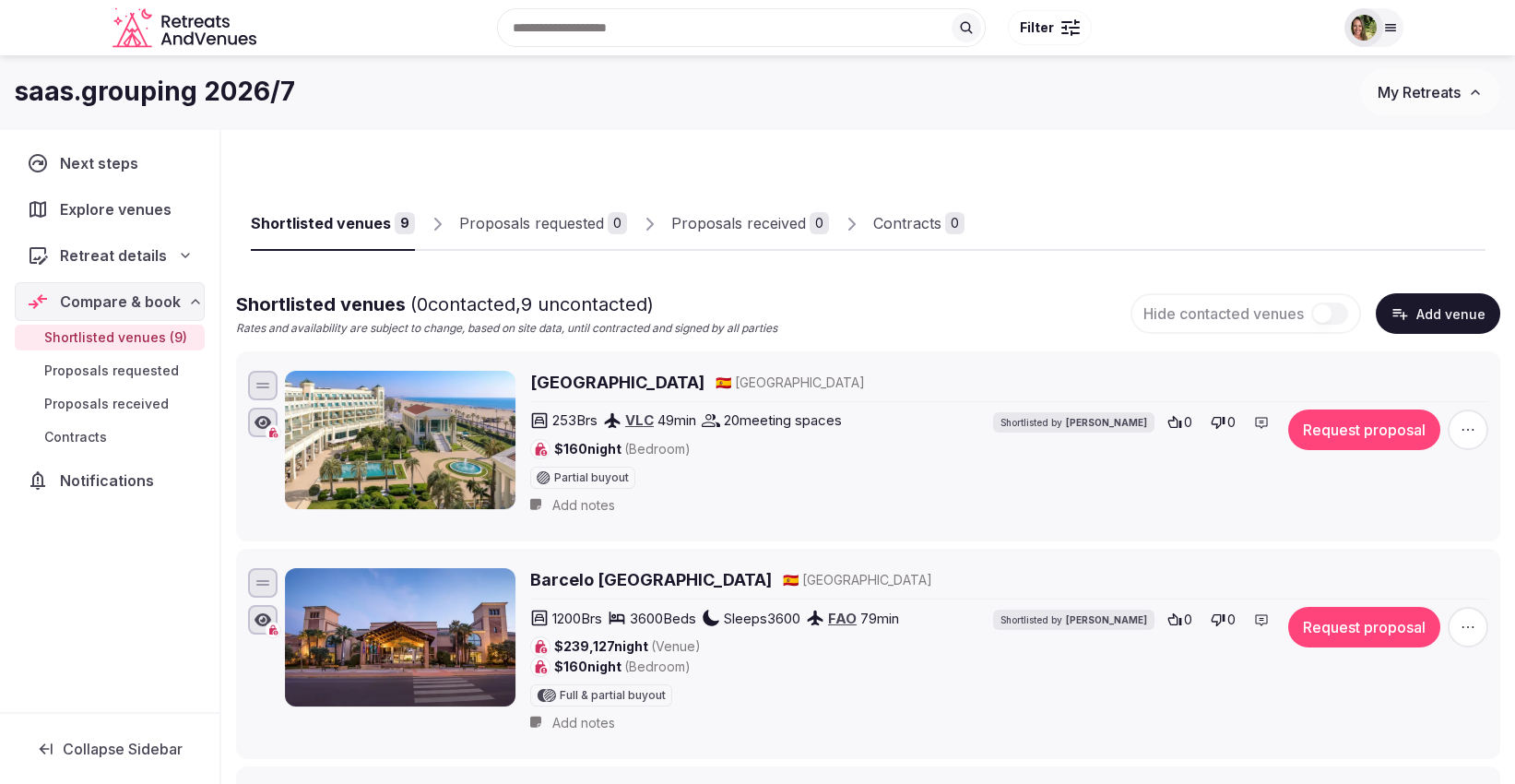
click at [1383, 425] on button "Request proposal" at bounding box center [1364, 429] width 152 height 41
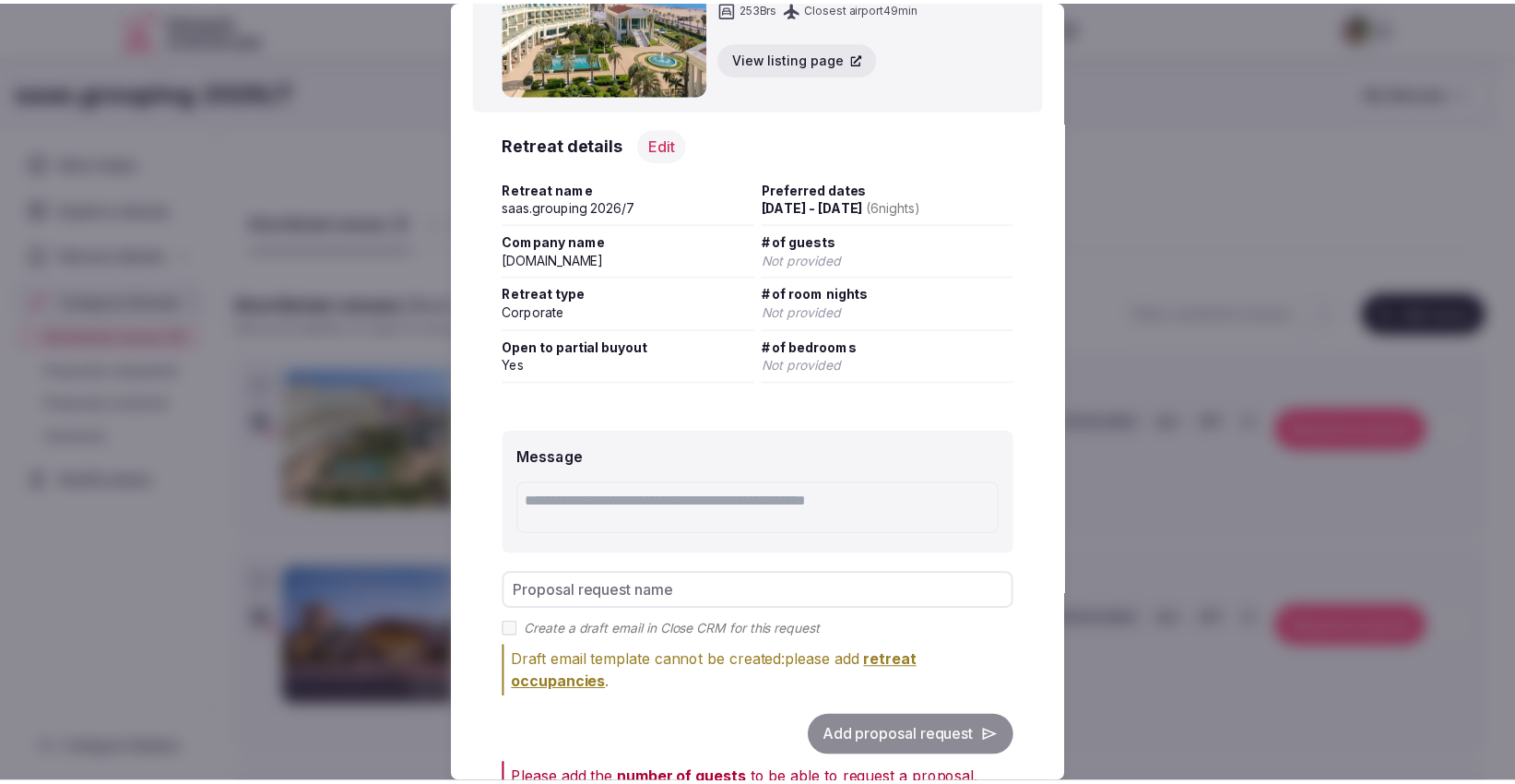
scroll to position [182, 0]
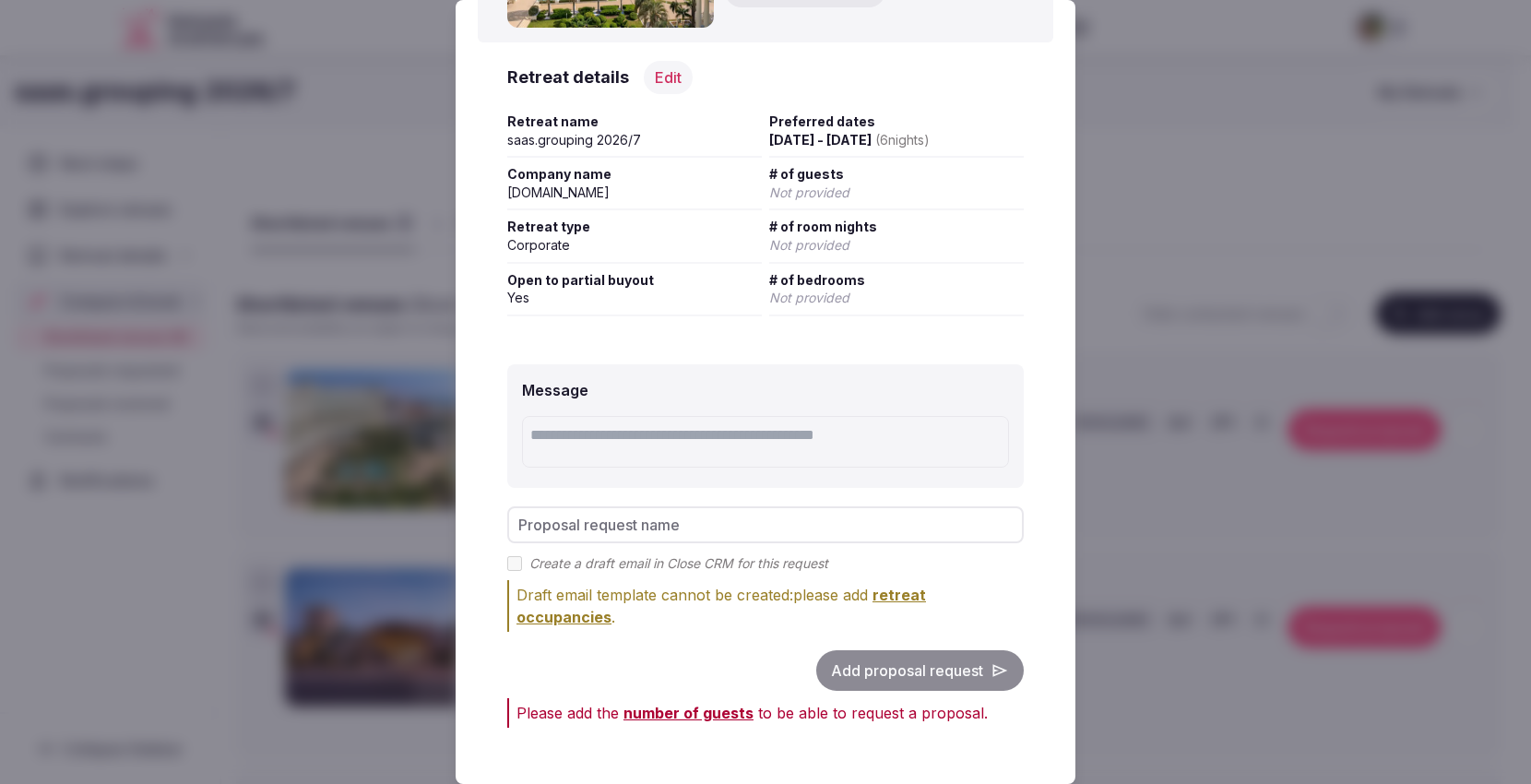
click at [1226, 114] on div at bounding box center [766, 392] width 1531 height 784
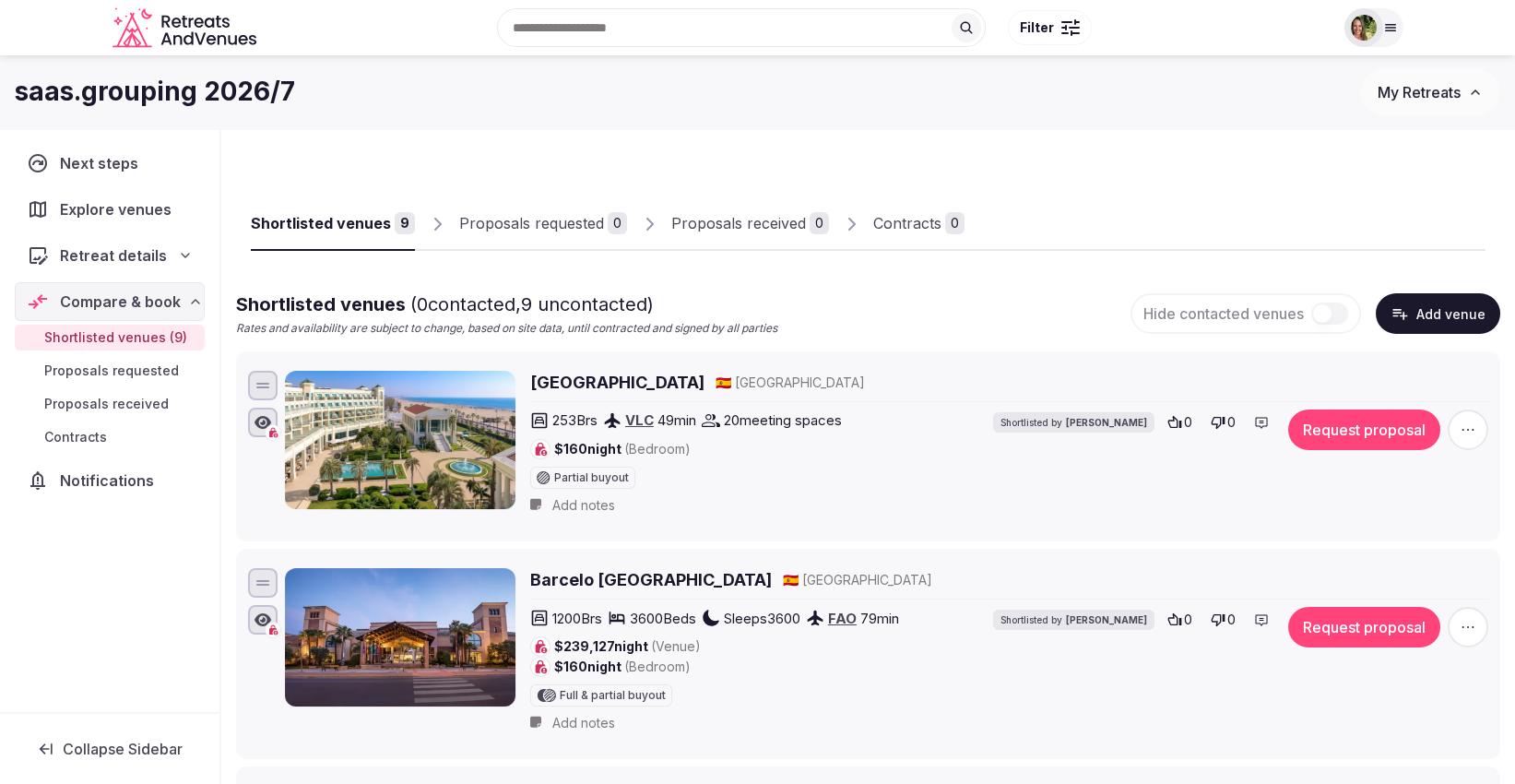
click at [118, 257] on span "Retreat details" at bounding box center [113, 255] width 107 height 22
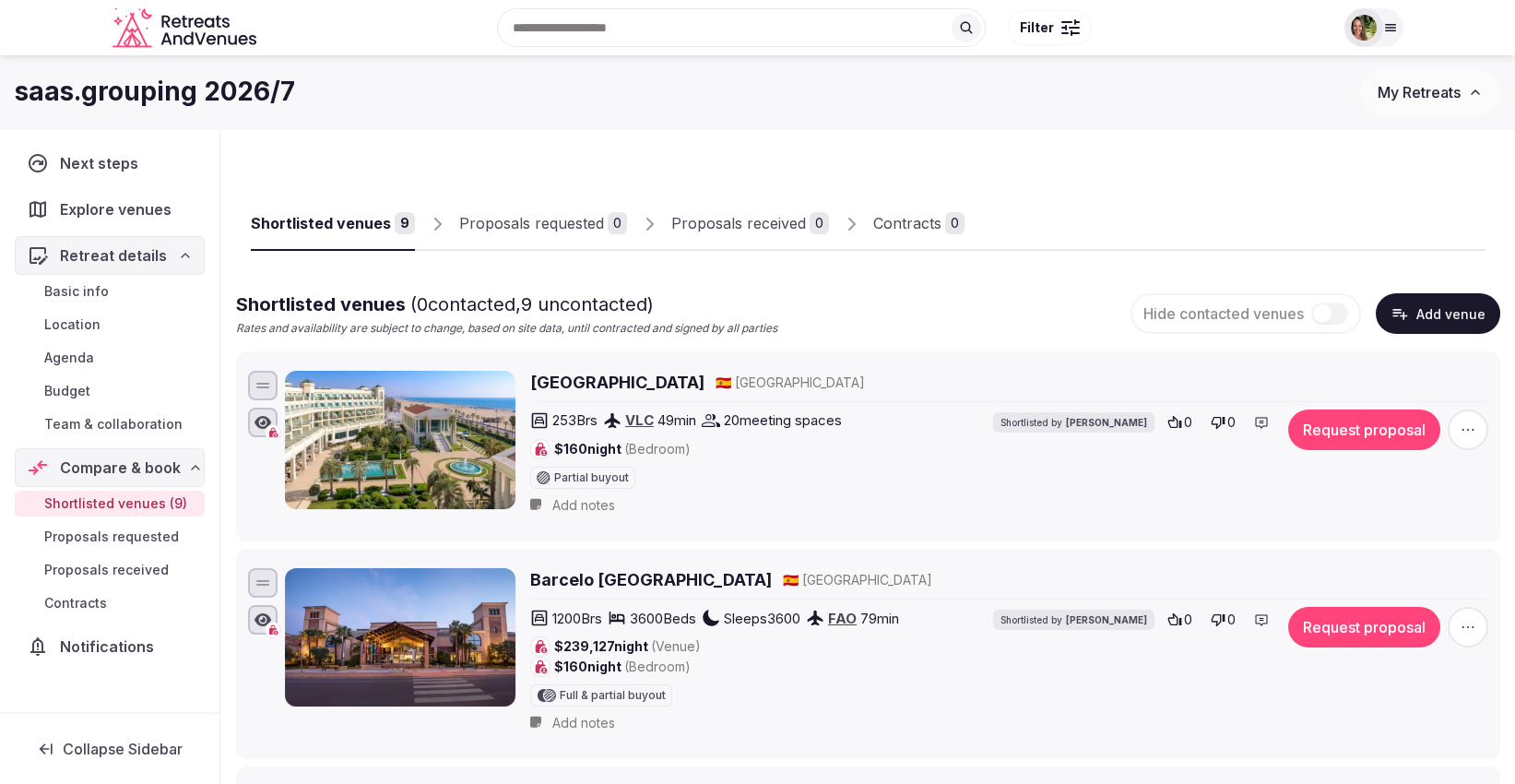
click at [84, 290] on span "Basic info" at bounding box center [76, 292] width 64 height 19
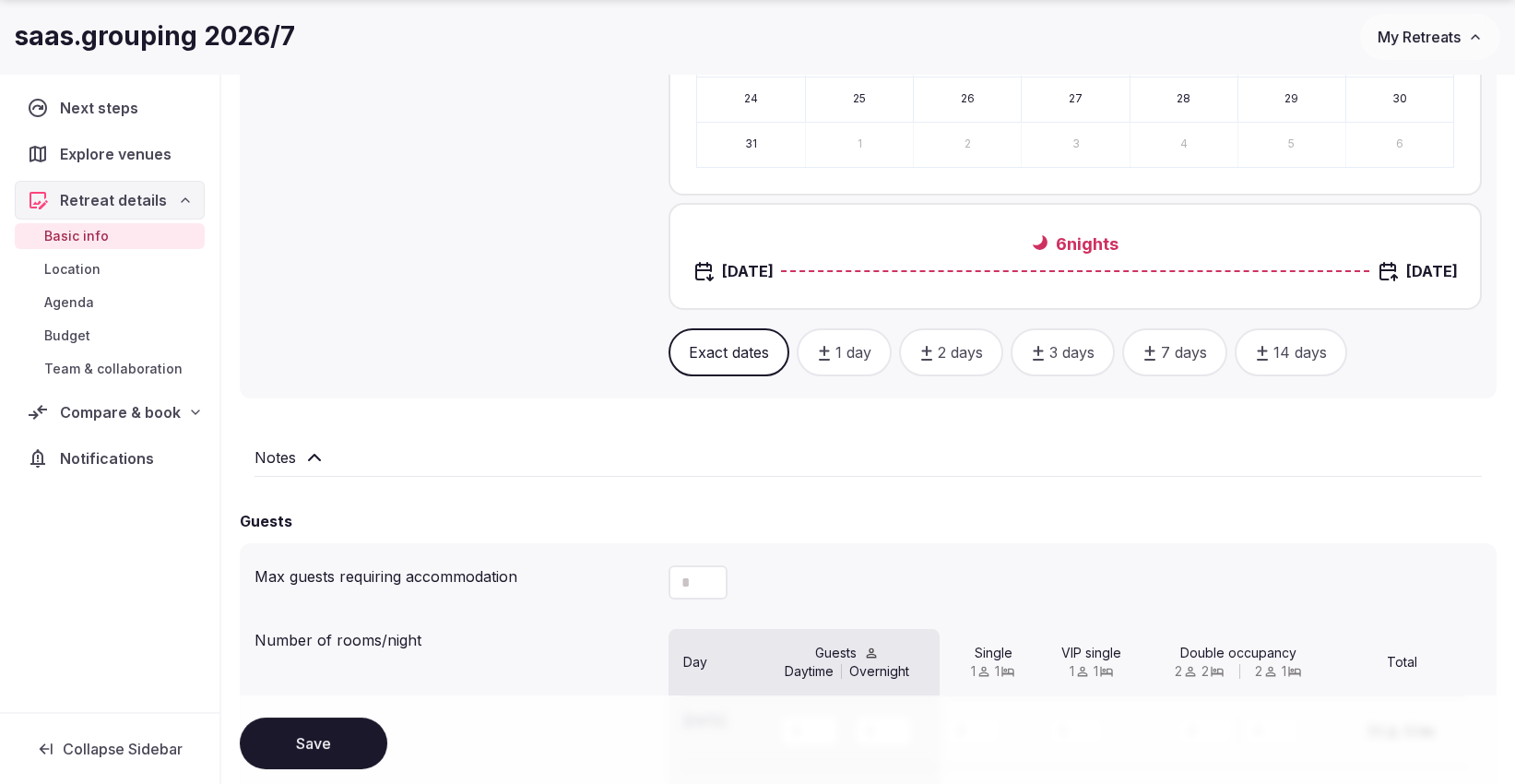
scroll to position [1228, 0]
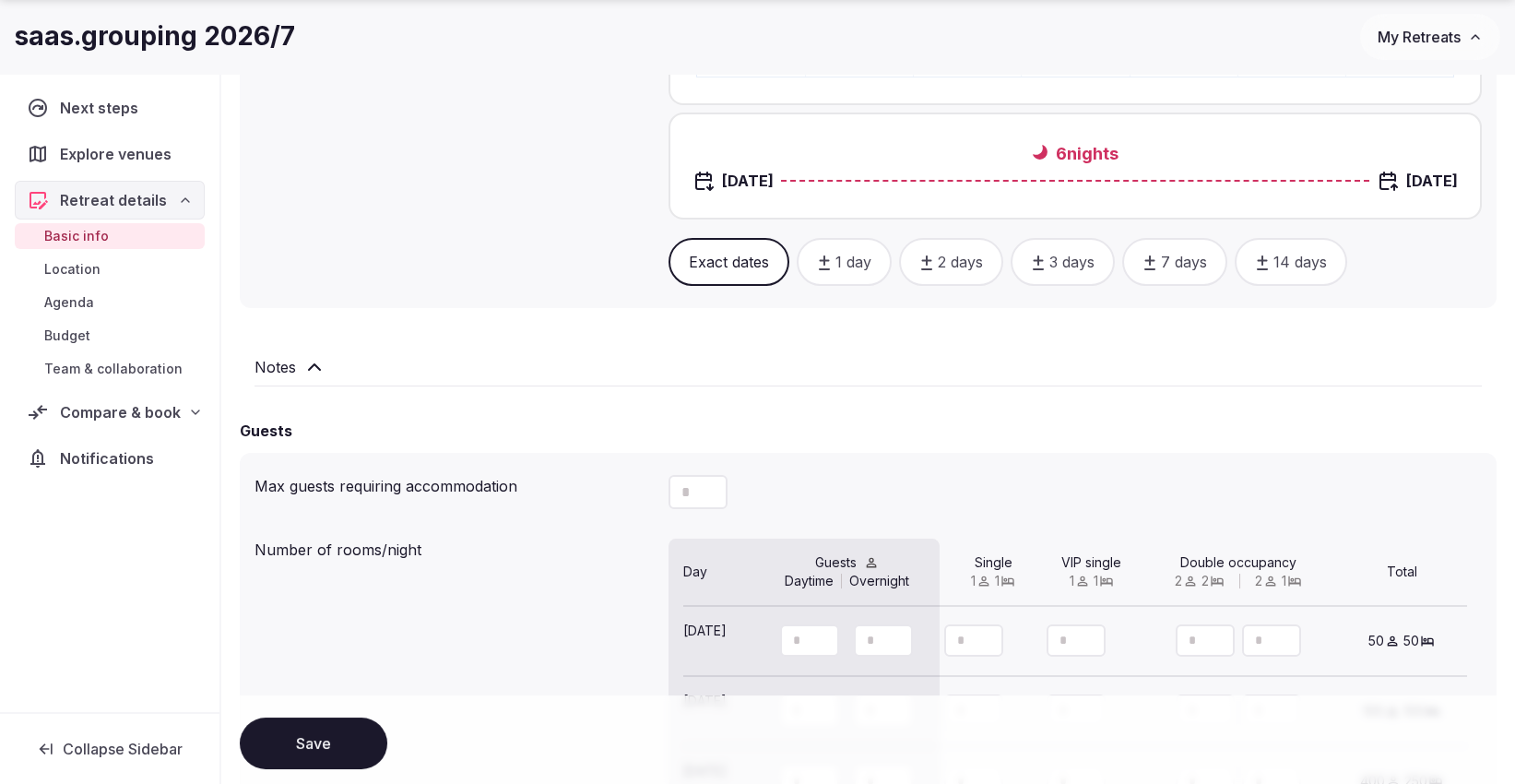
click at [702, 492] on button "Decrement" at bounding box center [713, 500] width 29 height 18
drag, startPoint x: 697, startPoint y: 480, endPoint x: 657, endPoint y: 481, distance: 40.0
click at [658, 481] on div "Max guests requiring accommodation" at bounding box center [868, 492] width 1227 height 49
type input "***"
click at [296, 741] on button "Save" at bounding box center [313, 742] width 147 height 52
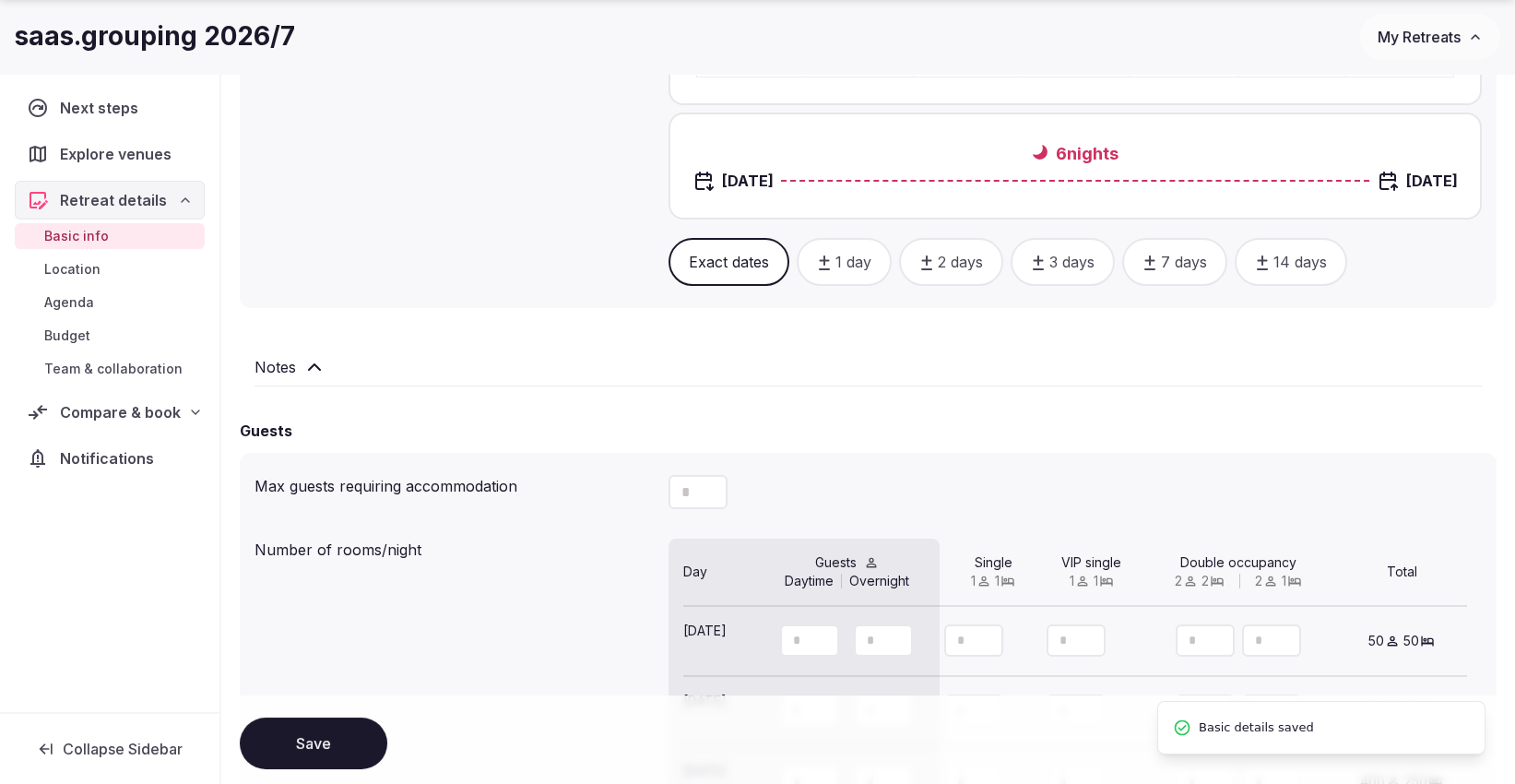
click at [95, 416] on span "Compare & book" at bounding box center [121, 411] width 121 height 22
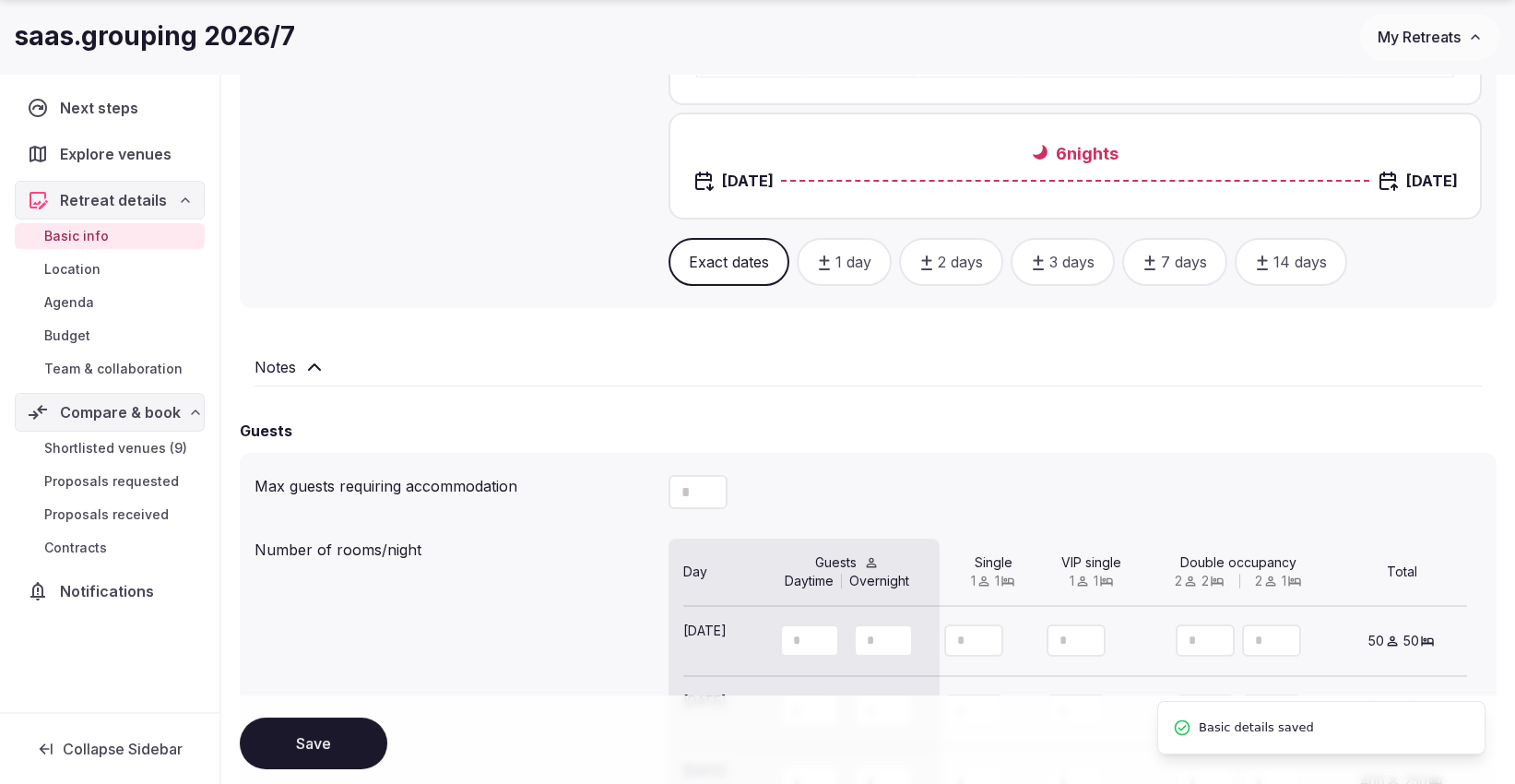
click at [94, 446] on span "Shortlisted venues (9)" at bounding box center [115, 448] width 143 height 19
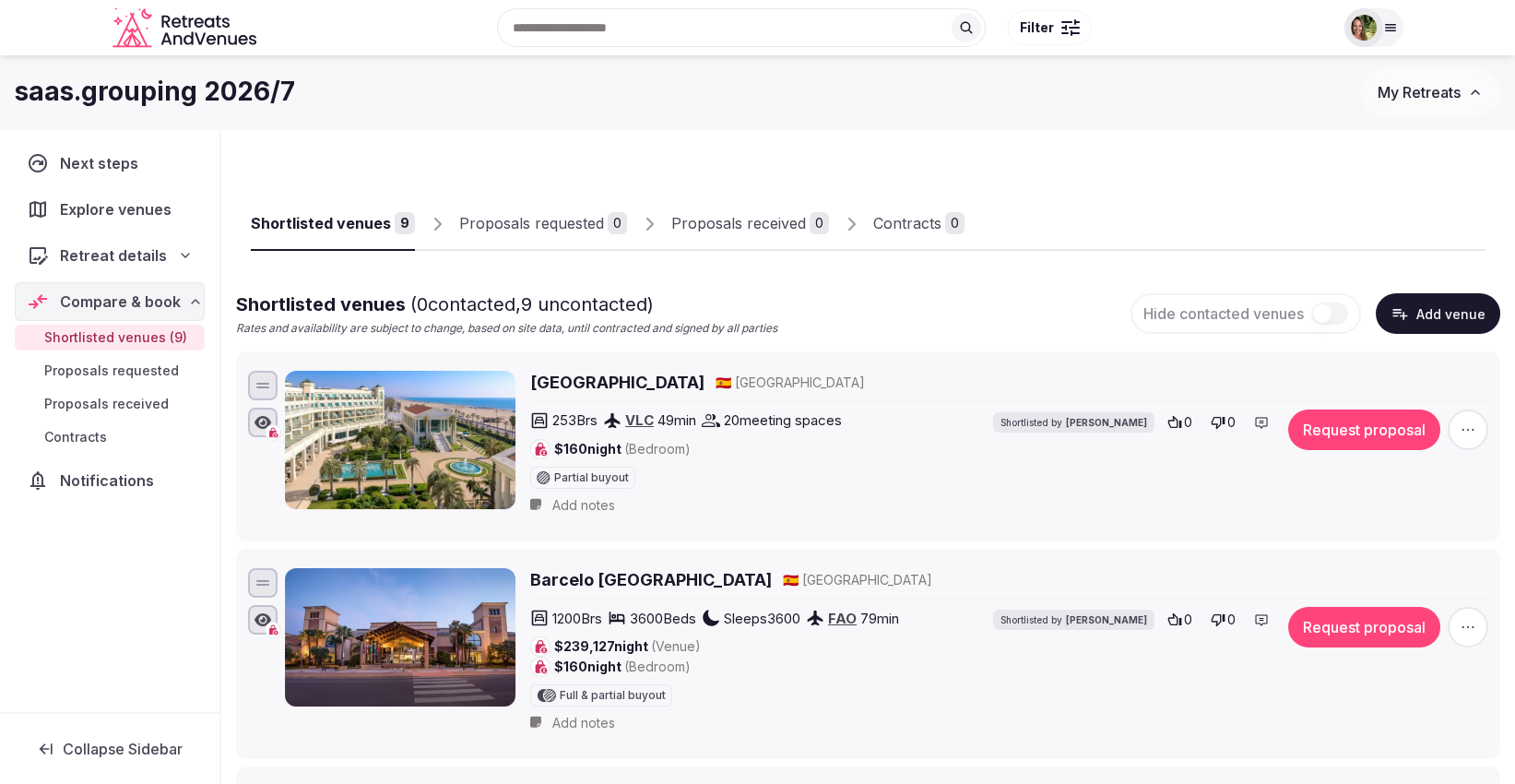
click at [1394, 430] on button "Request proposal" at bounding box center [1364, 429] width 152 height 41
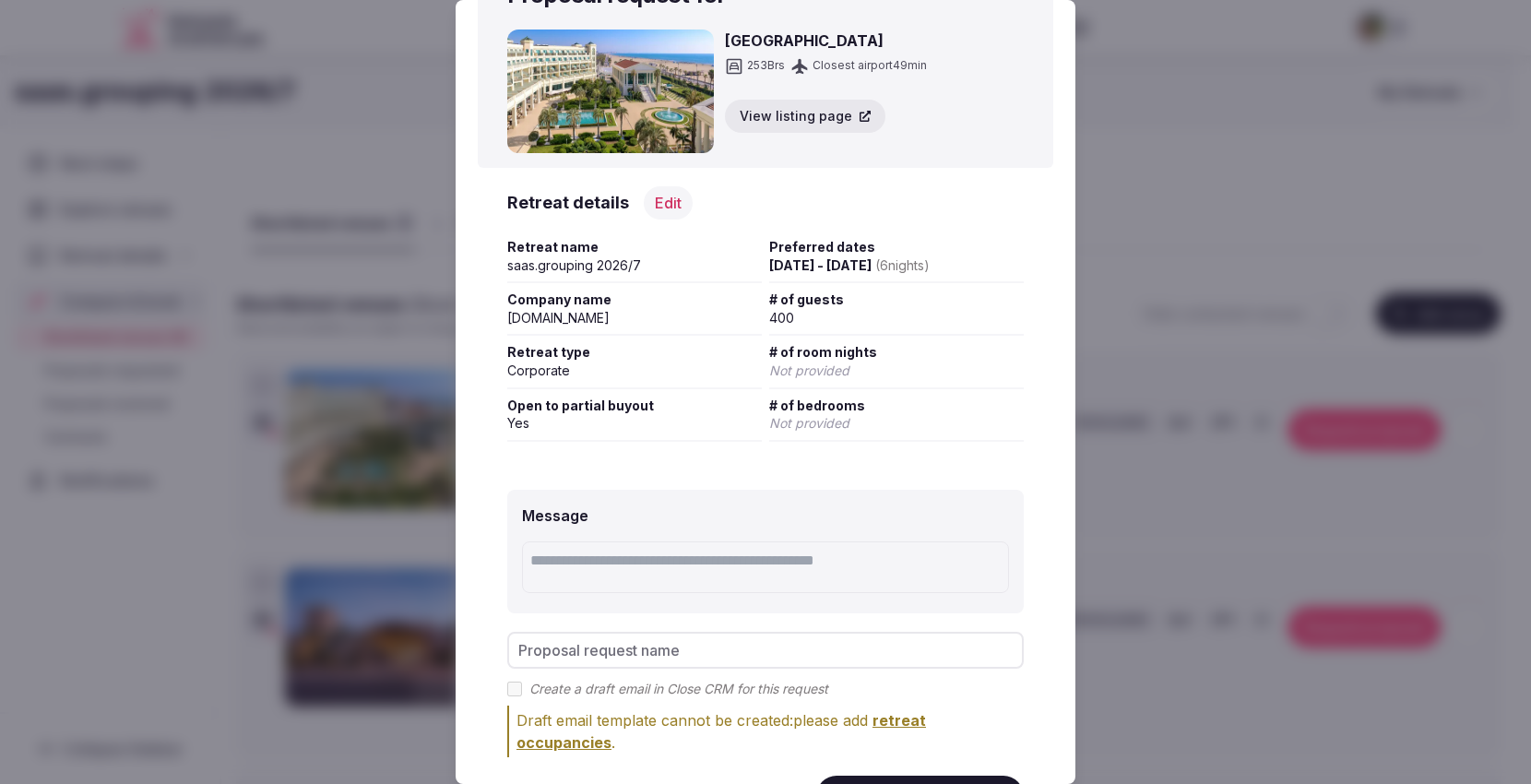
scroll to position [139, 0]
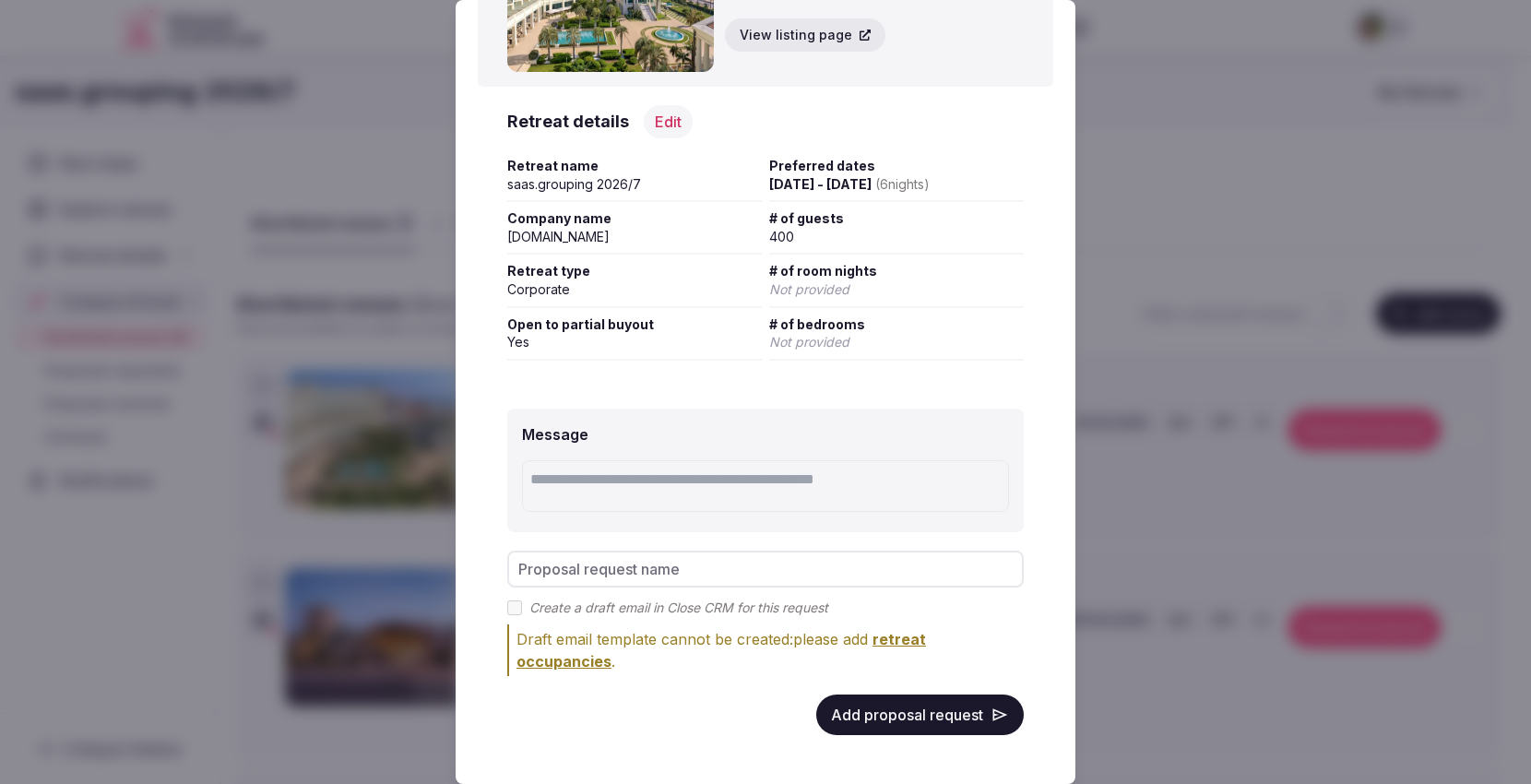
click at [511, 614] on div "Create a draft email in Close CRM for this request" at bounding box center [765, 608] width 516 height 19
drag, startPoint x: 917, startPoint y: 689, endPoint x: 915, endPoint y: 699, distance: 10.2
click at [916, 696] on div "Message Proposal request name Create a draft email in Close CRM for this reques…" at bounding box center [766, 572] width 576 height 385
click at [898, 714] on button "Add proposal request" at bounding box center [920, 714] width 208 height 41
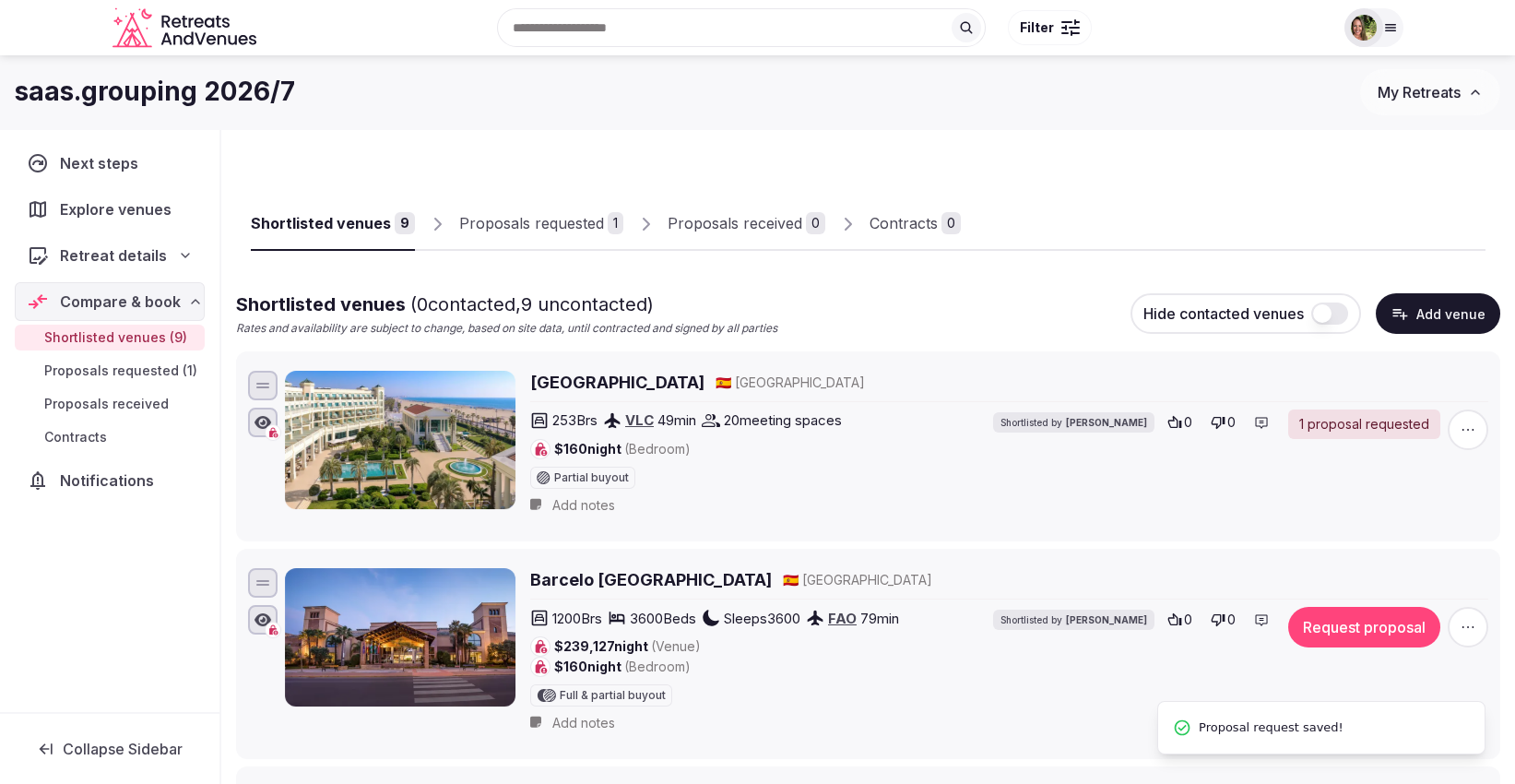
click at [1391, 631] on button "Request proposal" at bounding box center [1364, 626] width 152 height 41
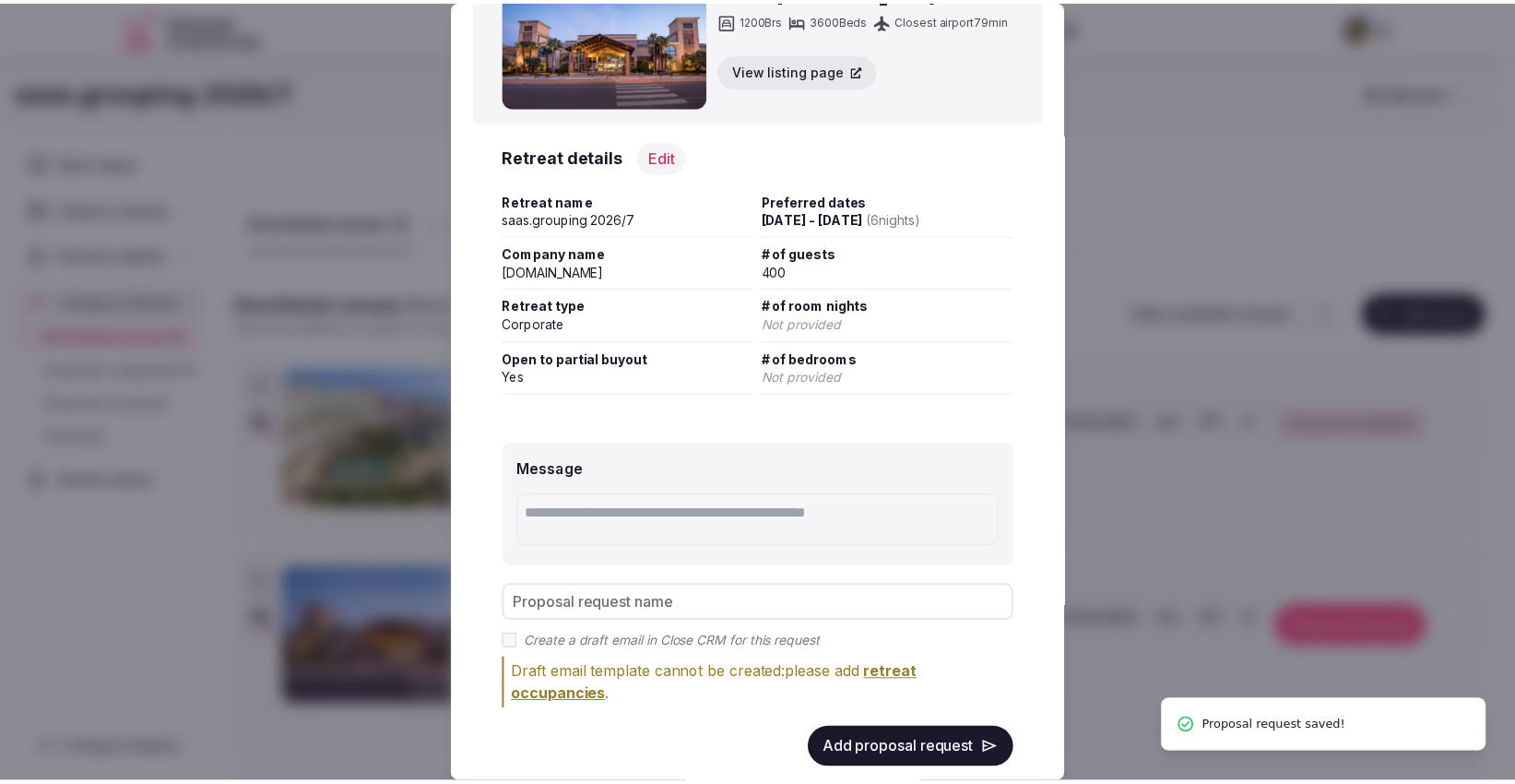
scroll to position [168, 0]
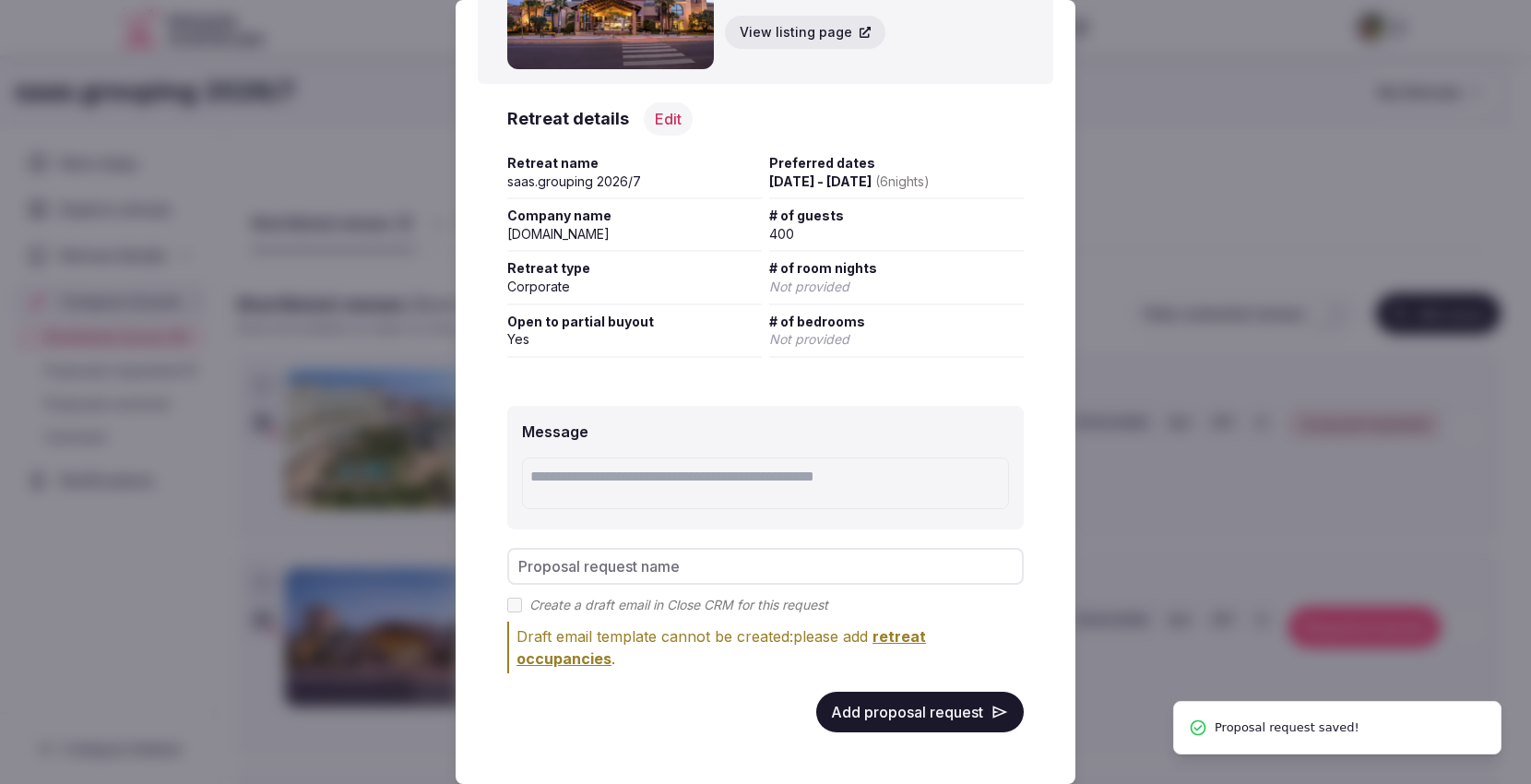
click at [900, 712] on button "Add proposal request" at bounding box center [920, 711] width 208 height 41
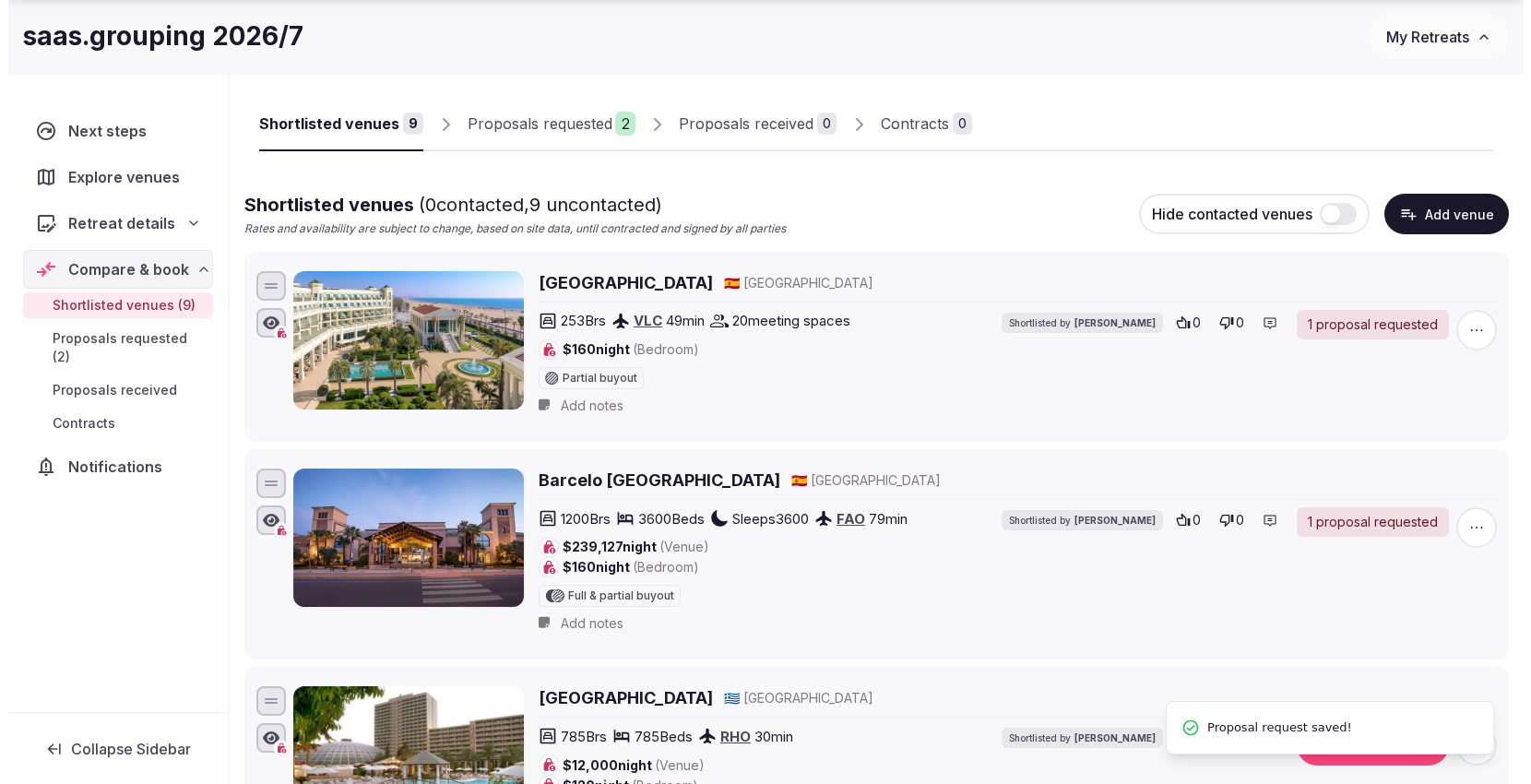
scroll to position [409, 0]
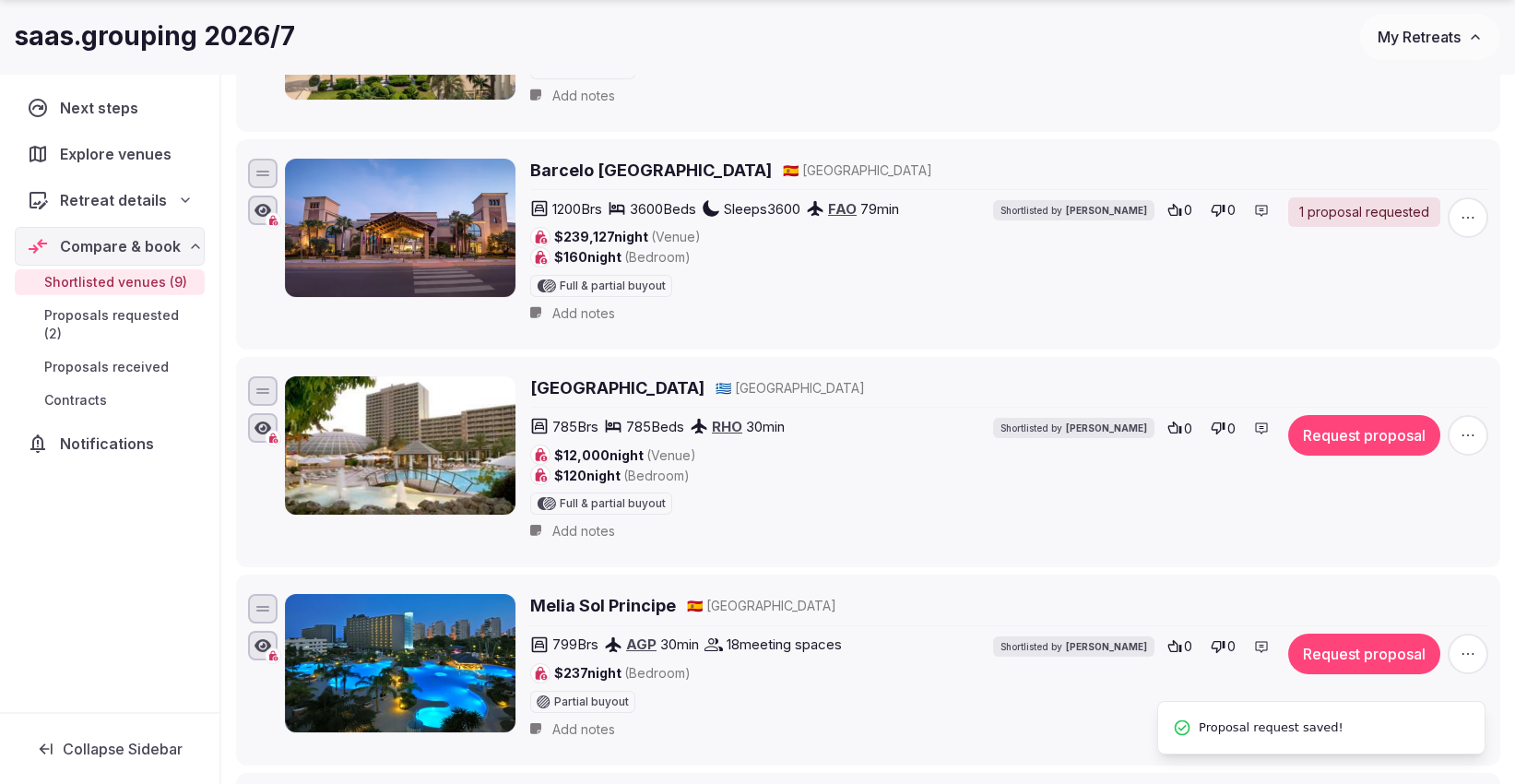
click at [1355, 426] on button "Request proposal" at bounding box center [1364, 435] width 152 height 41
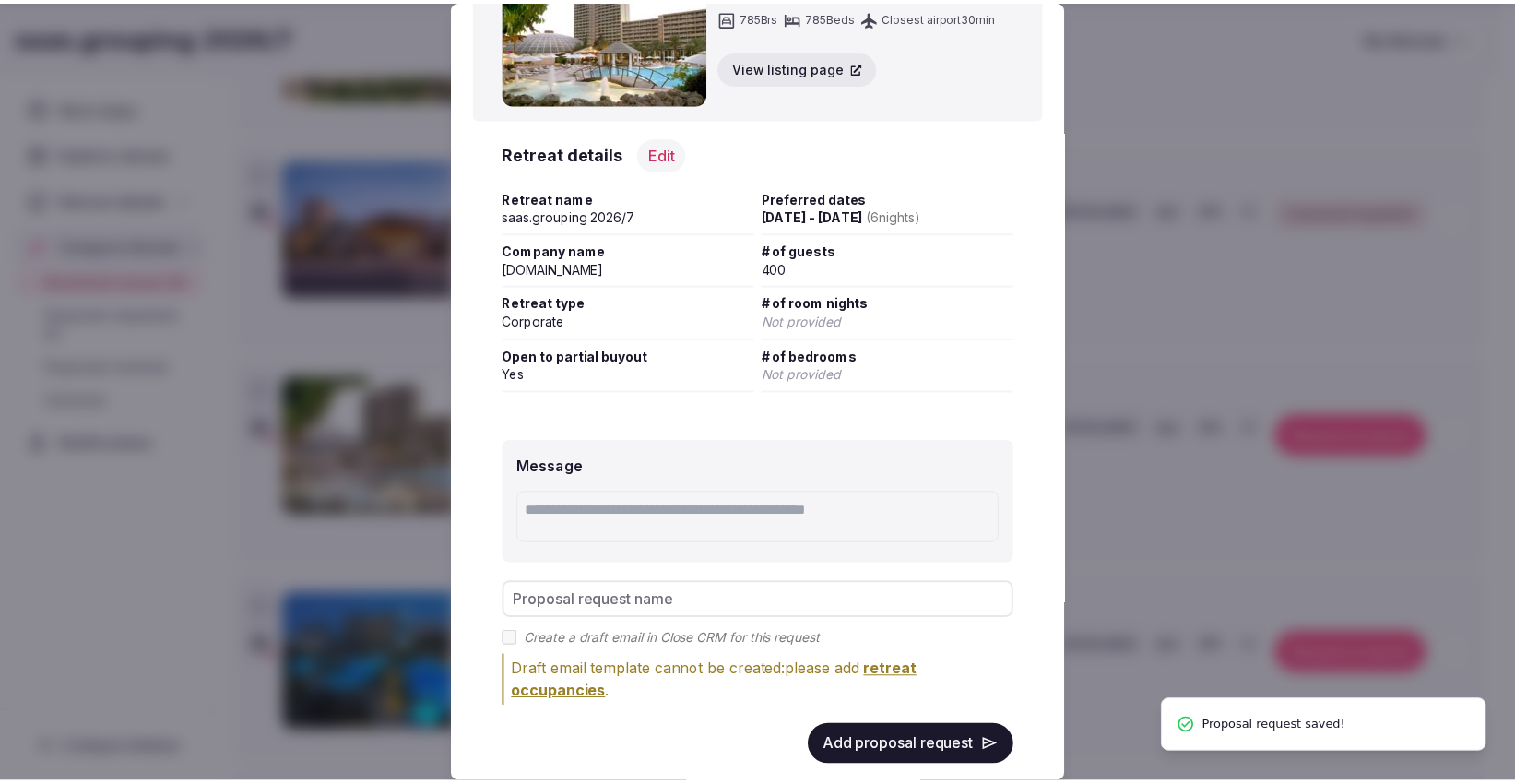
scroll to position [139, 0]
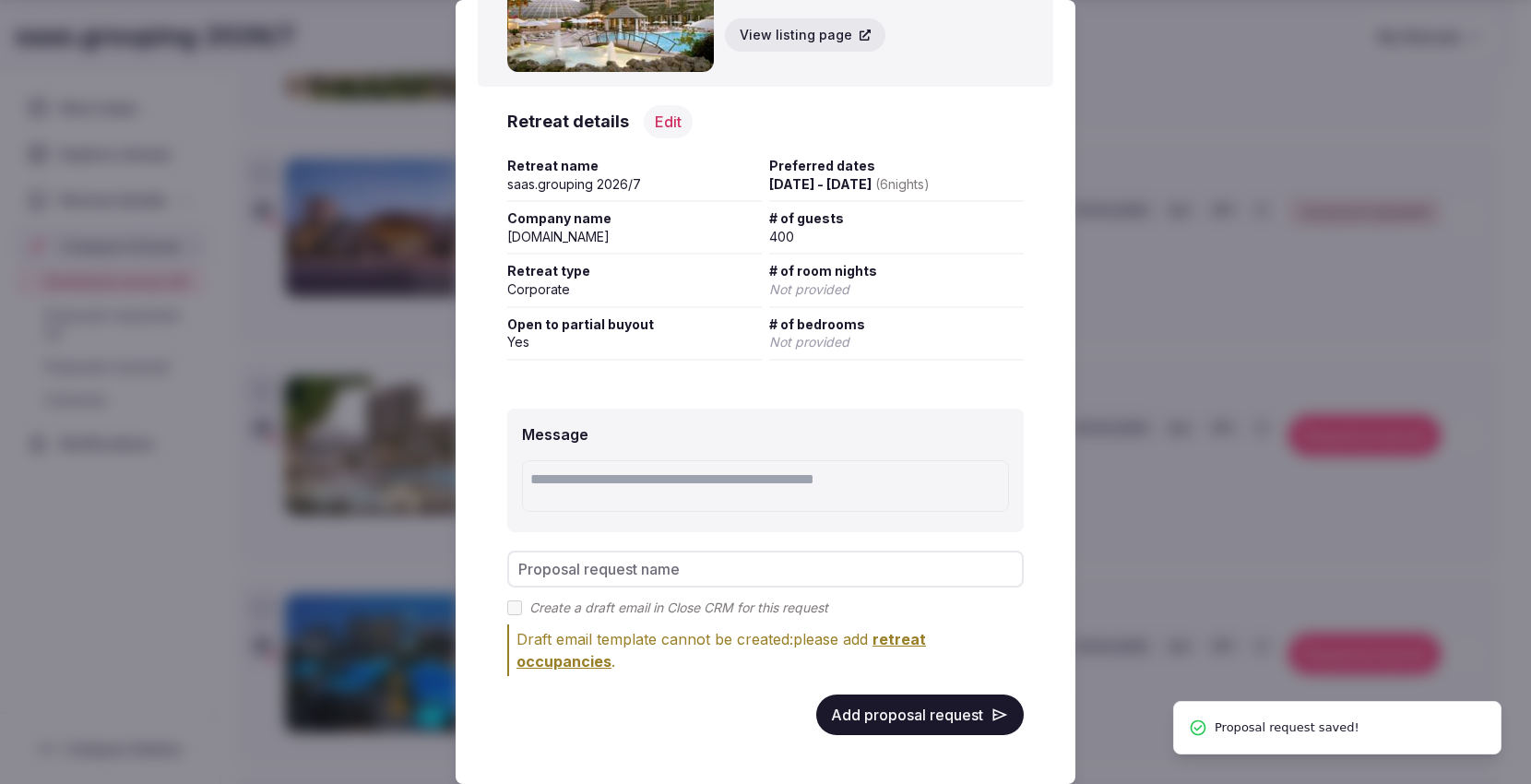
click at [897, 705] on button "Add proposal request" at bounding box center [920, 714] width 208 height 41
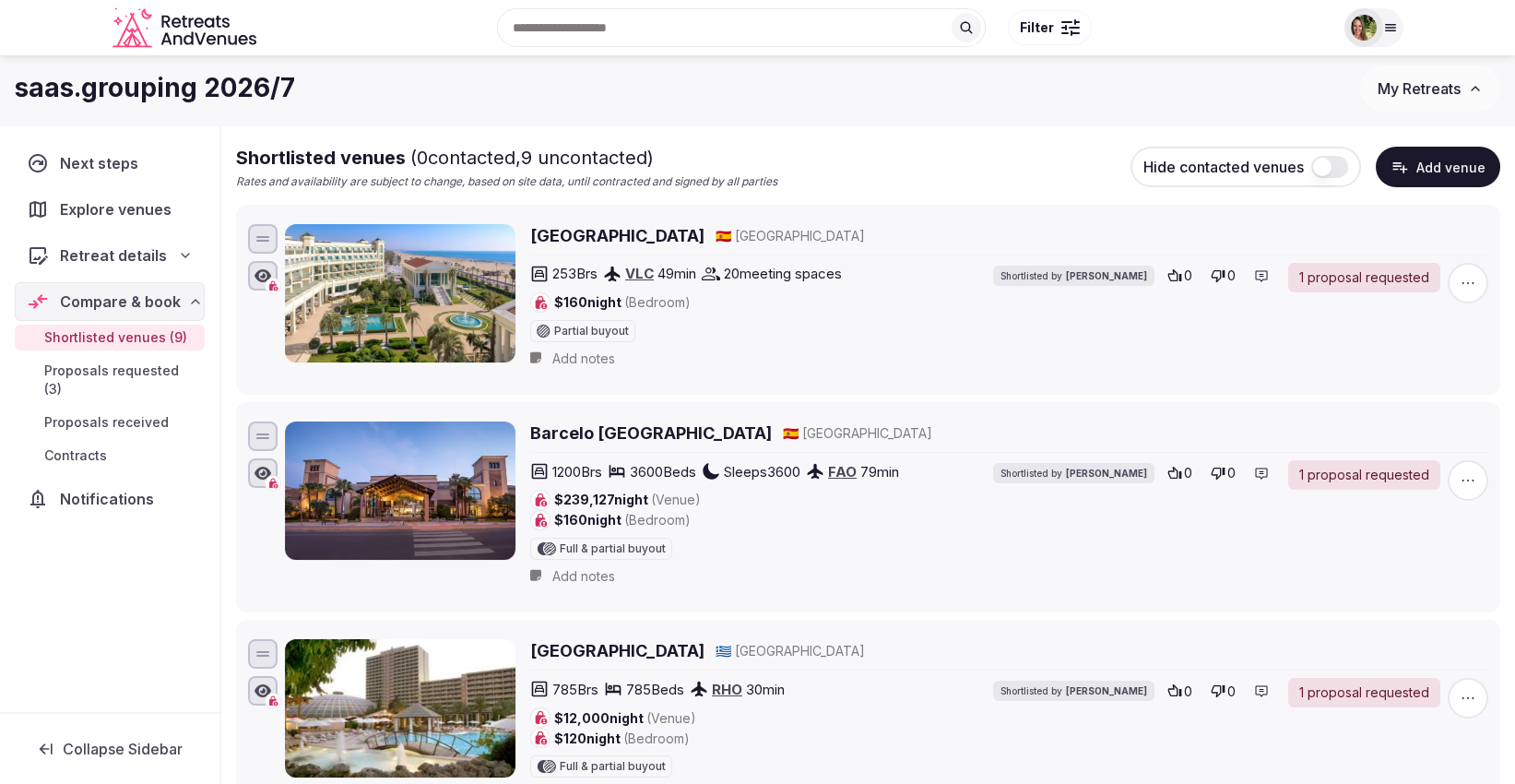
scroll to position [0, 0]
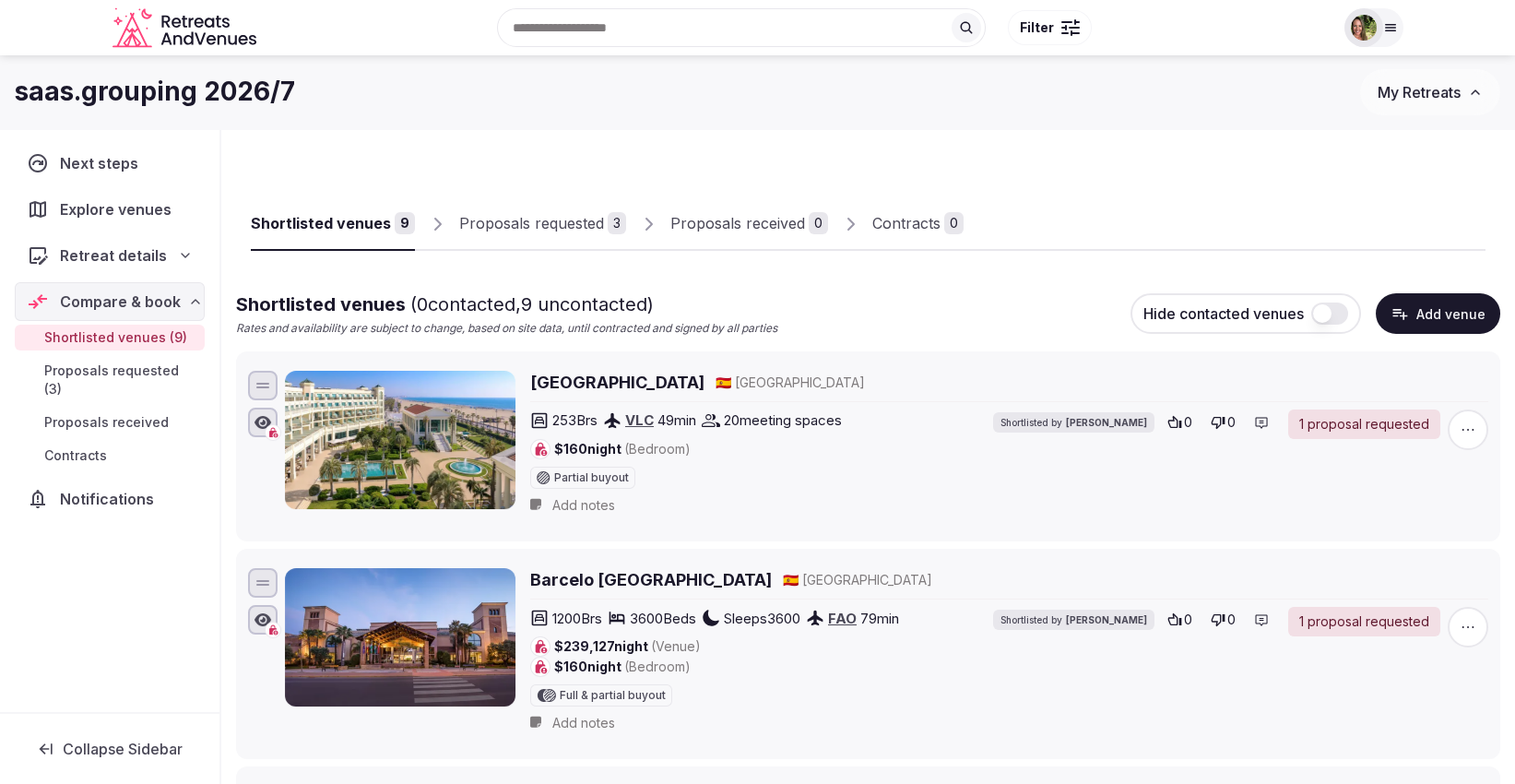
click at [544, 216] on div "Proposals requested" at bounding box center [531, 223] width 144 height 22
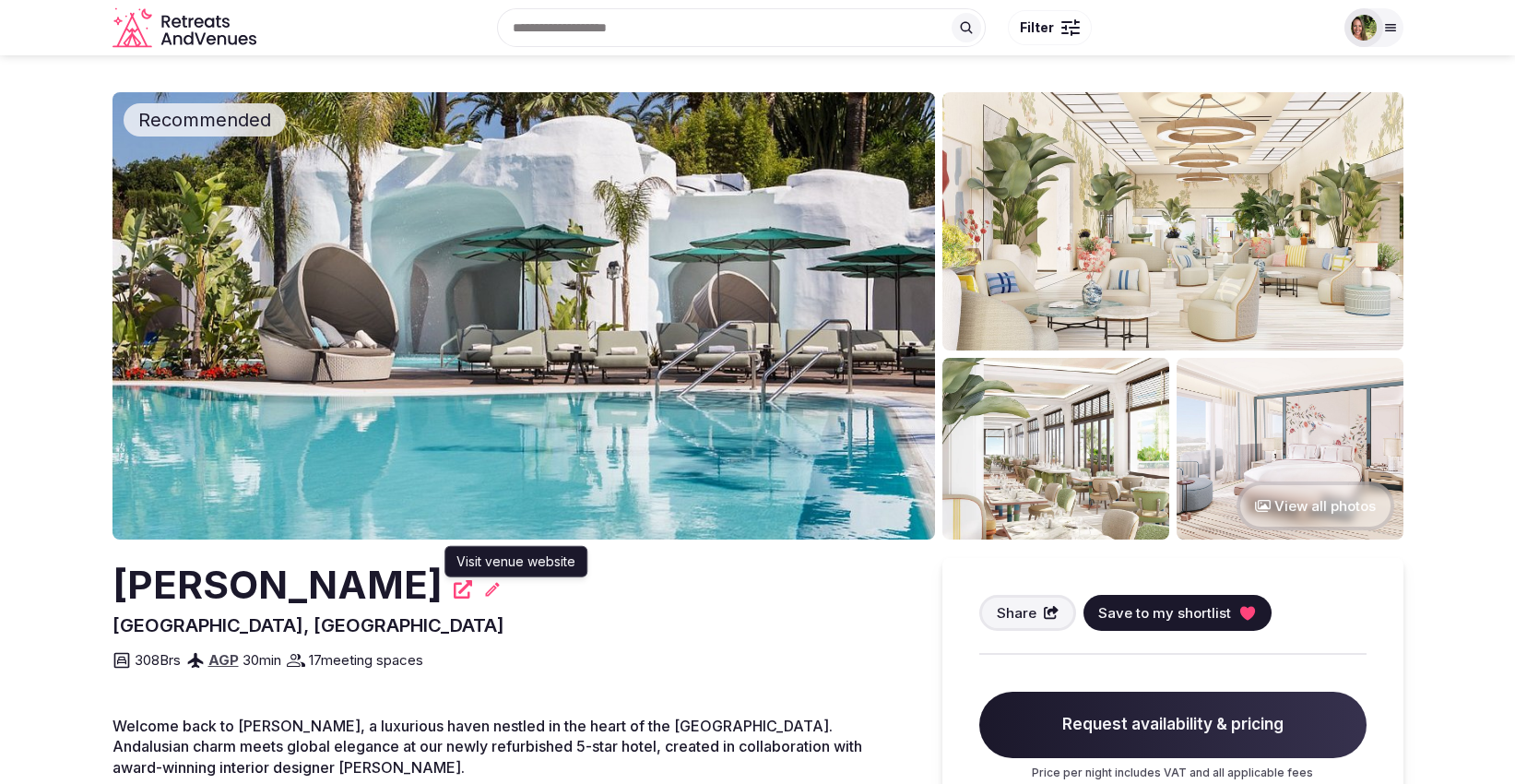
click at [472, 588] on icon at bounding box center [463, 590] width 19 height 19
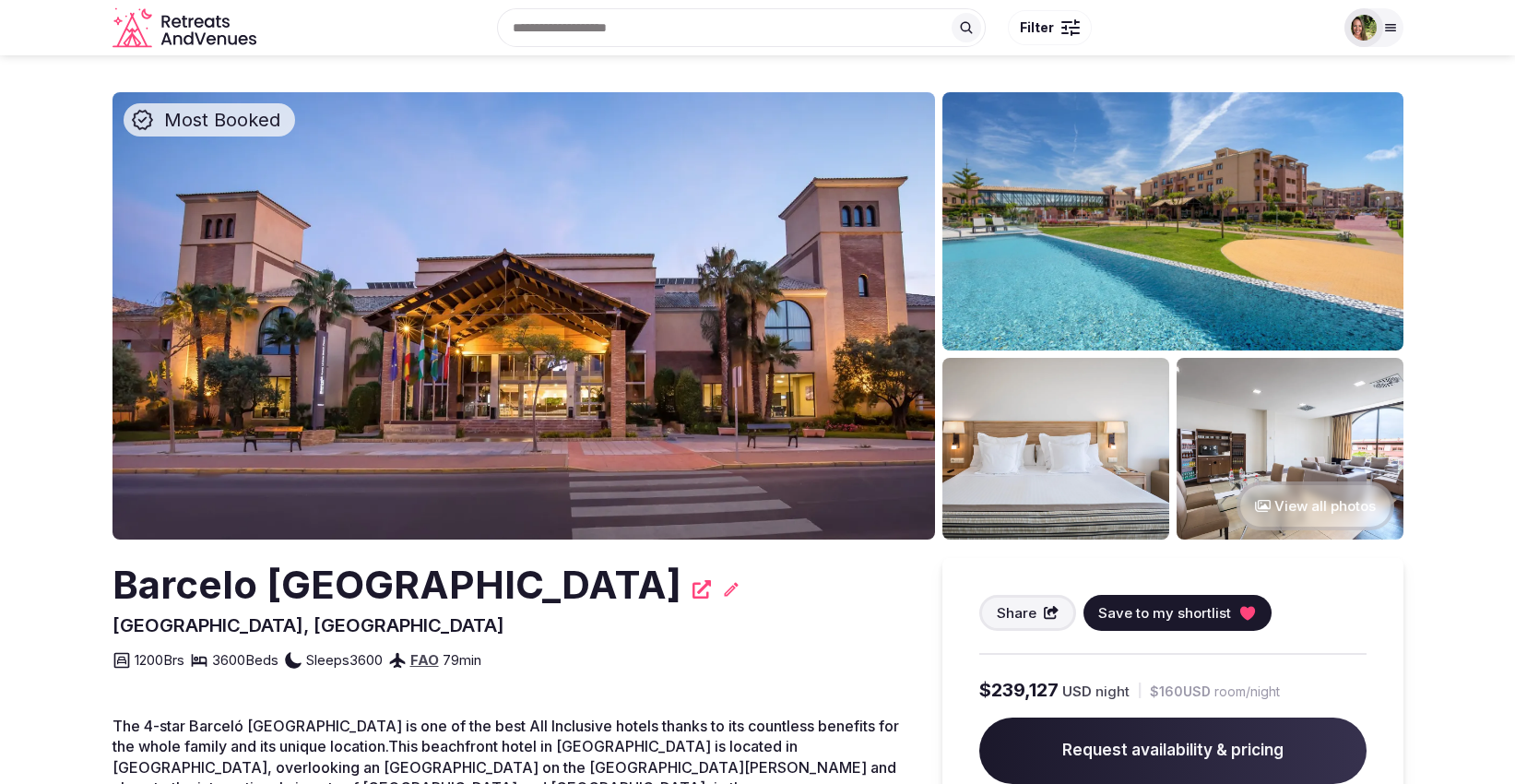
click at [739, 332] on img at bounding box center [524, 316] width 823 height 447
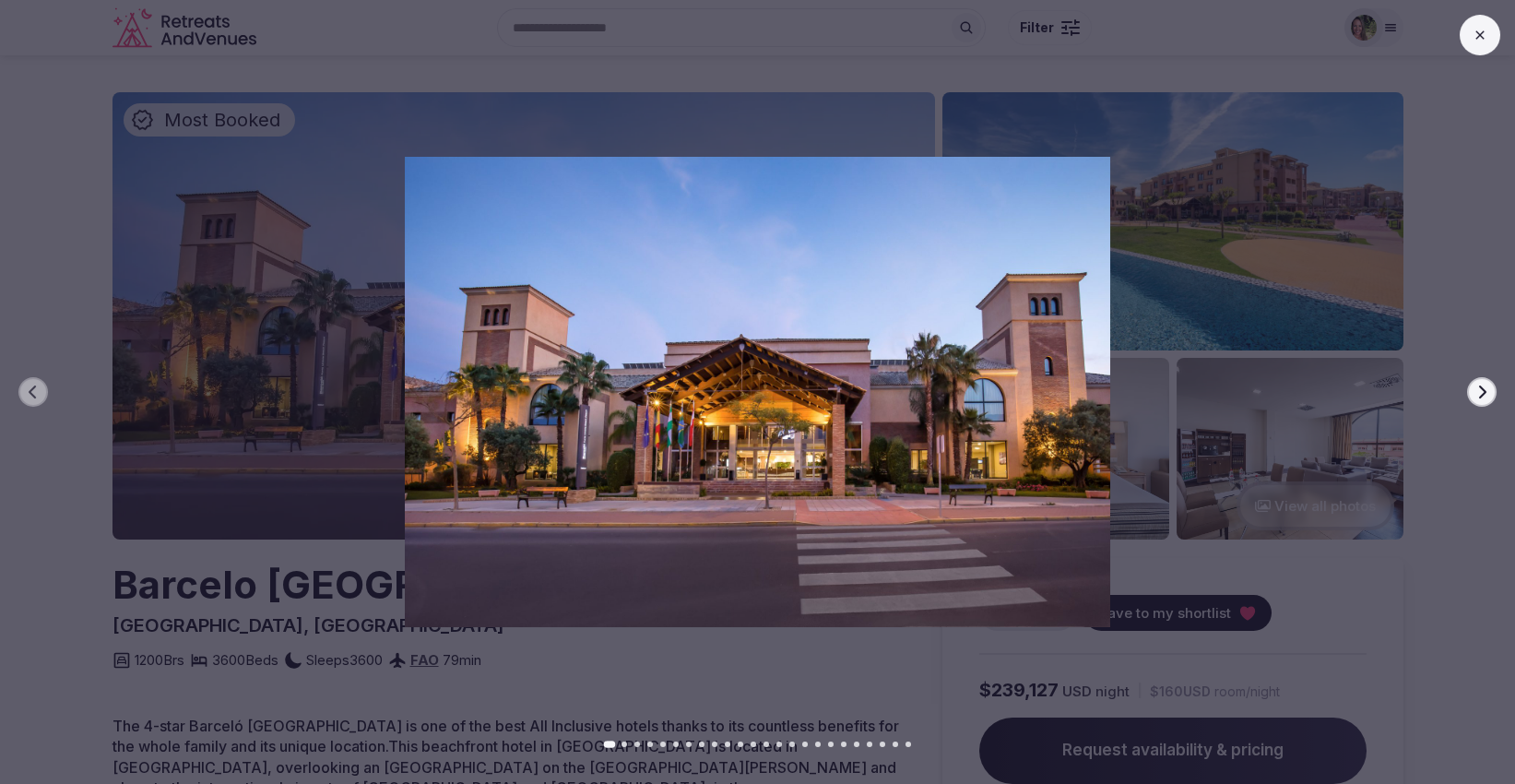
click at [1474, 389] on icon "button" at bounding box center [1482, 392] width 15 height 15
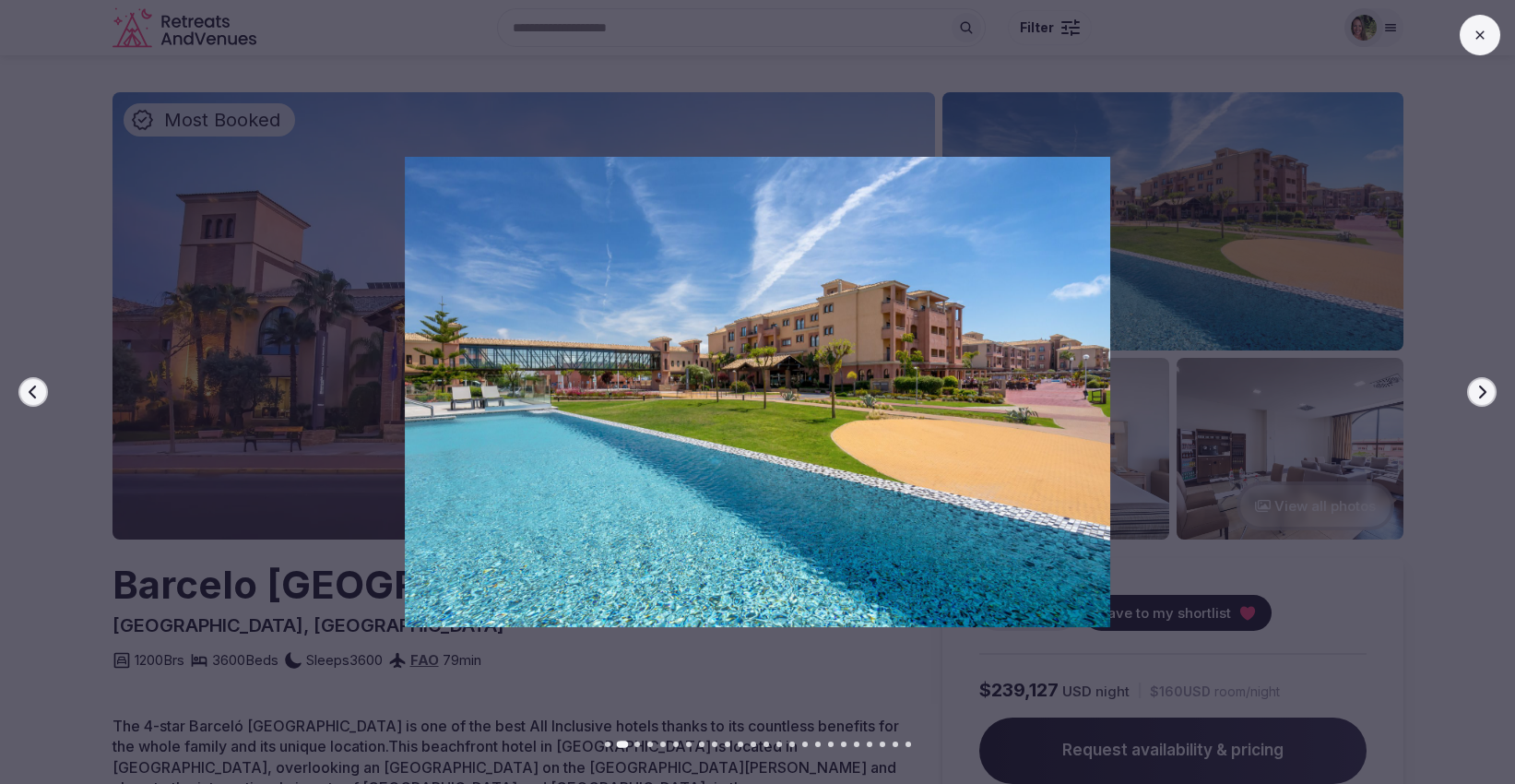
click at [1488, 398] on icon "button" at bounding box center [1482, 392] width 15 height 15
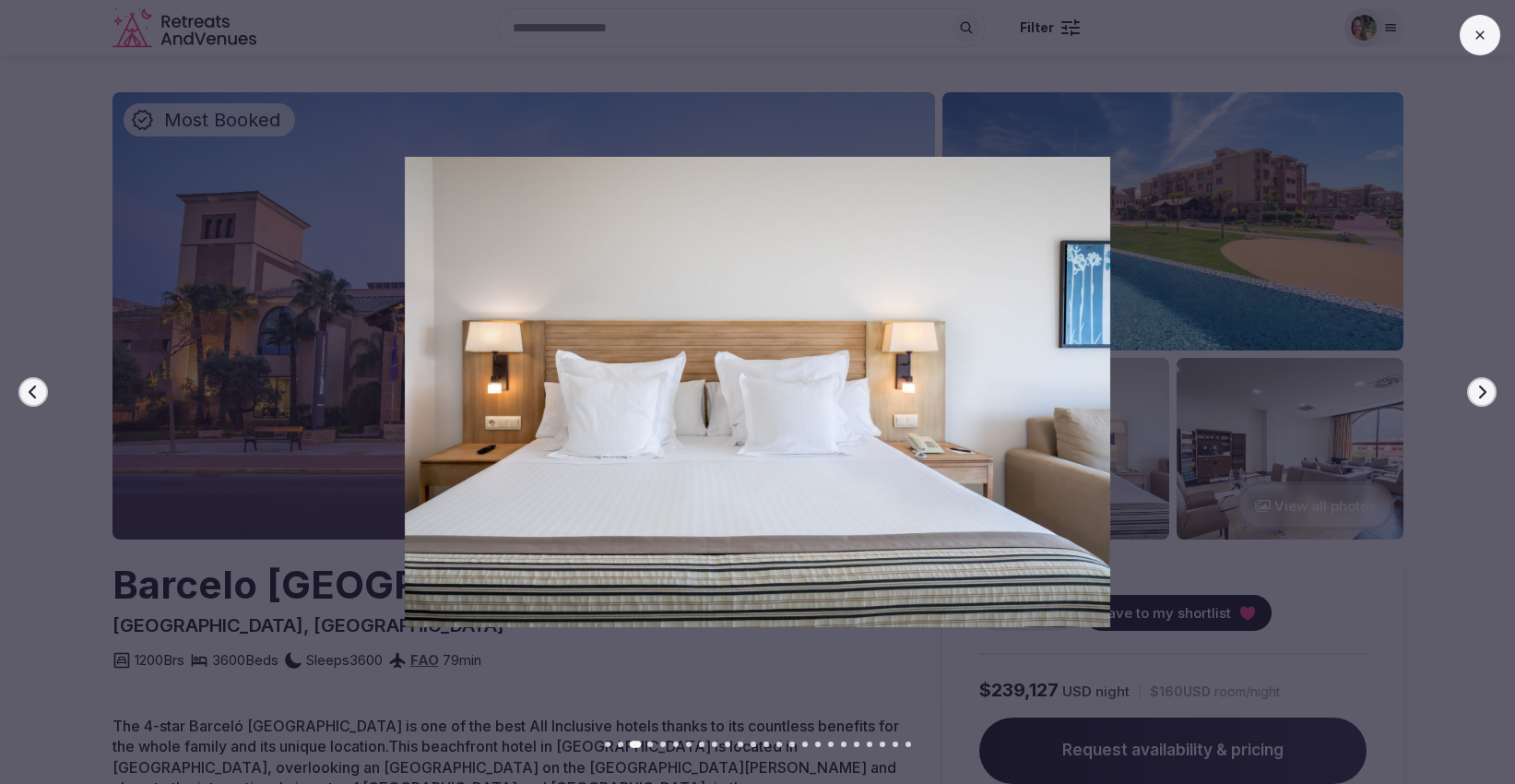
click at [1488, 398] on icon "button" at bounding box center [1482, 392] width 15 height 15
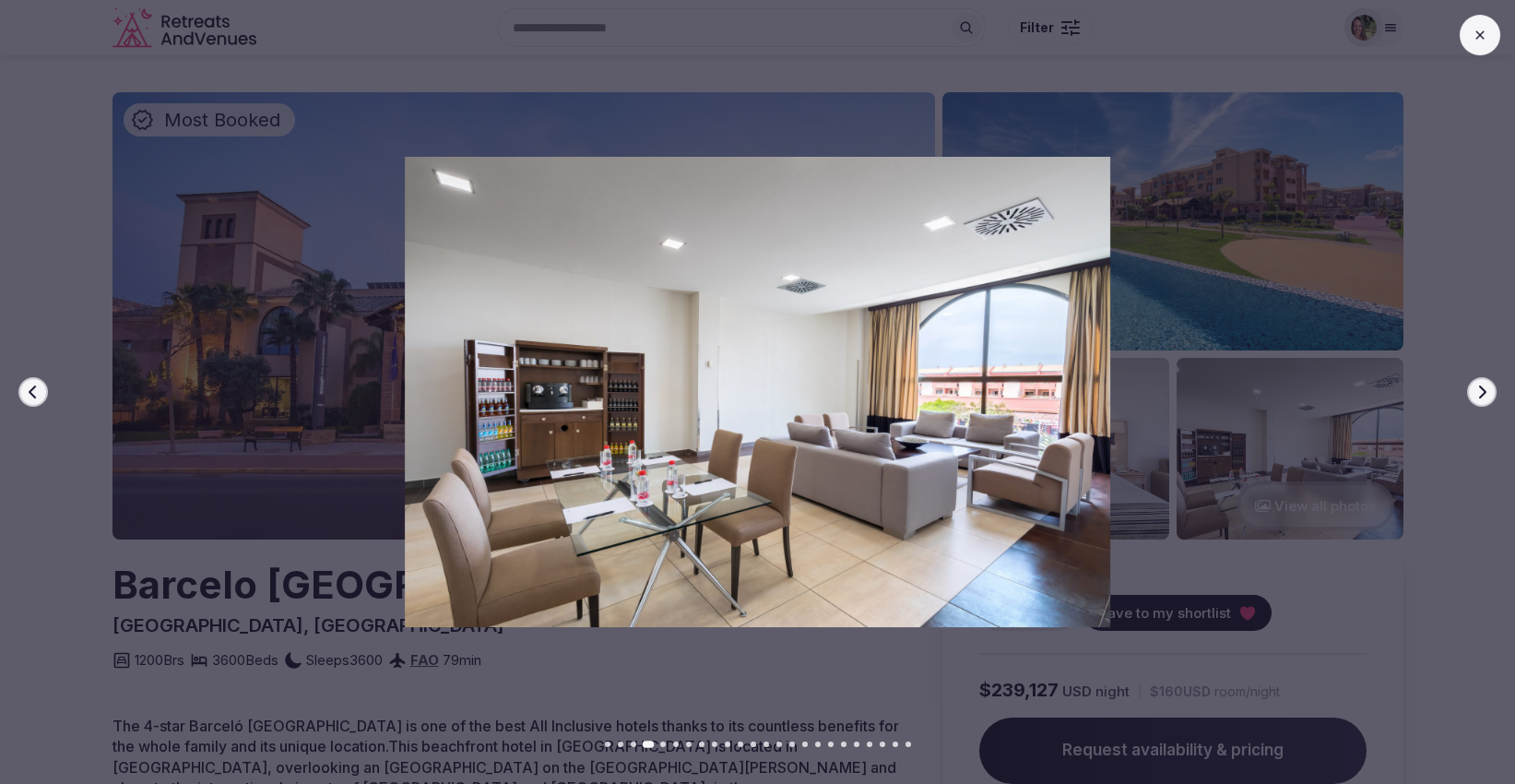
click at [1487, 398] on icon "button" at bounding box center [1482, 392] width 15 height 15
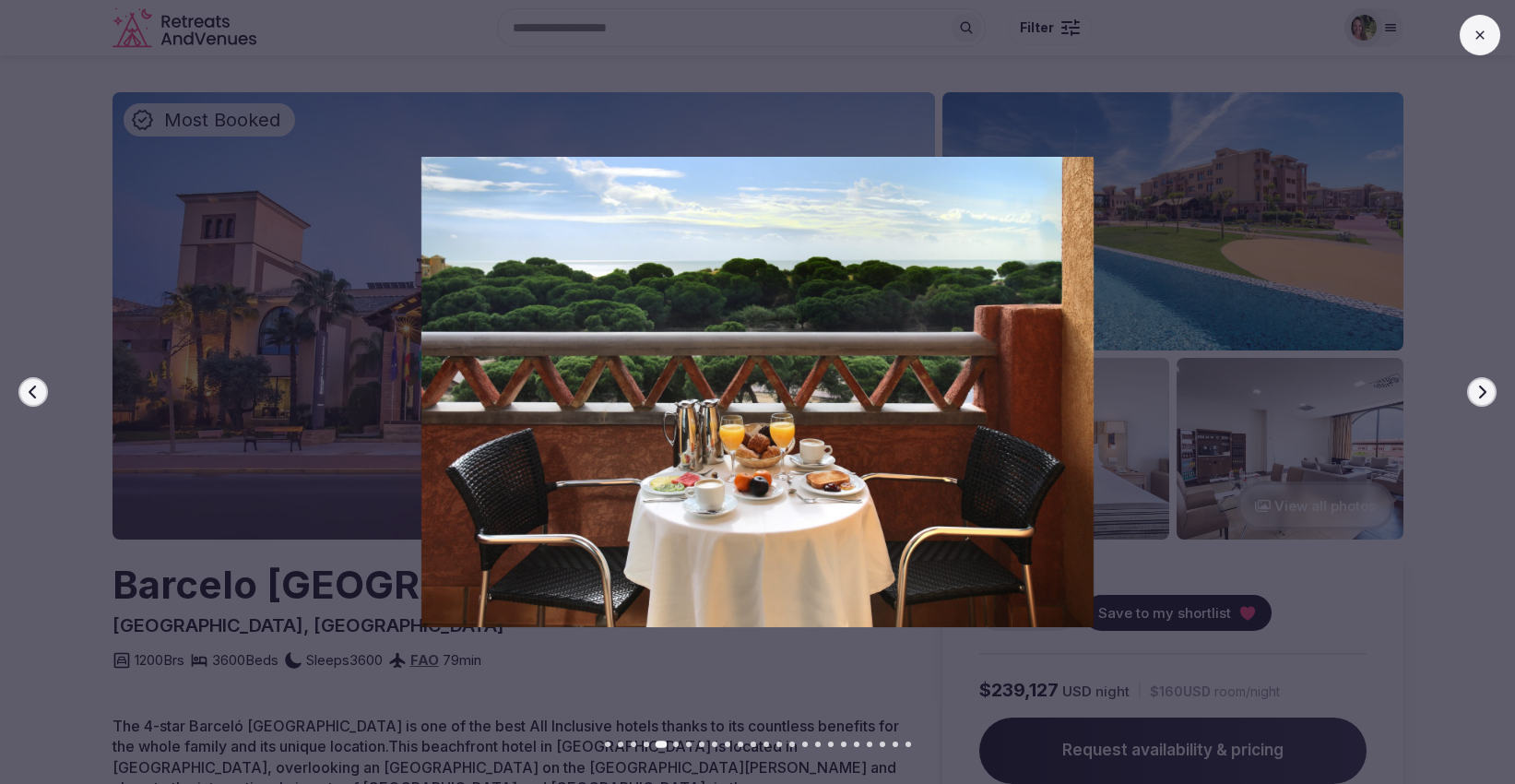
click at [1487, 398] on icon "button" at bounding box center [1482, 392] width 15 height 15
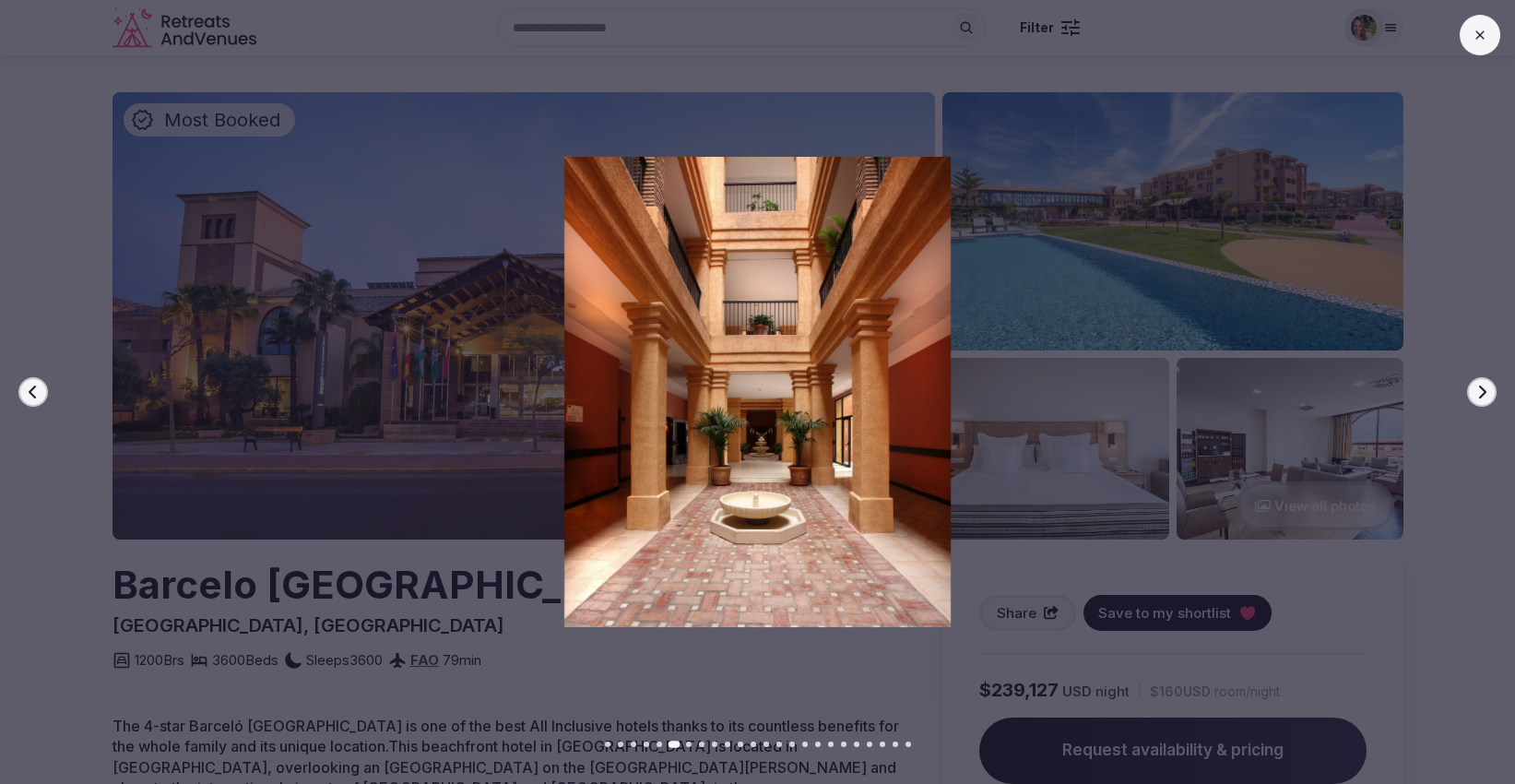
click at [1487, 398] on icon "button" at bounding box center [1482, 392] width 15 height 15
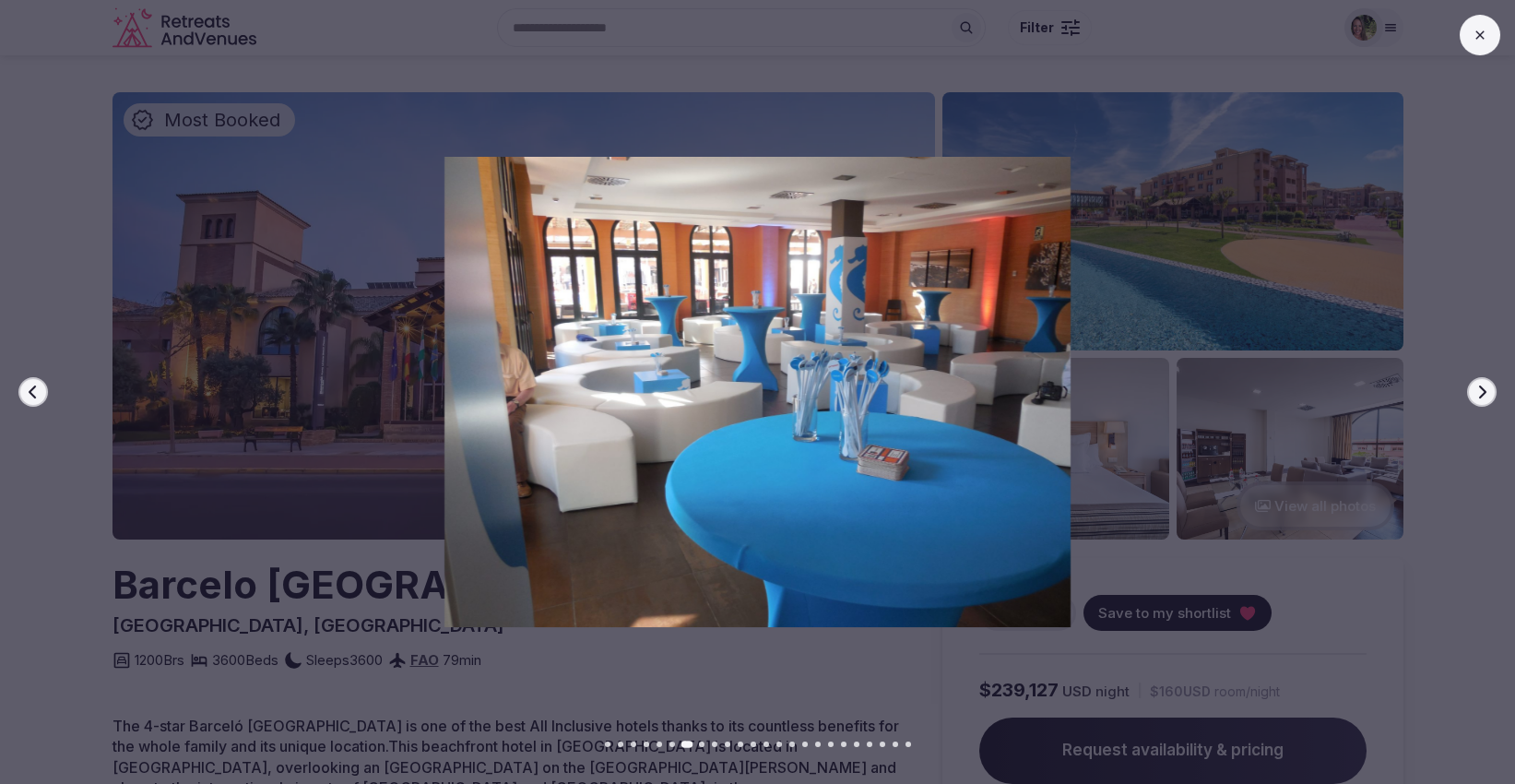
click at [1487, 398] on icon "button" at bounding box center [1482, 392] width 15 height 15
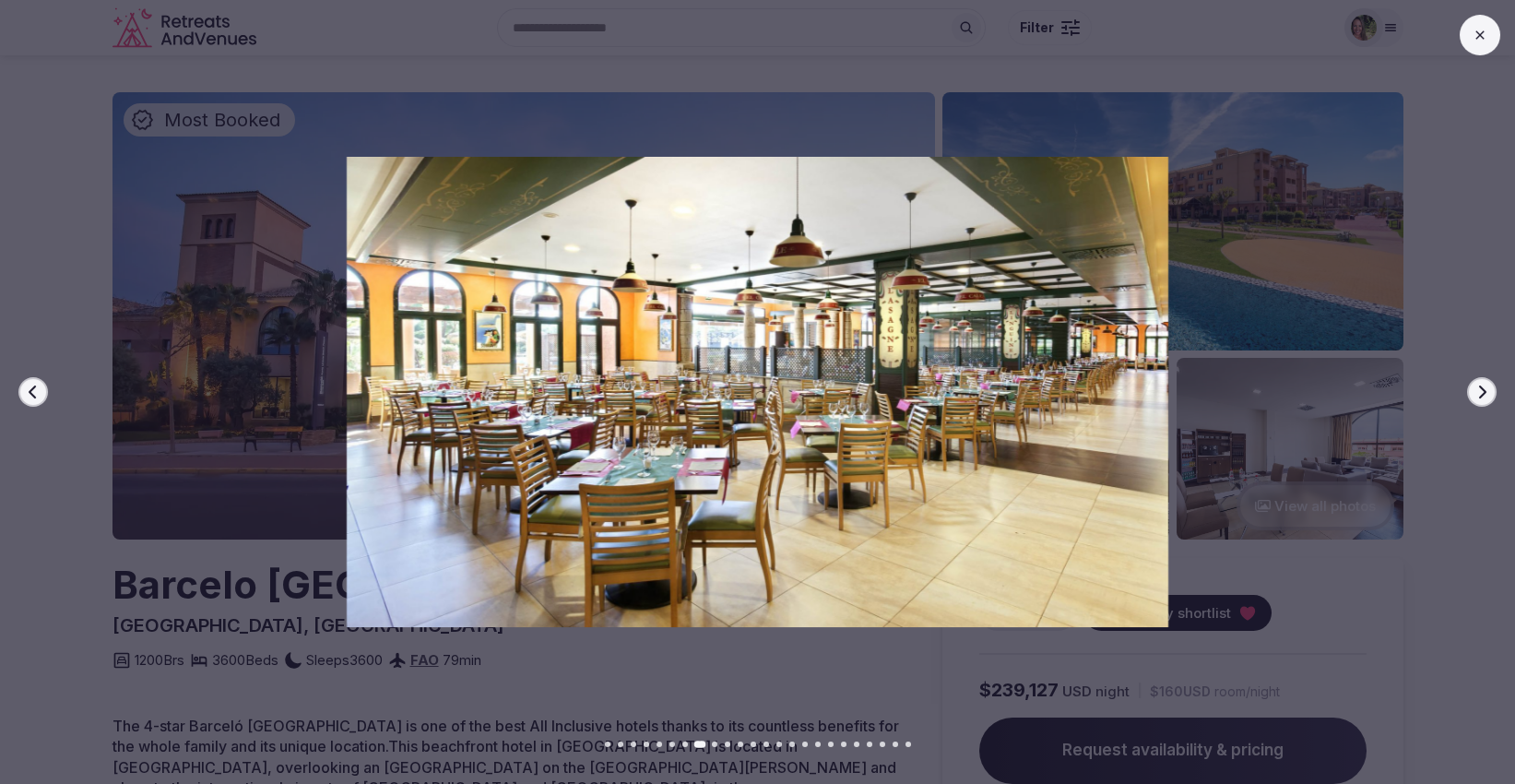
click at [1487, 398] on icon "button" at bounding box center [1482, 392] width 15 height 15
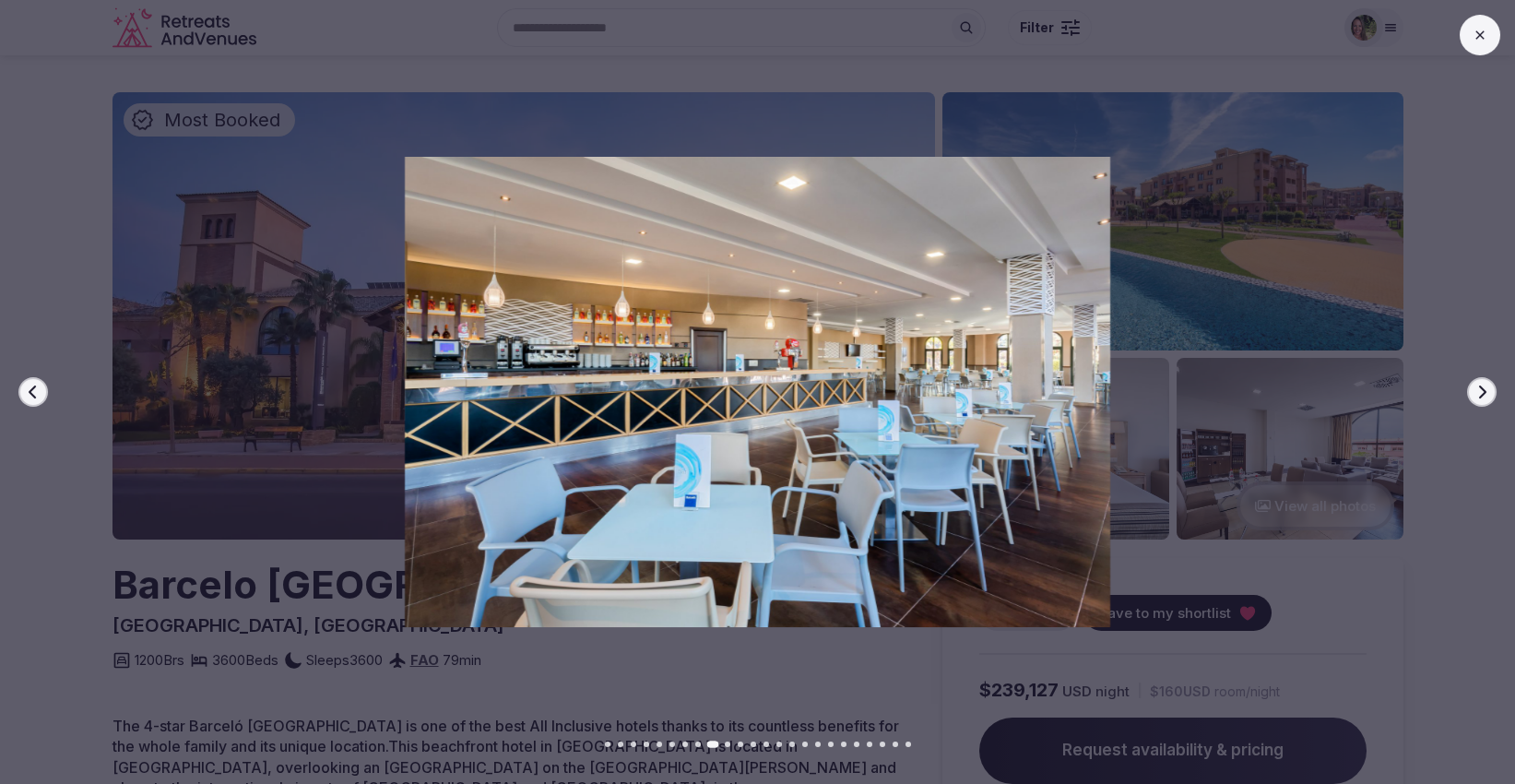
click at [1487, 398] on icon "button" at bounding box center [1482, 392] width 15 height 15
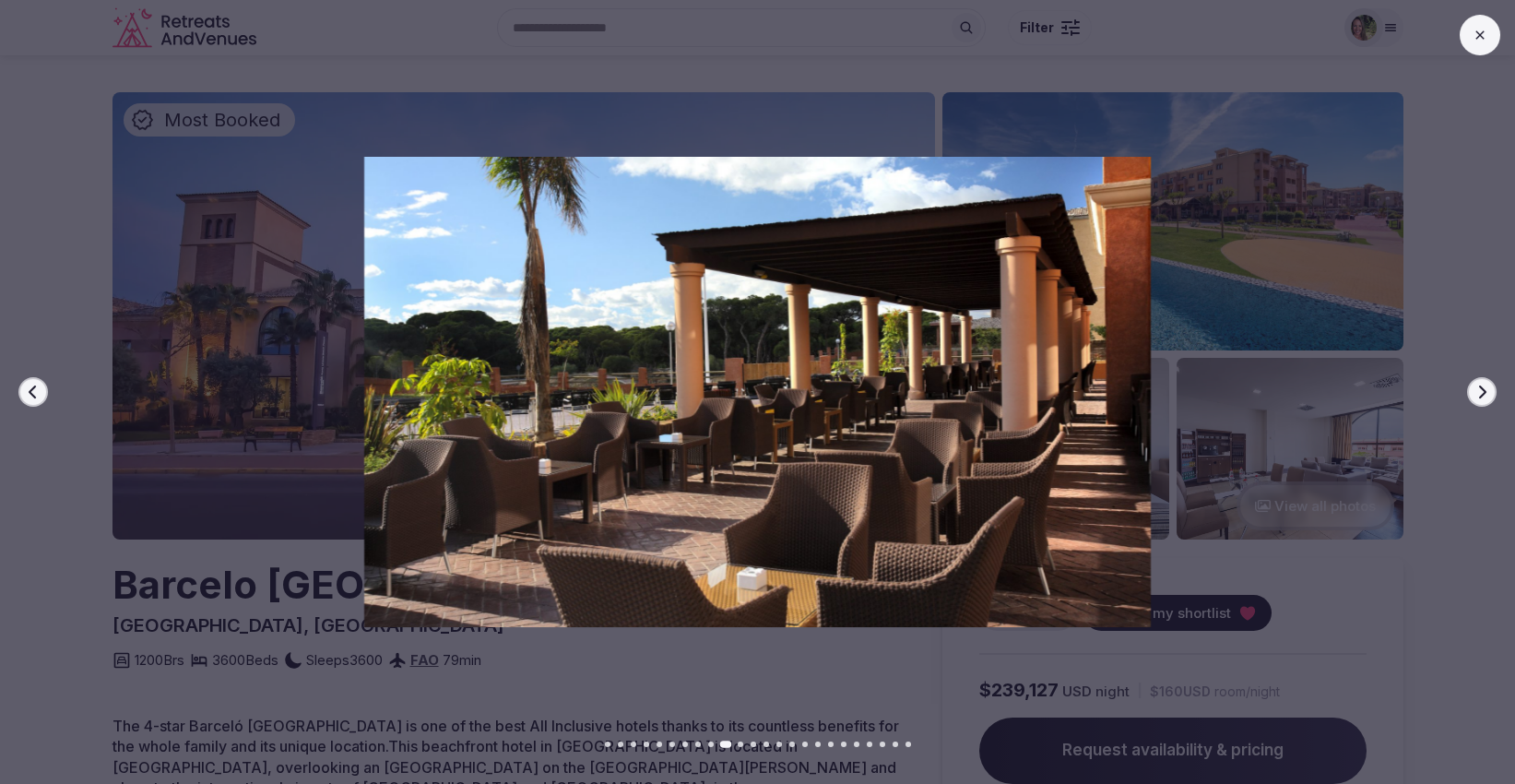
click at [1487, 398] on icon "button" at bounding box center [1482, 392] width 15 height 15
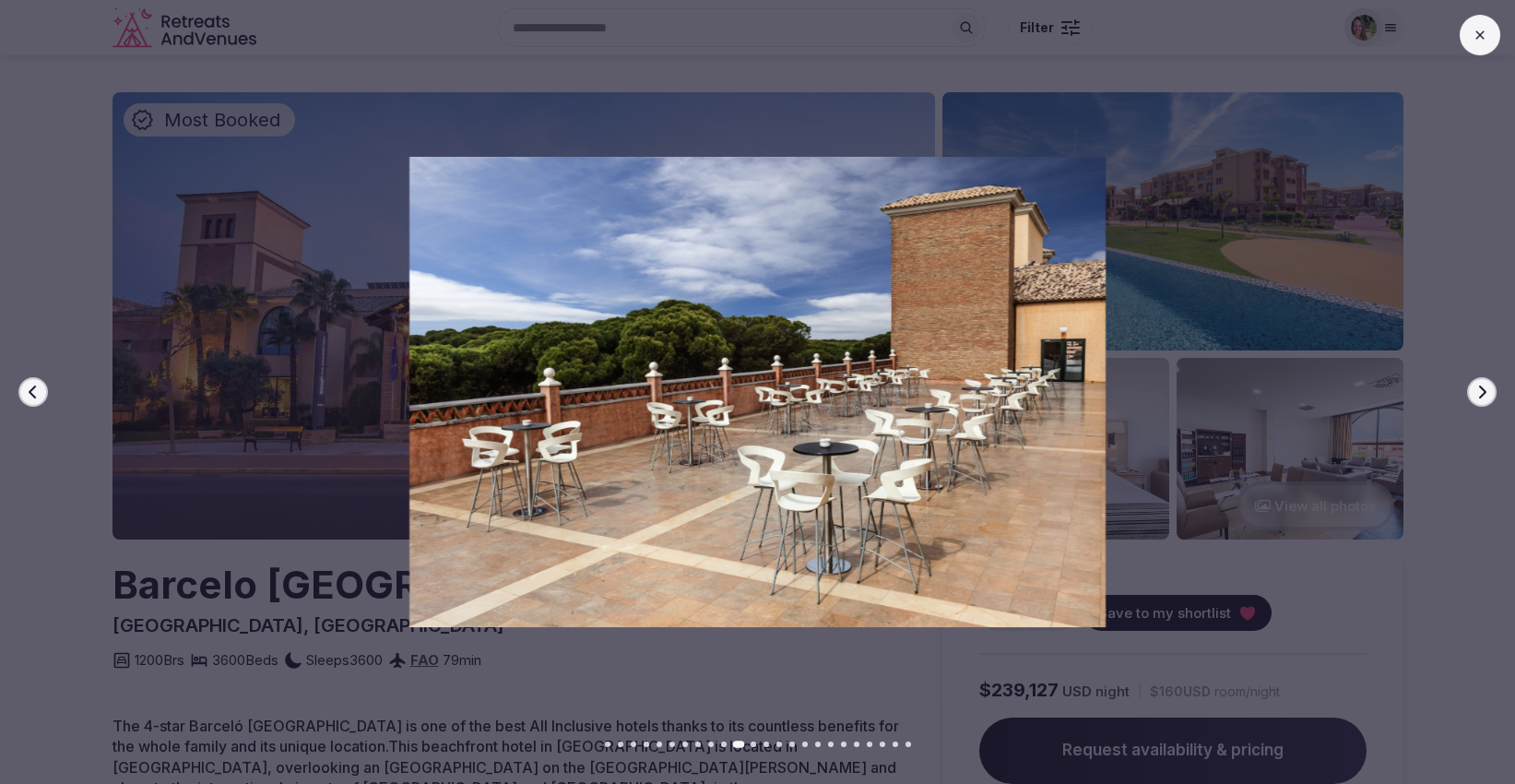
click at [1480, 385] on icon "button" at bounding box center [1483, 392] width 8 height 13
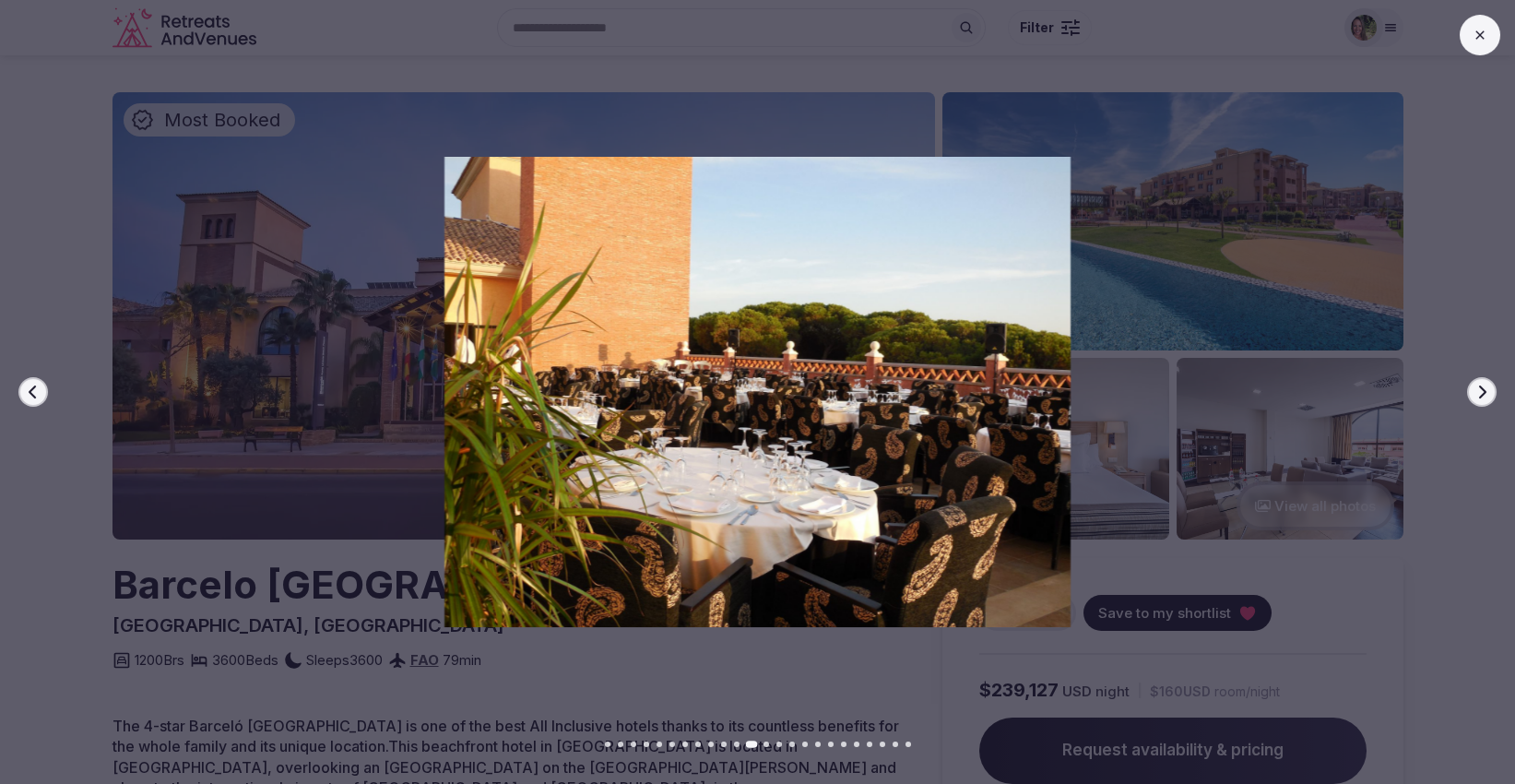
click at [1480, 385] on icon "button" at bounding box center [1483, 392] width 8 height 13
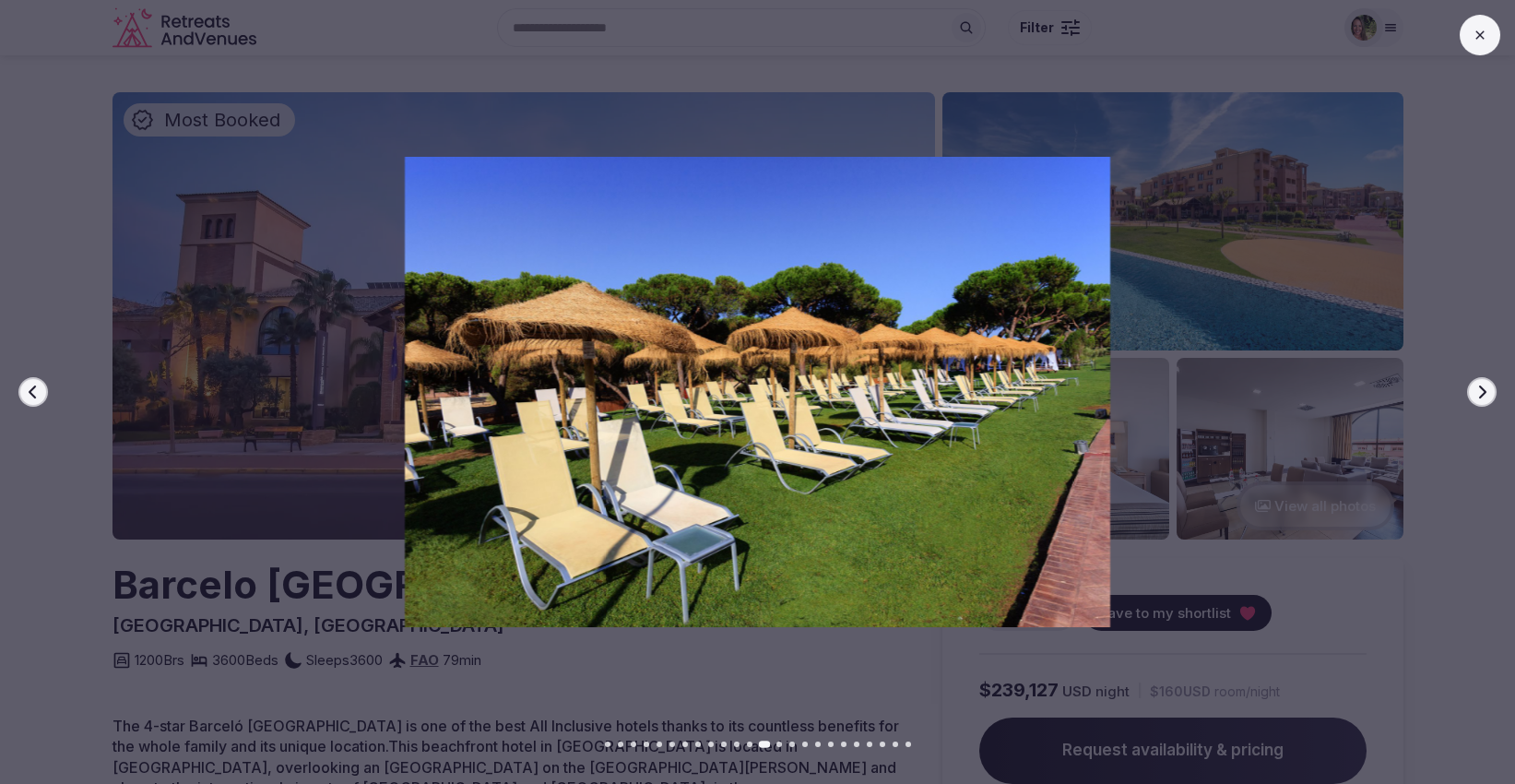
click at [1479, 385] on icon "button" at bounding box center [1483, 392] width 8 height 13
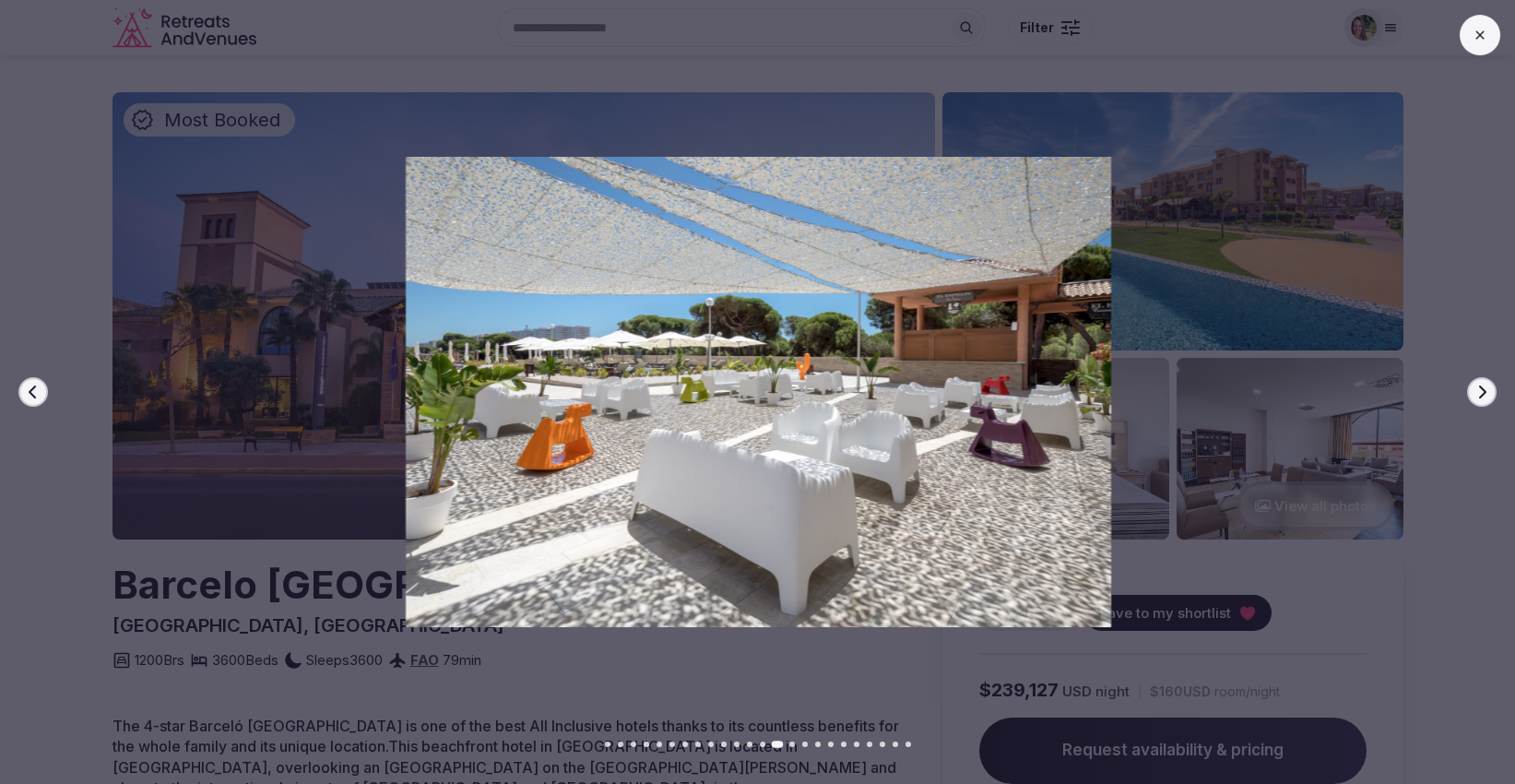
click at [1479, 385] on icon "button" at bounding box center [1483, 392] width 8 height 13
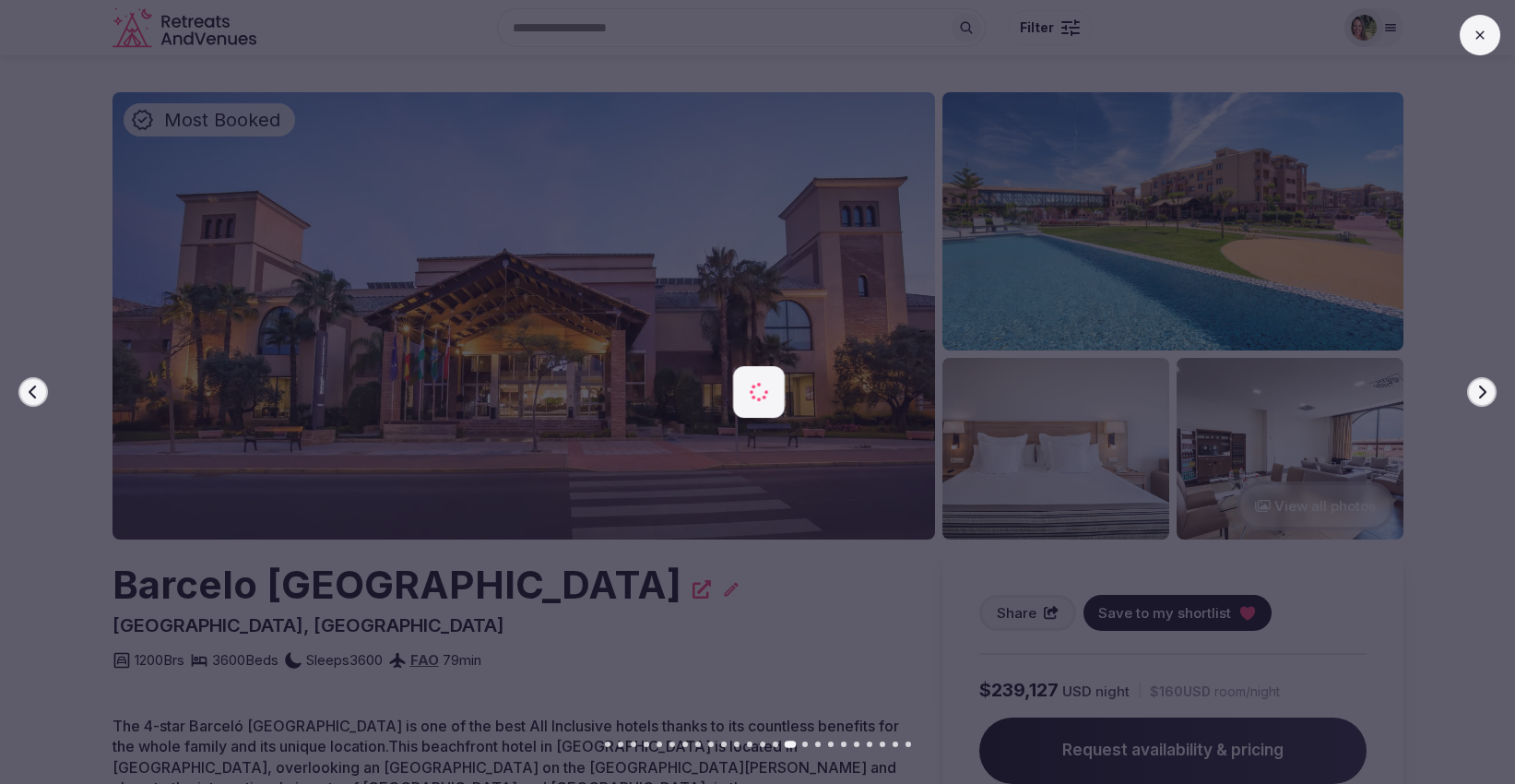
click at [1479, 385] on icon "button" at bounding box center [1483, 392] width 8 height 13
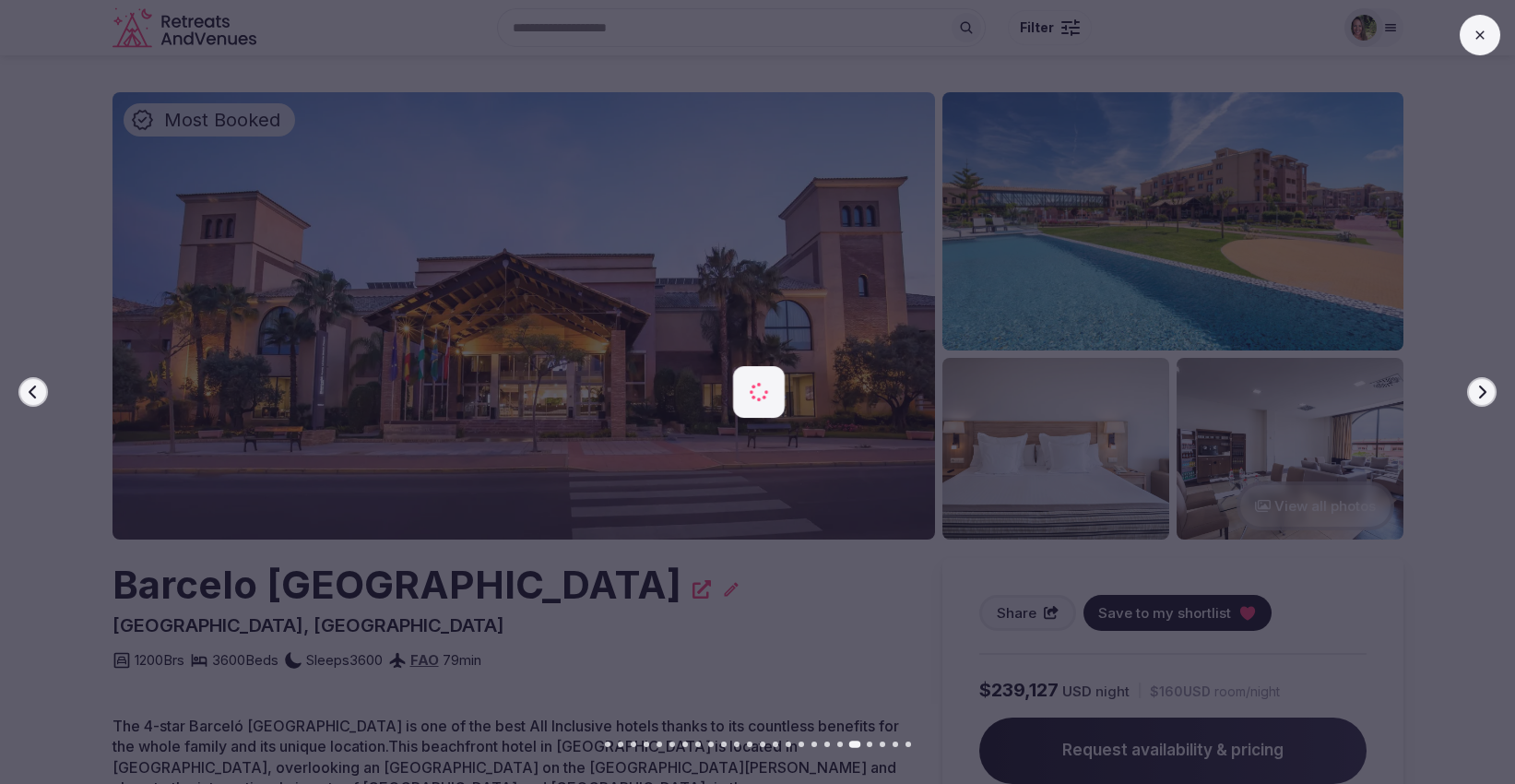
click at [1479, 385] on icon "button" at bounding box center [1483, 392] width 8 height 13
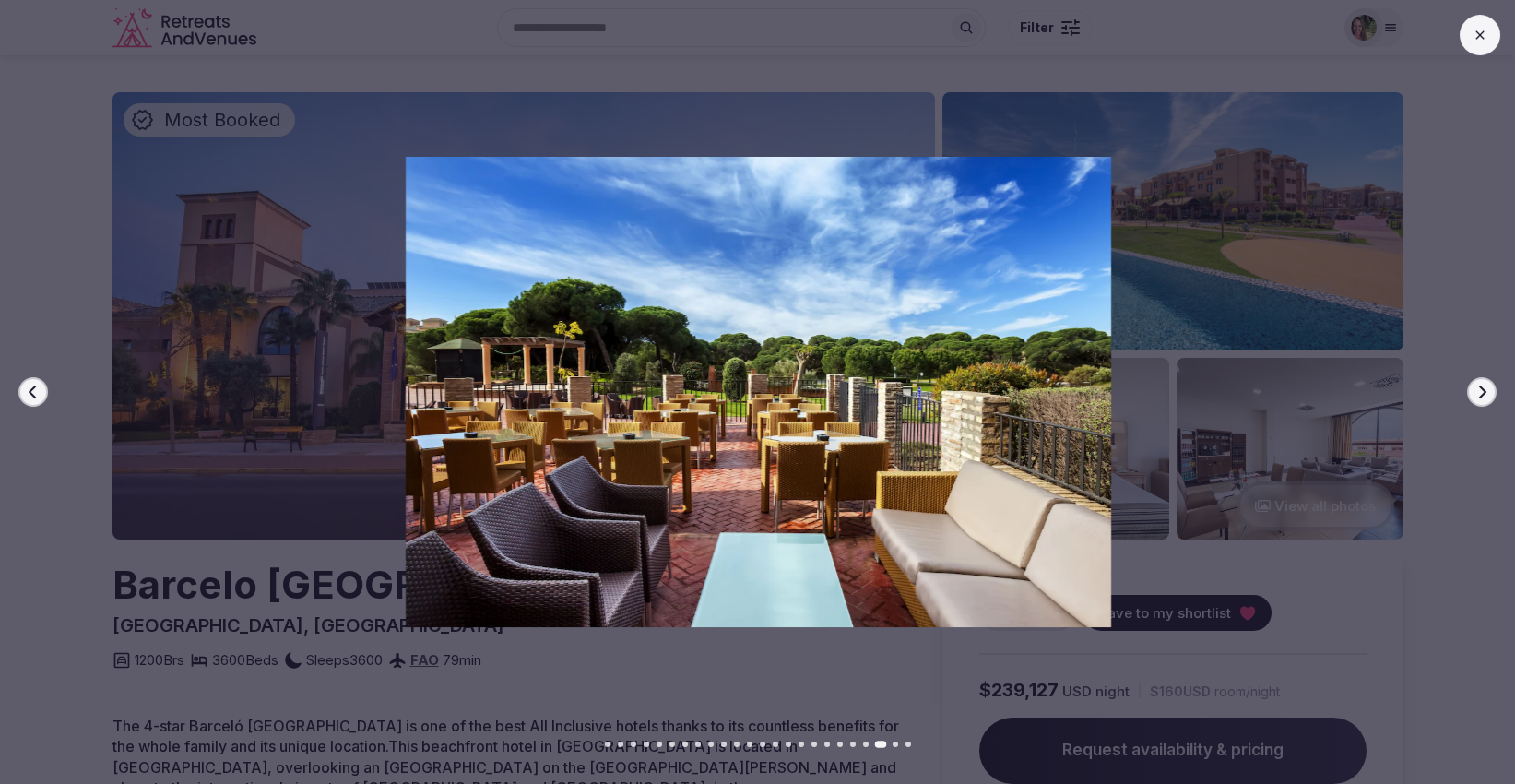
click at [35, 388] on icon "button" at bounding box center [33, 392] width 15 height 15
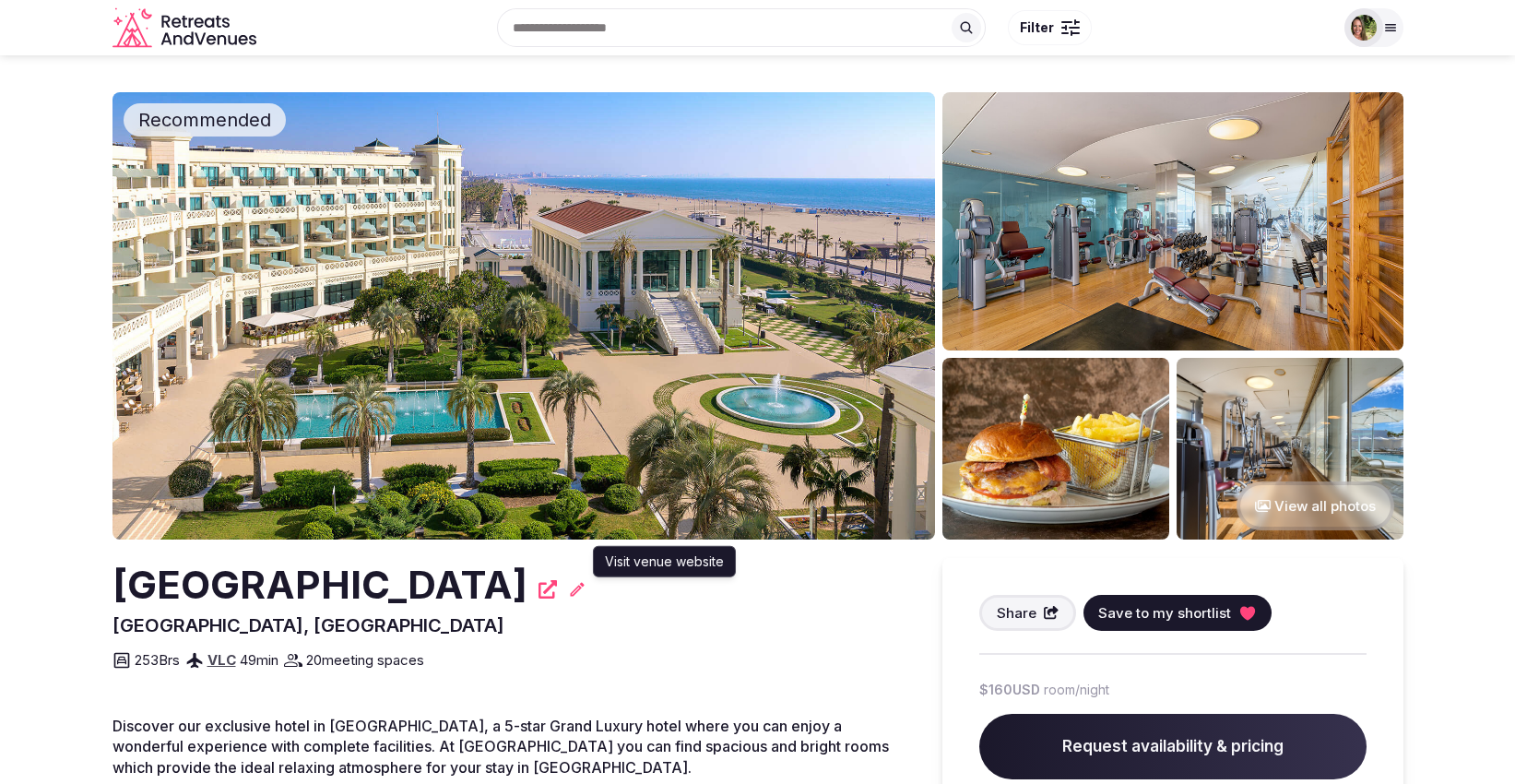
click at [557, 583] on icon at bounding box center [548, 590] width 19 height 19
